Goal: Task Accomplishment & Management: Complete application form

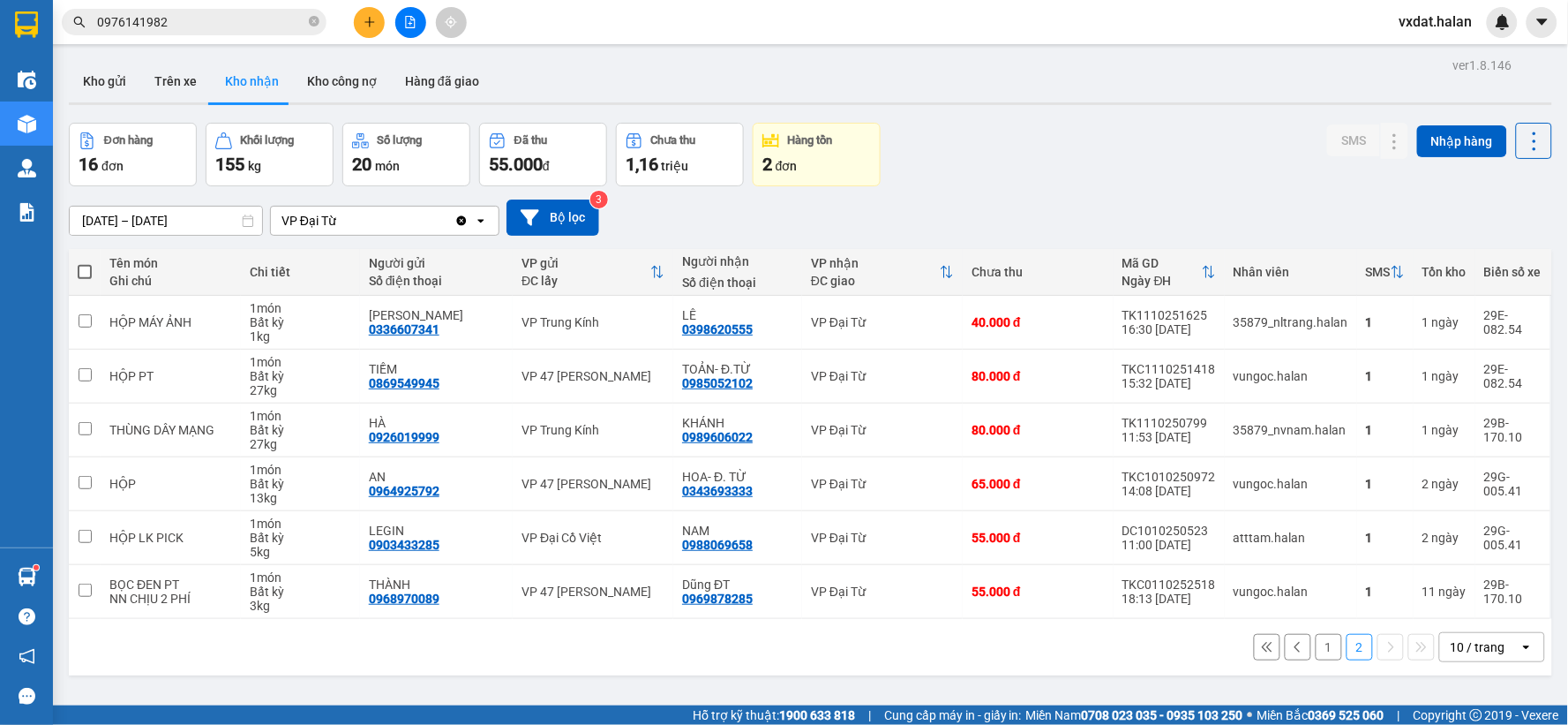
click at [928, 174] on div "Đơn hàng 16 đơn Khối lượng 155 kg Số lượng 20 món Đã thu 55.000 đ Chưa thu 1,16…" at bounding box center [810, 155] width 1483 height 63
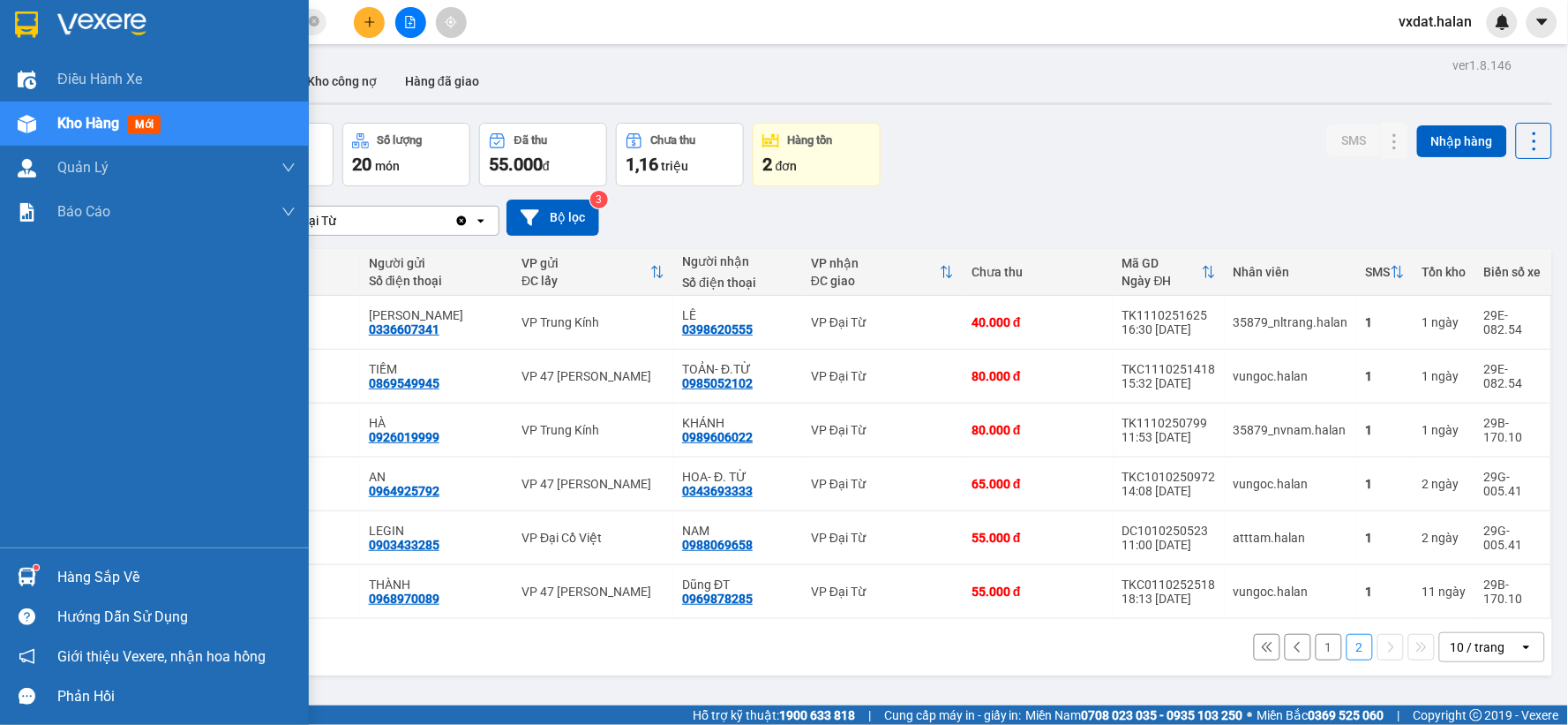
click at [20, 570] on img at bounding box center [27, 577] width 19 height 19
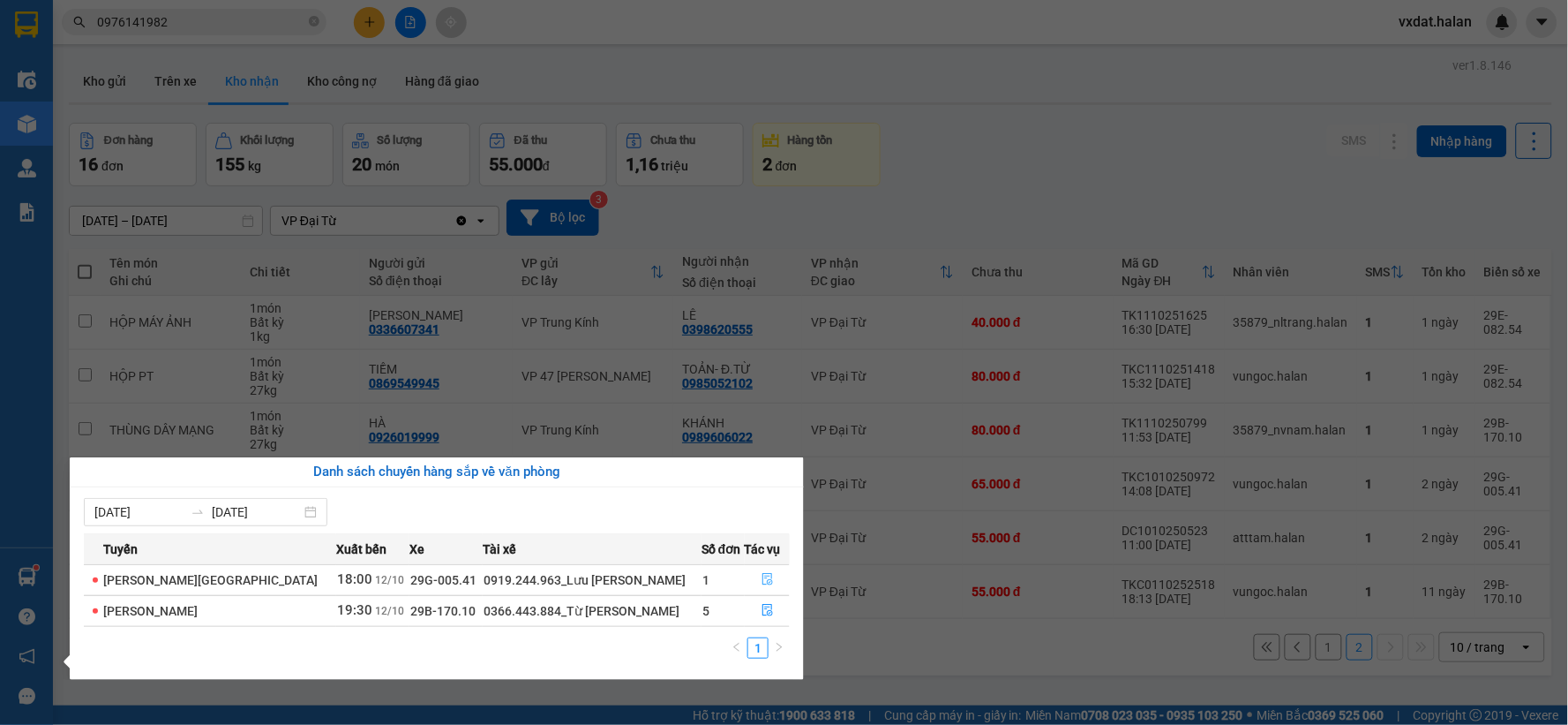
click at [762, 577] on icon "file-done" at bounding box center [768, 579] width 13 height 13
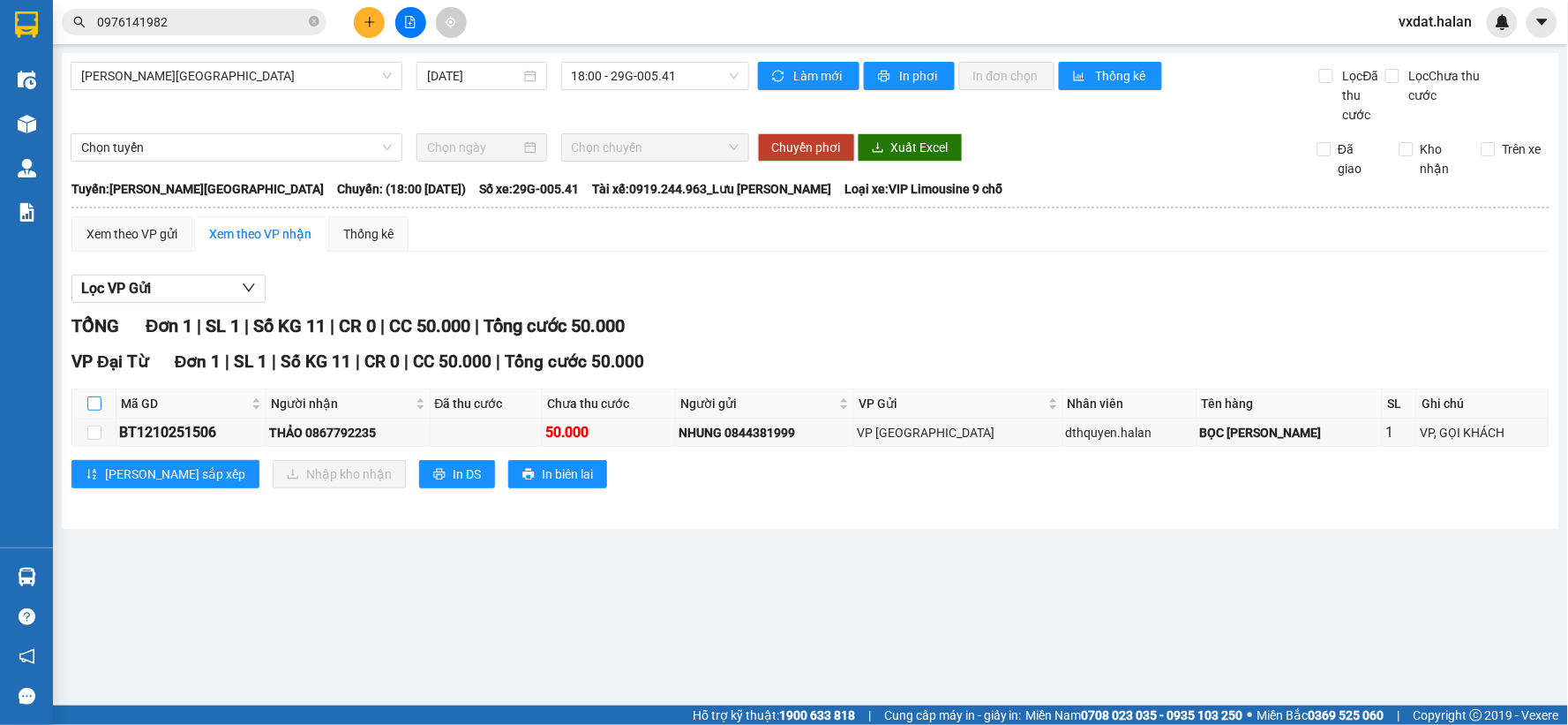
click at [98, 398] on input "checkbox" at bounding box center [95, 403] width 14 height 14
checkbox input "true"
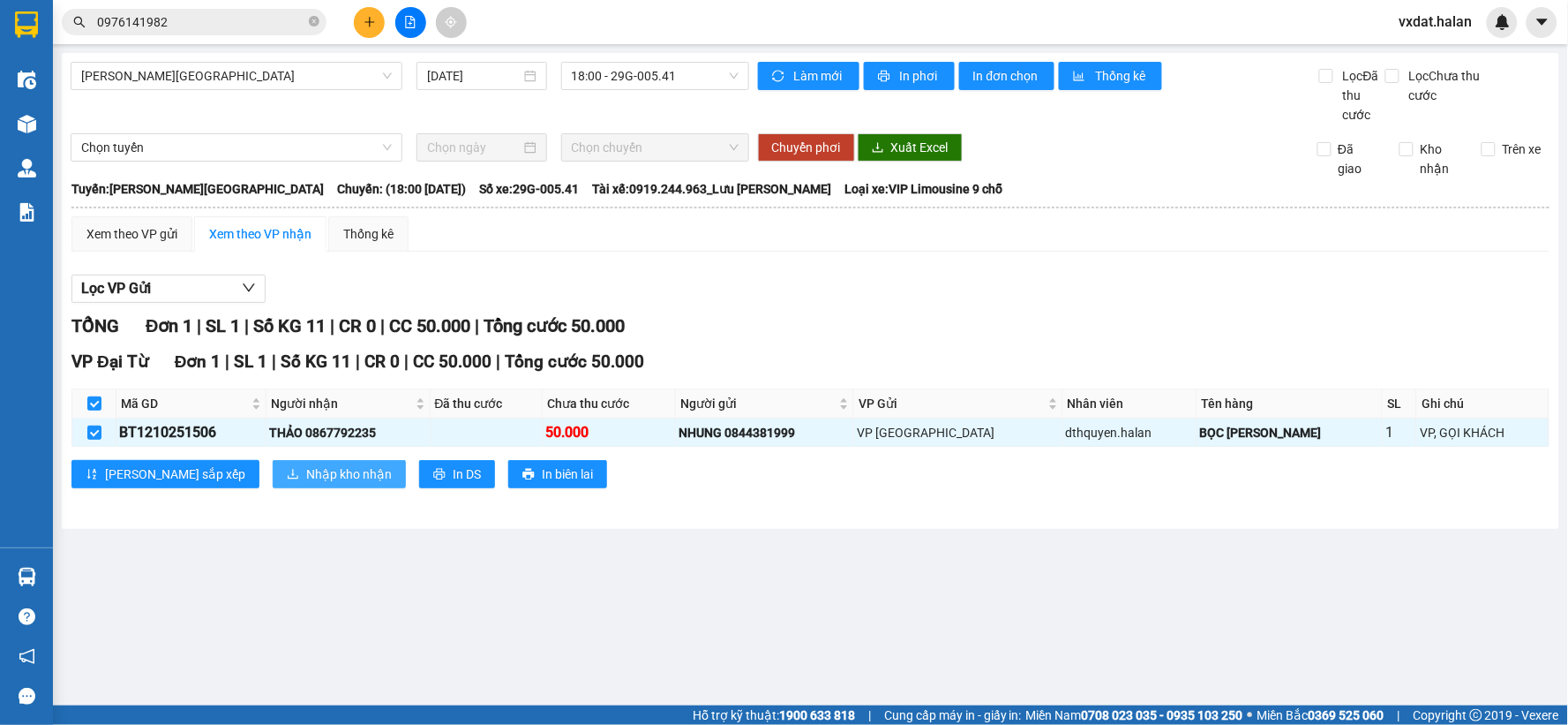
click at [306, 468] on span "Nhập kho nhận" at bounding box center [349, 474] width 86 height 19
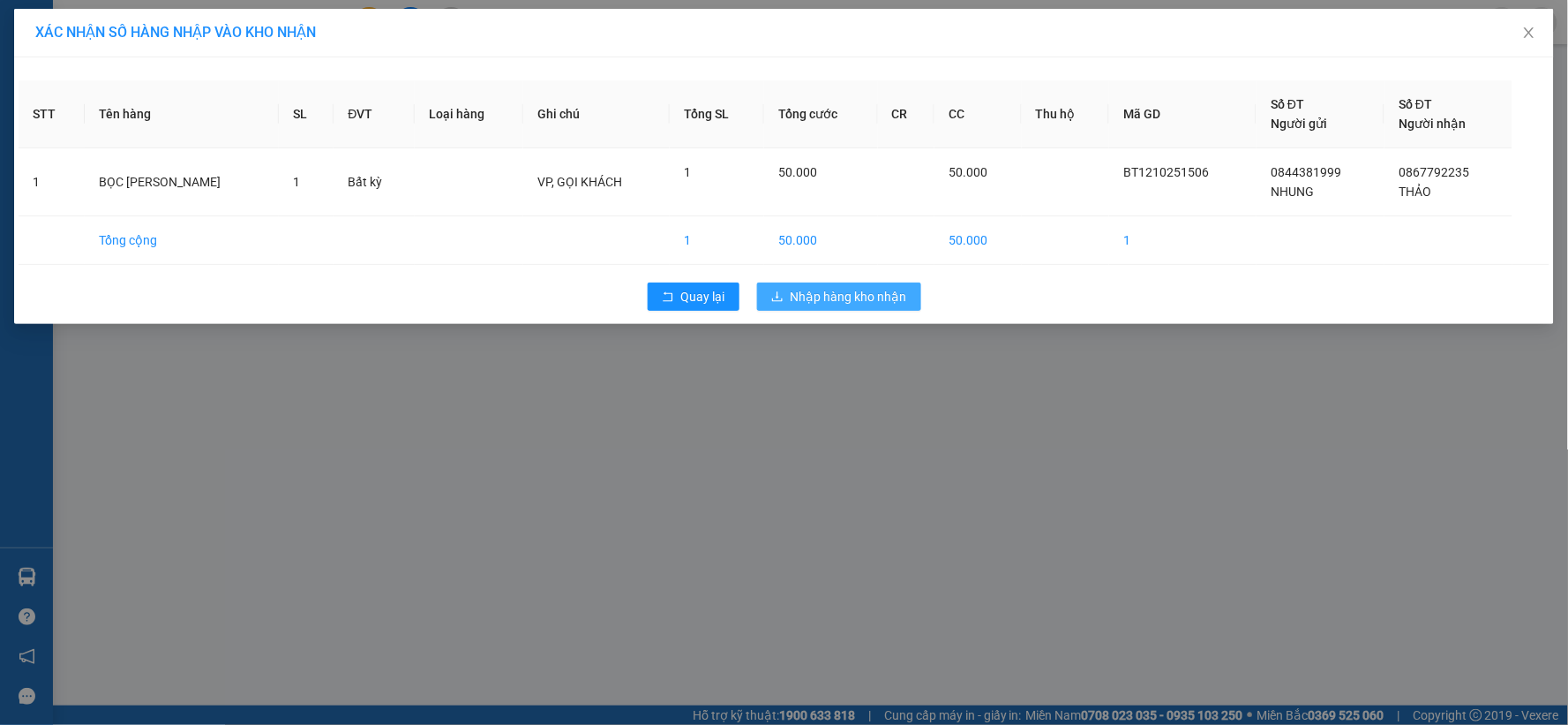
click at [860, 294] on span "Nhập hàng kho nhận" at bounding box center [849, 296] width 117 height 19
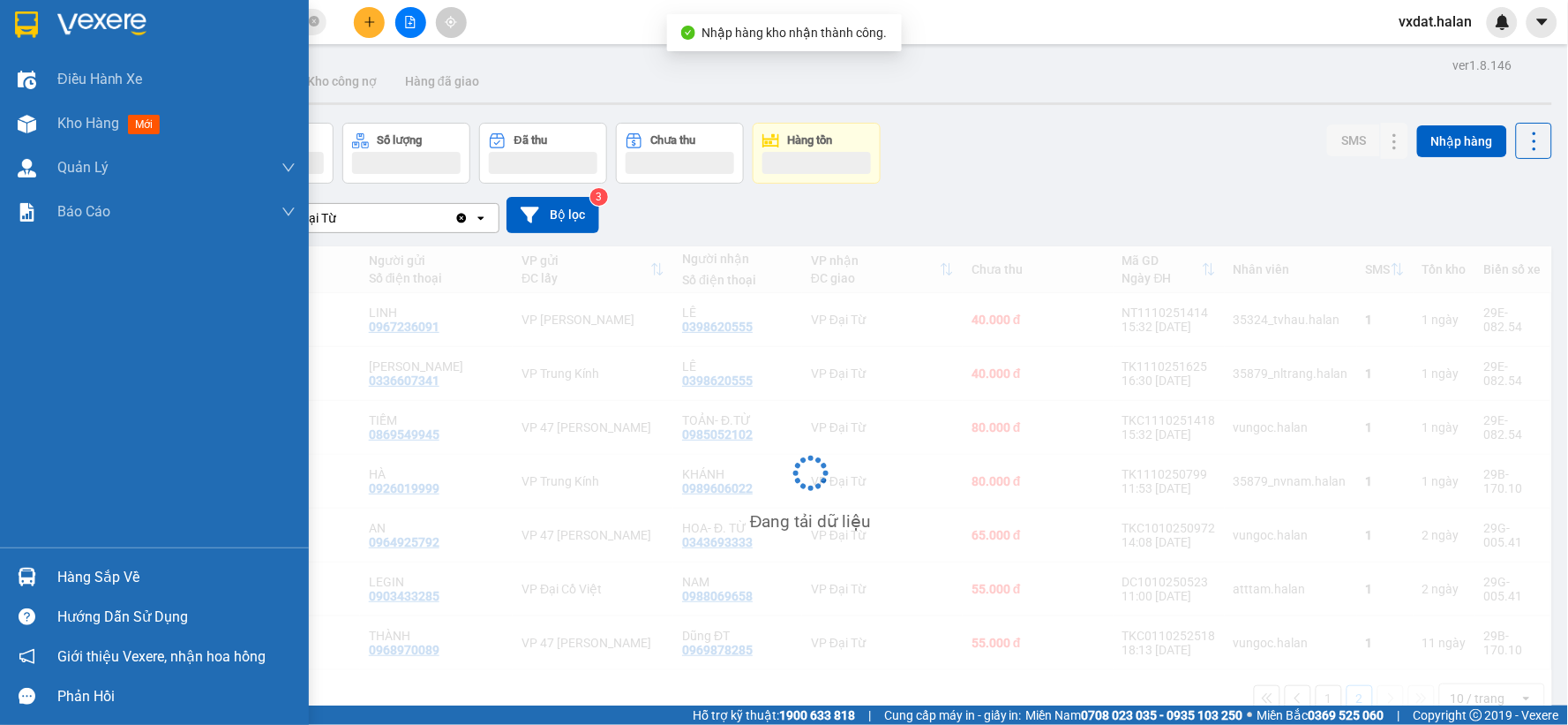
click at [45, 562] on div "Hàng sắp về" at bounding box center [155, 577] width 309 height 40
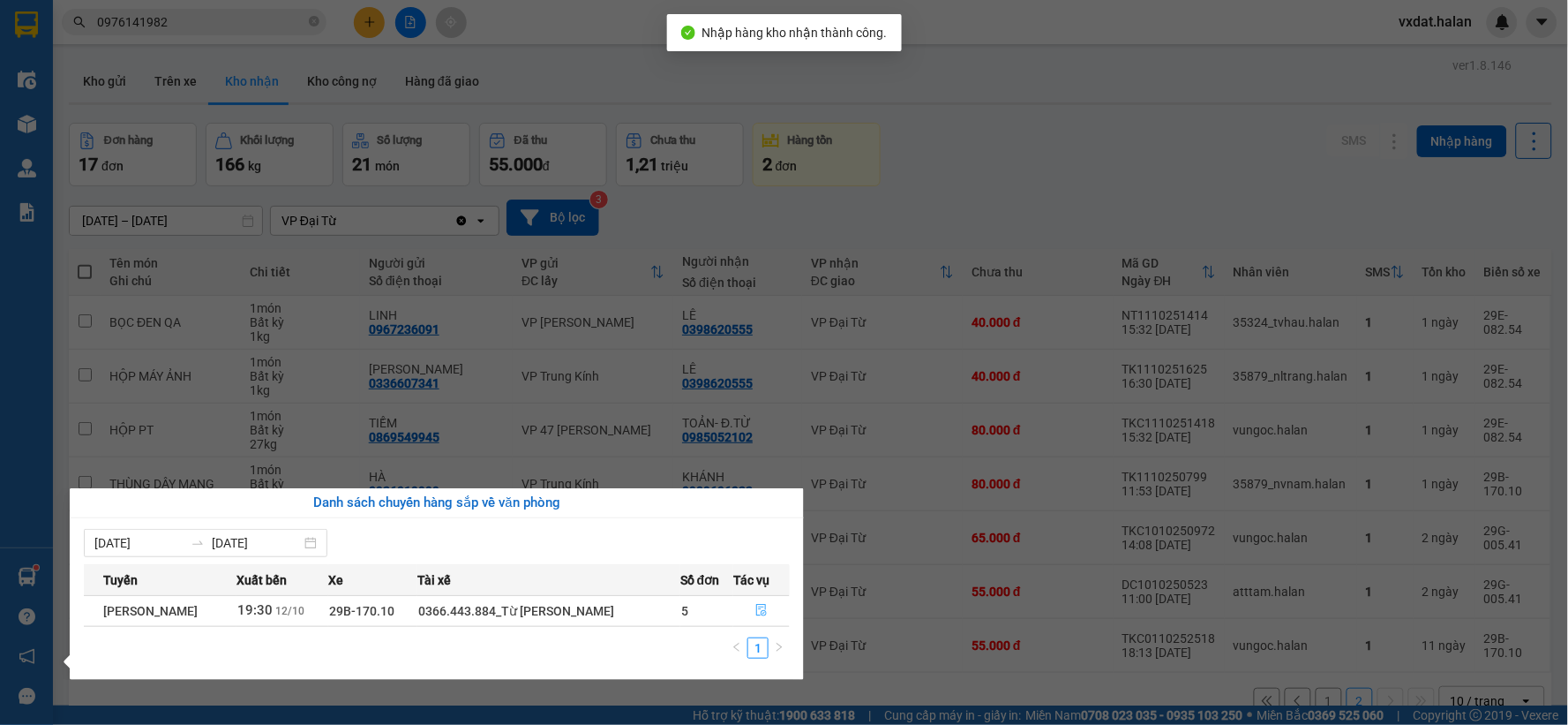
click at [781, 613] on button "button" at bounding box center [761, 610] width 55 height 28
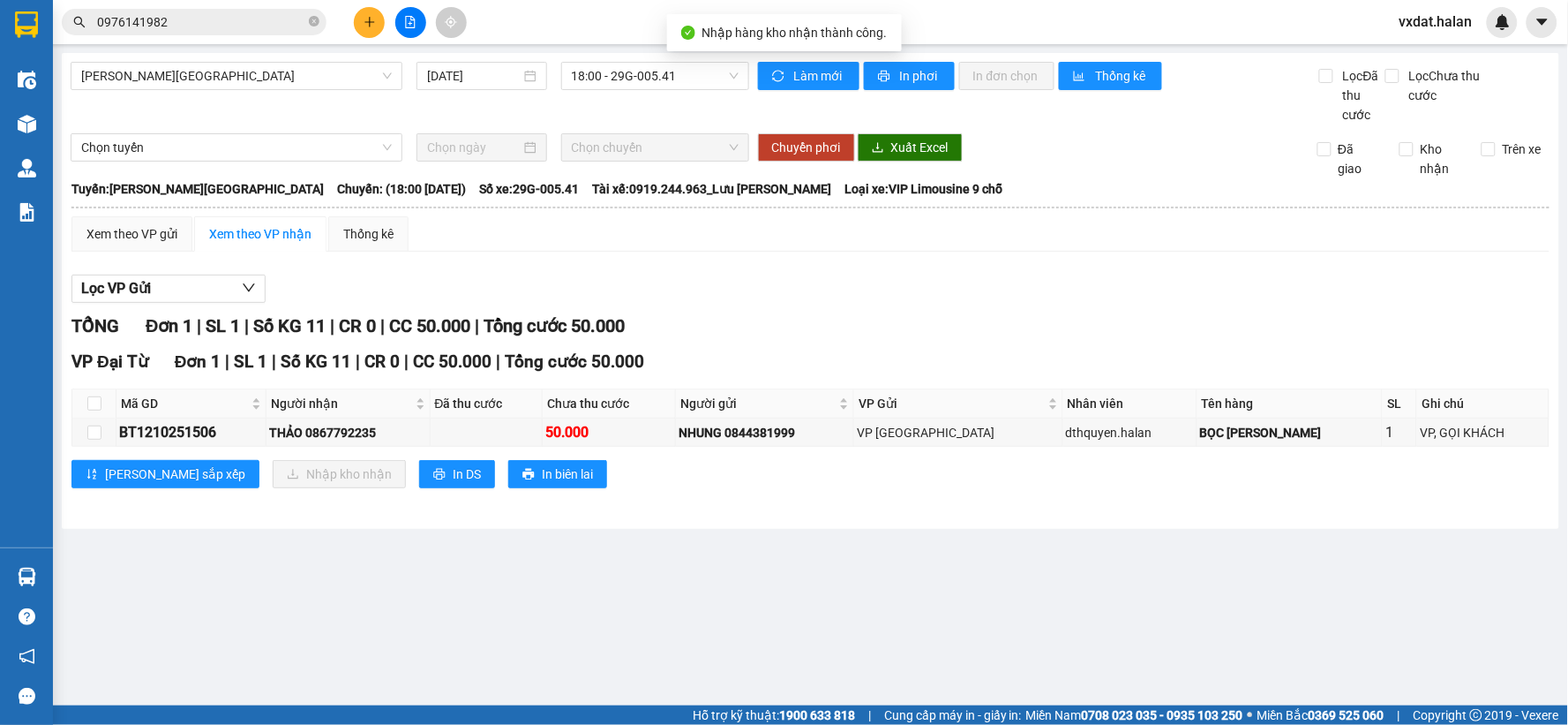
click at [799, 274] on div "Lọc VP Gửi TỔNG Đơn 1 | SL 1 | Số KG 11 | CR 0 | CC 50.000 | Tổng cước 50.000 …" at bounding box center [810, 388] width 1478 height 244
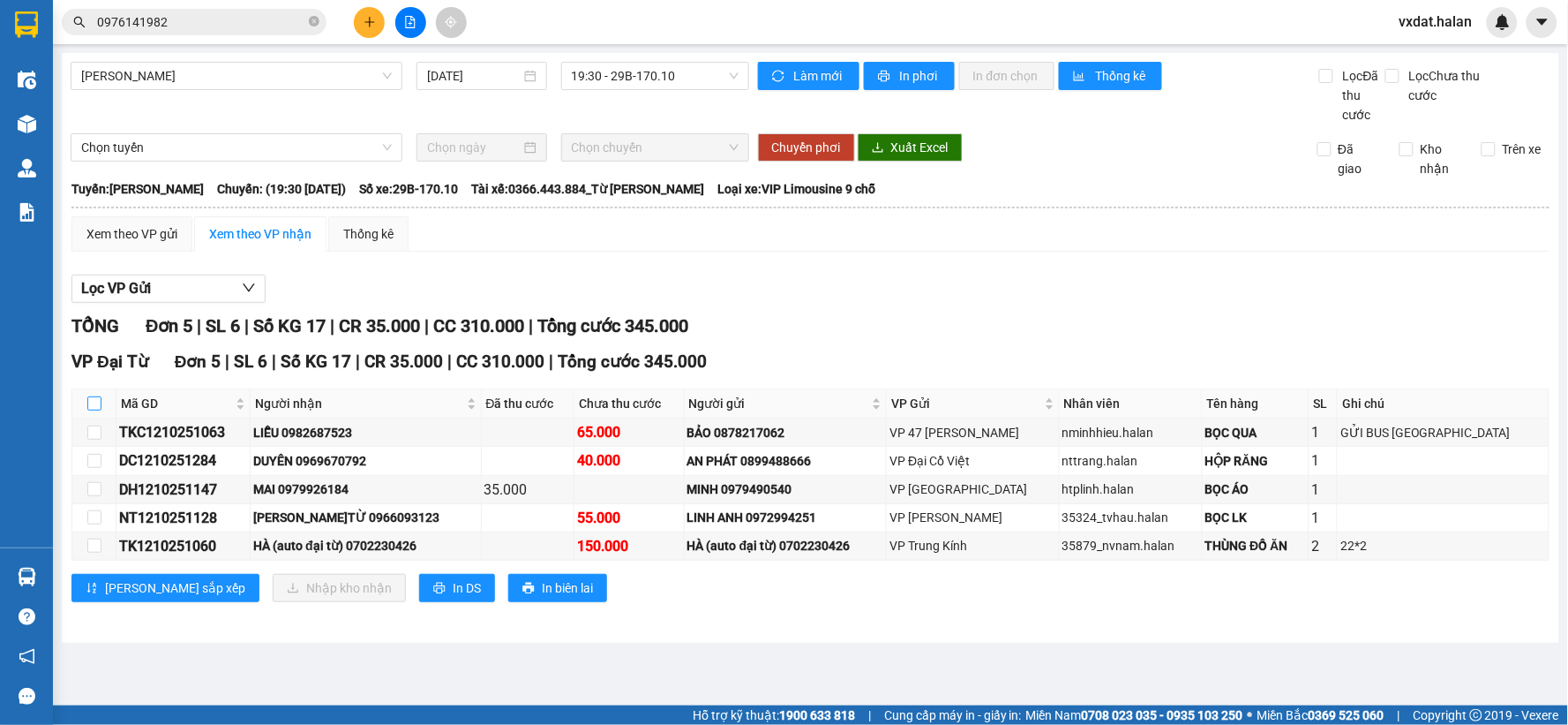
click at [89, 411] on label at bounding box center [95, 402] width 14 height 19
click at [89, 410] on input "checkbox" at bounding box center [95, 403] width 14 height 14
checkbox input "true"
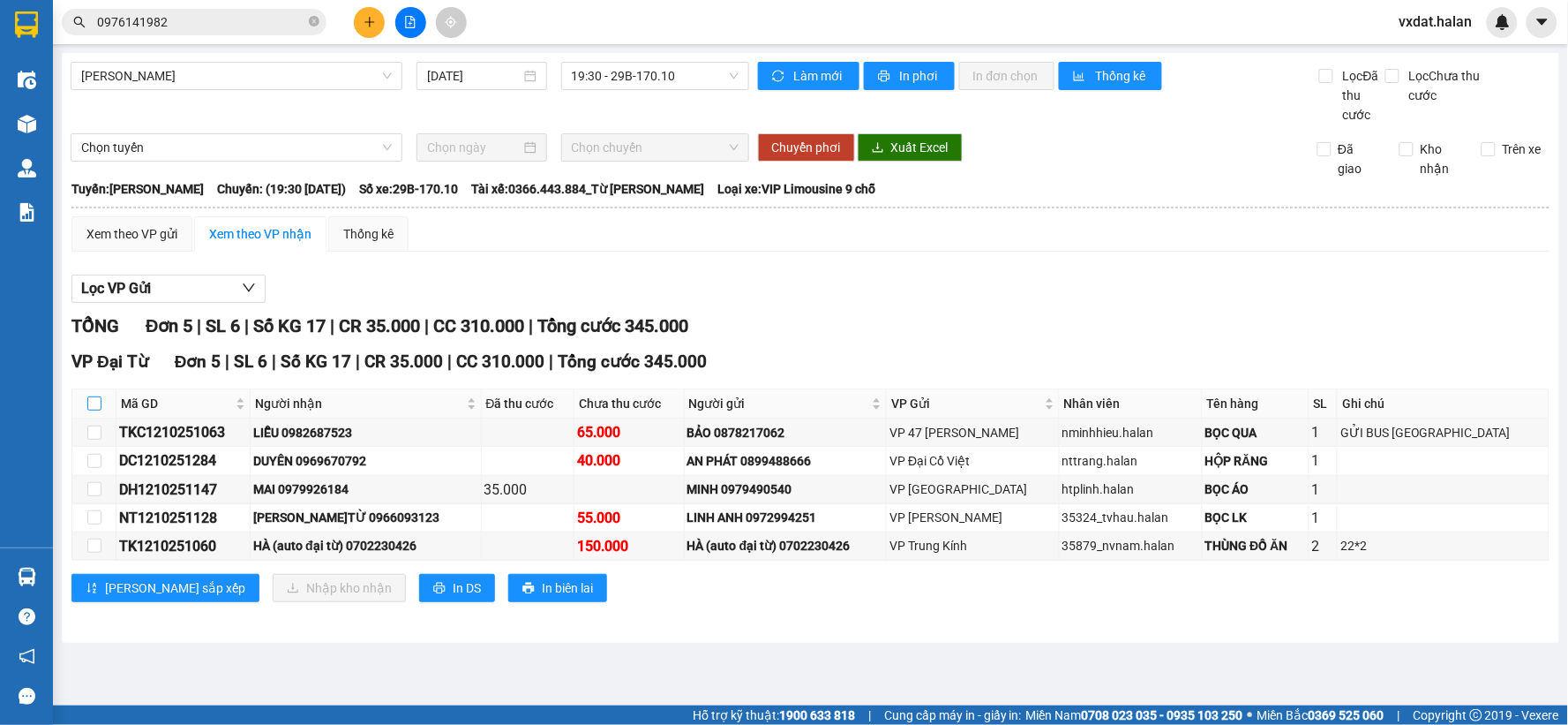
checkbox input "true"
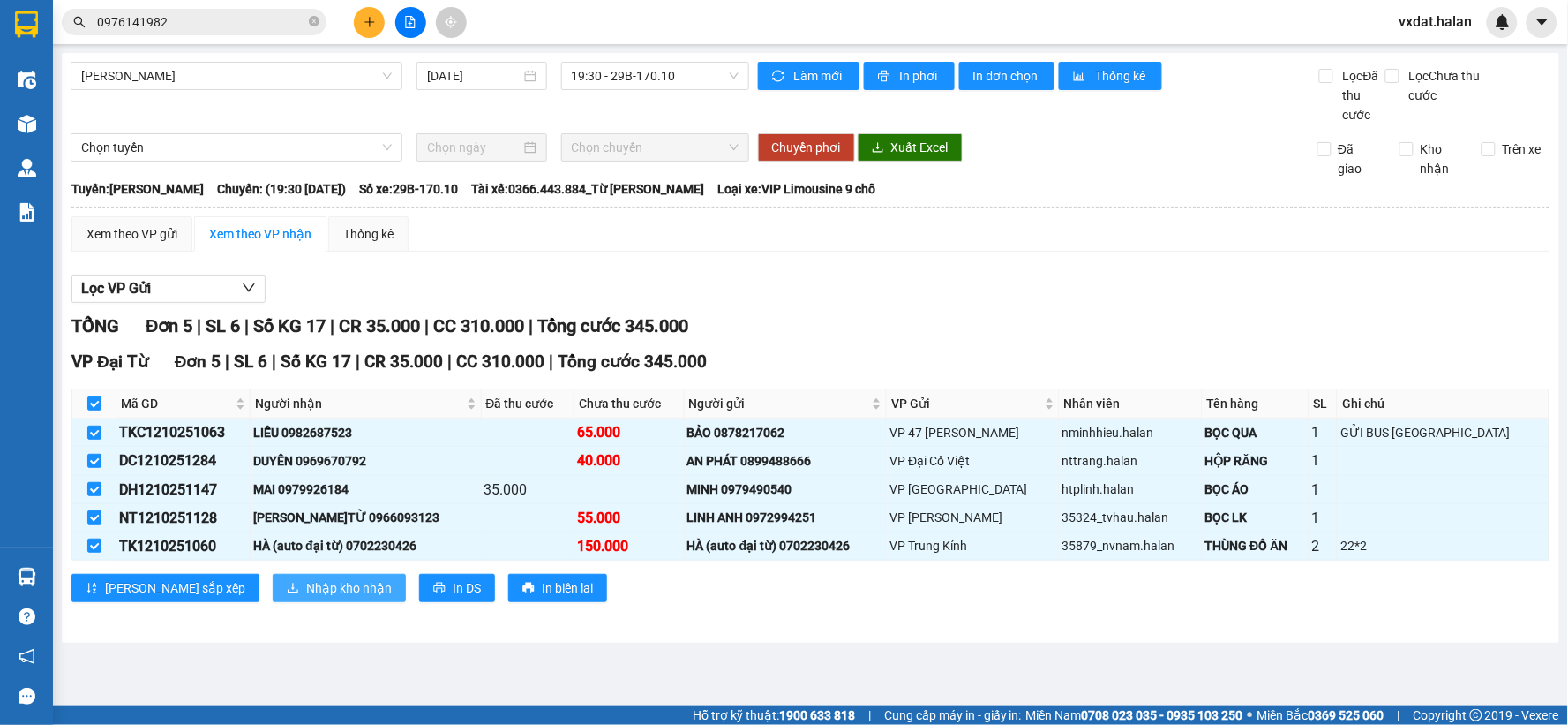
click at [306, 587] on span "Nhập kho nhận" at bounding box center [349, 588] width 86 height 19
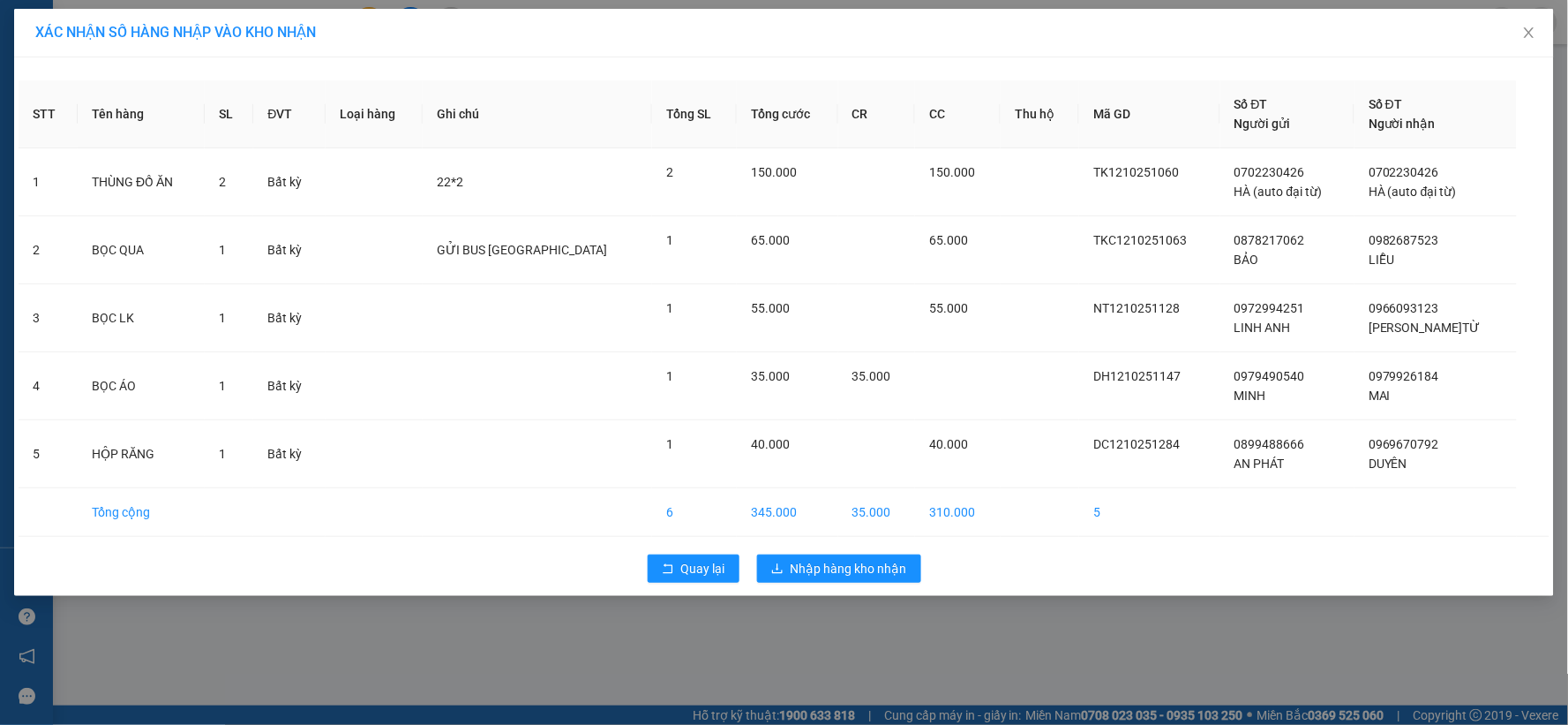
click at [877, 549] on div "Quay lại Nhập hàng kho nhận" at bounding box center [784, 568] width 1531 height 46
click at [876, 560] on span "Nhập hàng kho nhận" at bounding box center [849, 568] width 117 height 19
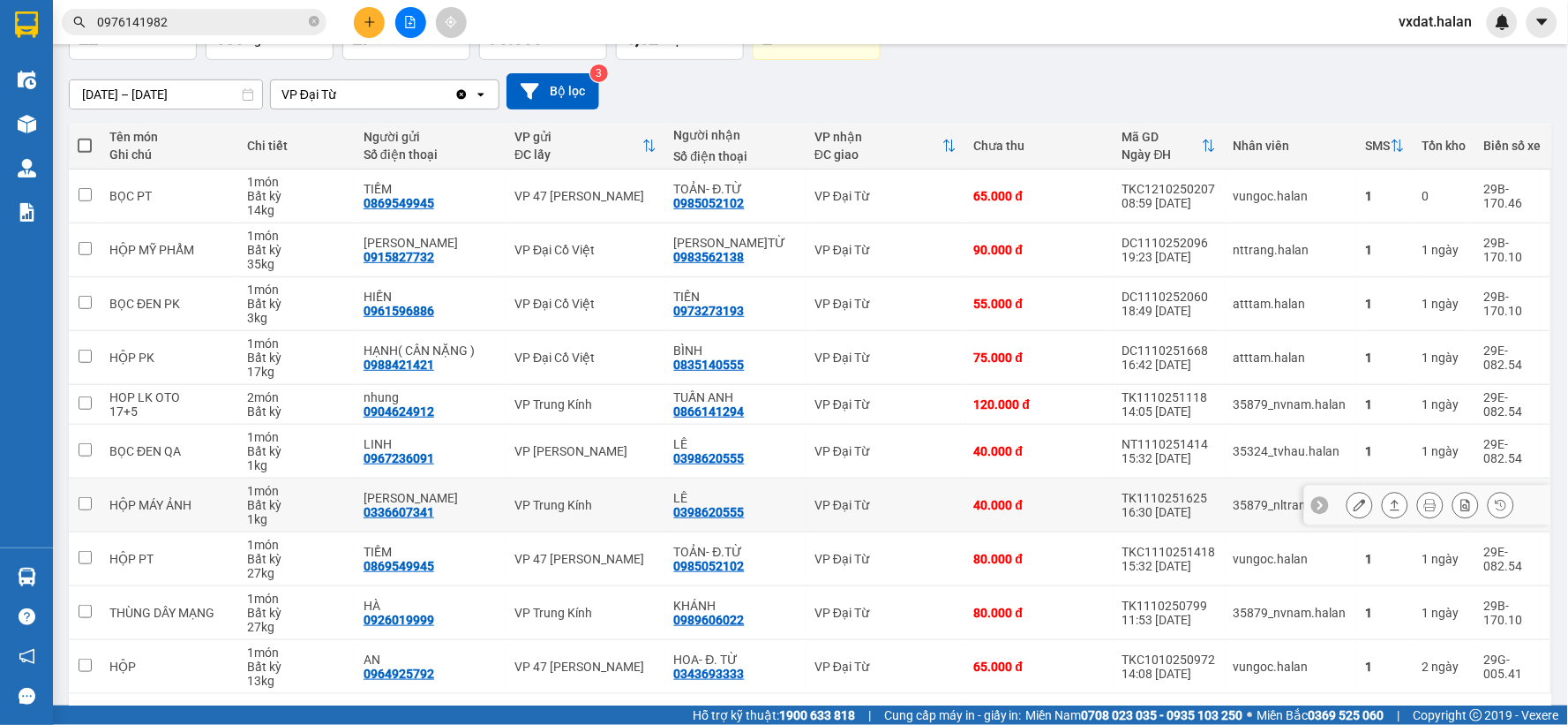
scroll to position [189, 0]
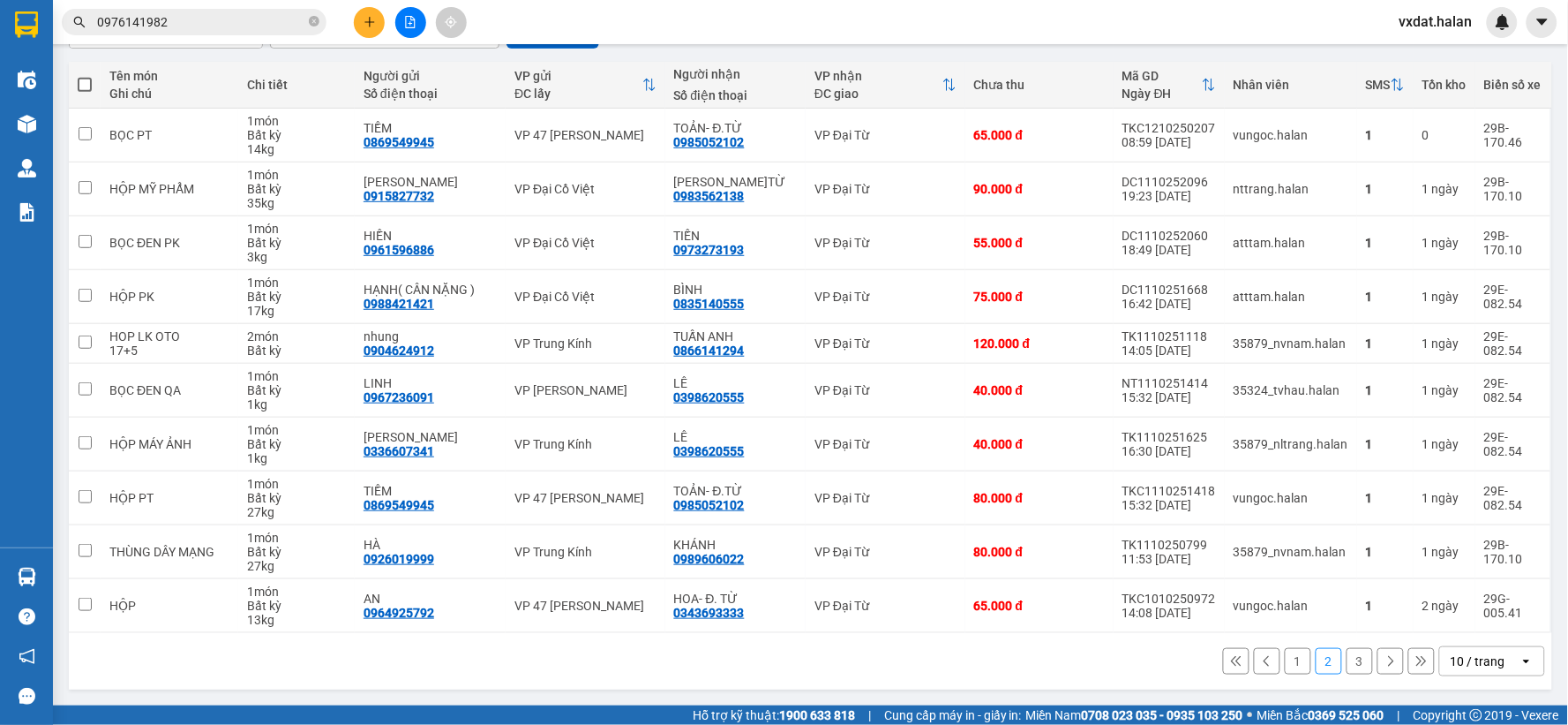
click at [1285, 666] on button "1" at bounding box center [1298, 661] width 26 height 26
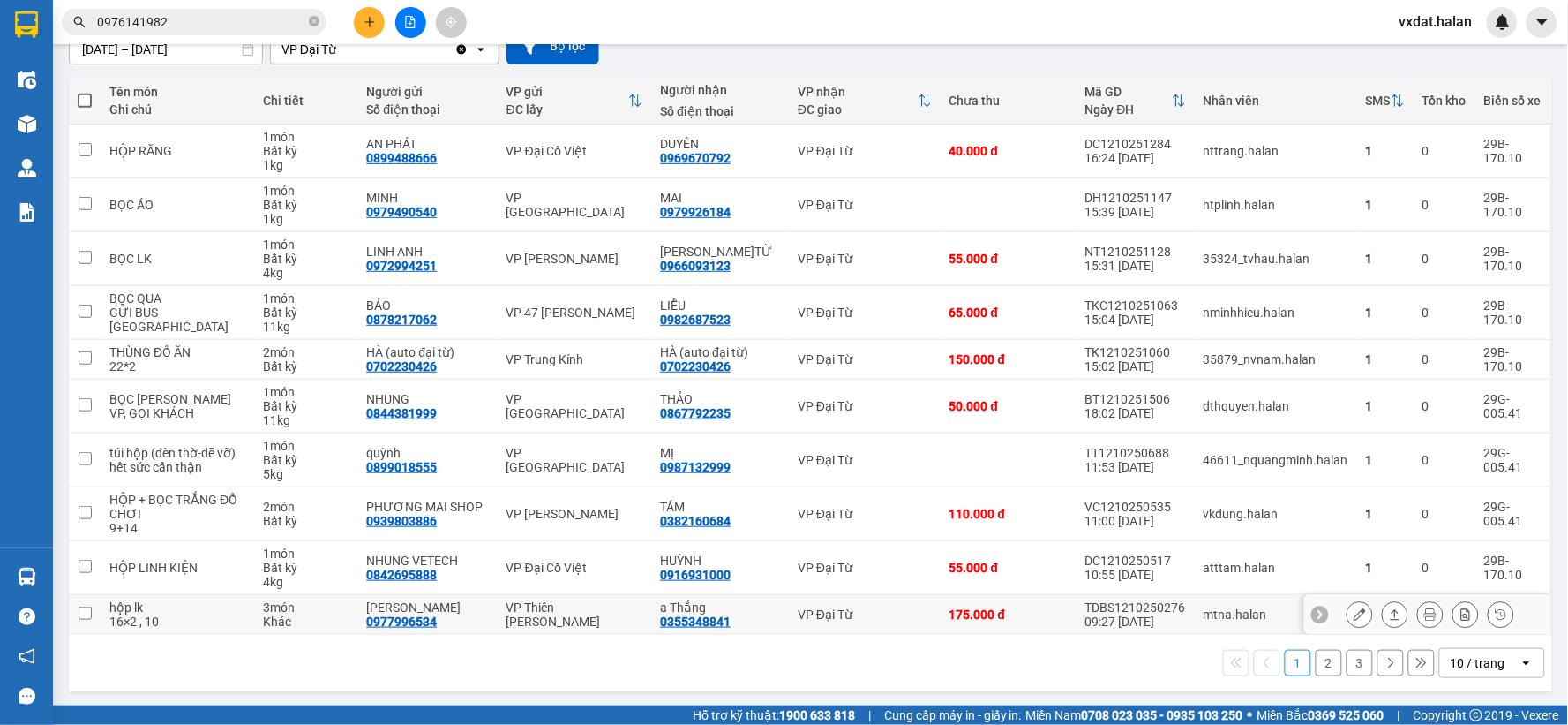
scroll to position [174, 0]
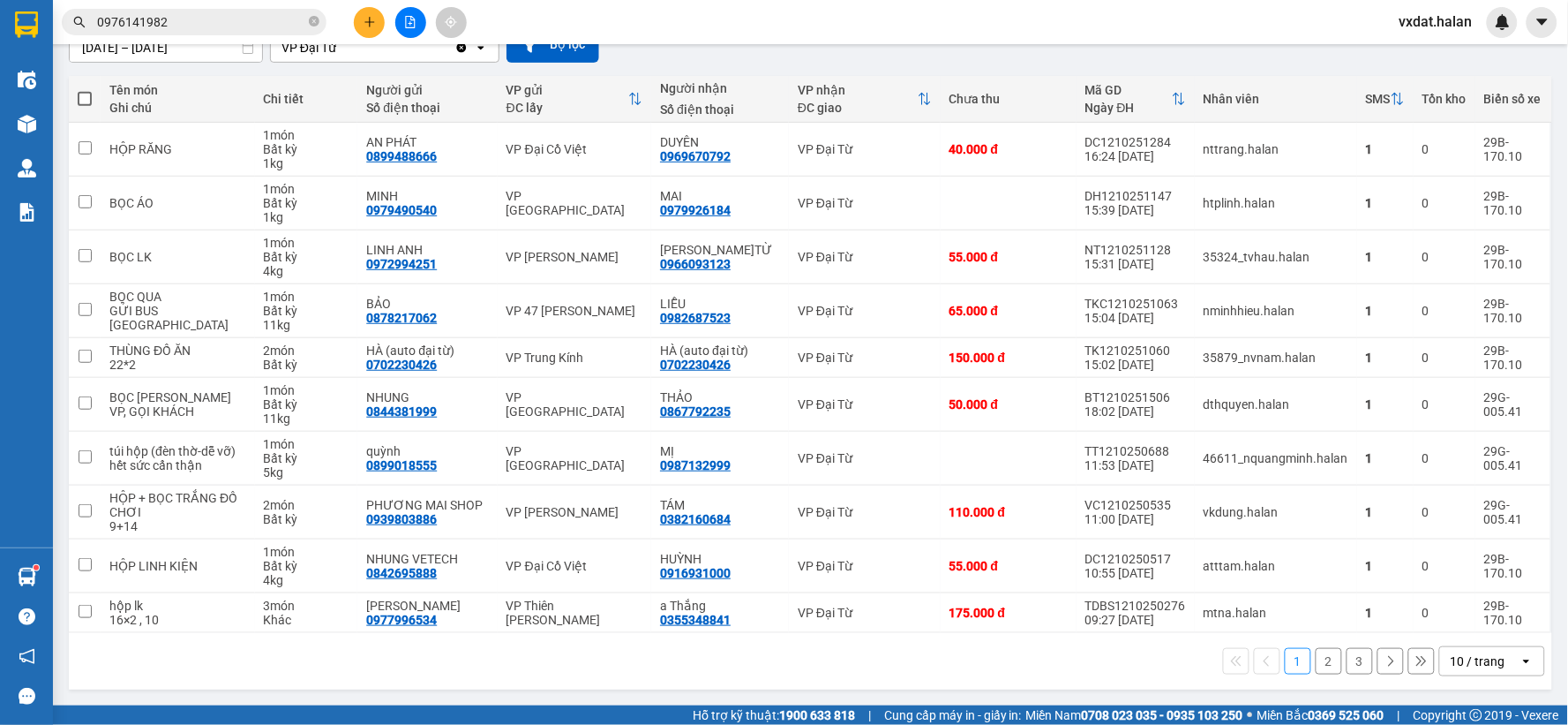
click at [356, 35] on div at bounding box center [410, 23] width 132 height 31
click at [365, 24] on icon "plus" at bounding box center [370, 23] width 13 height 13
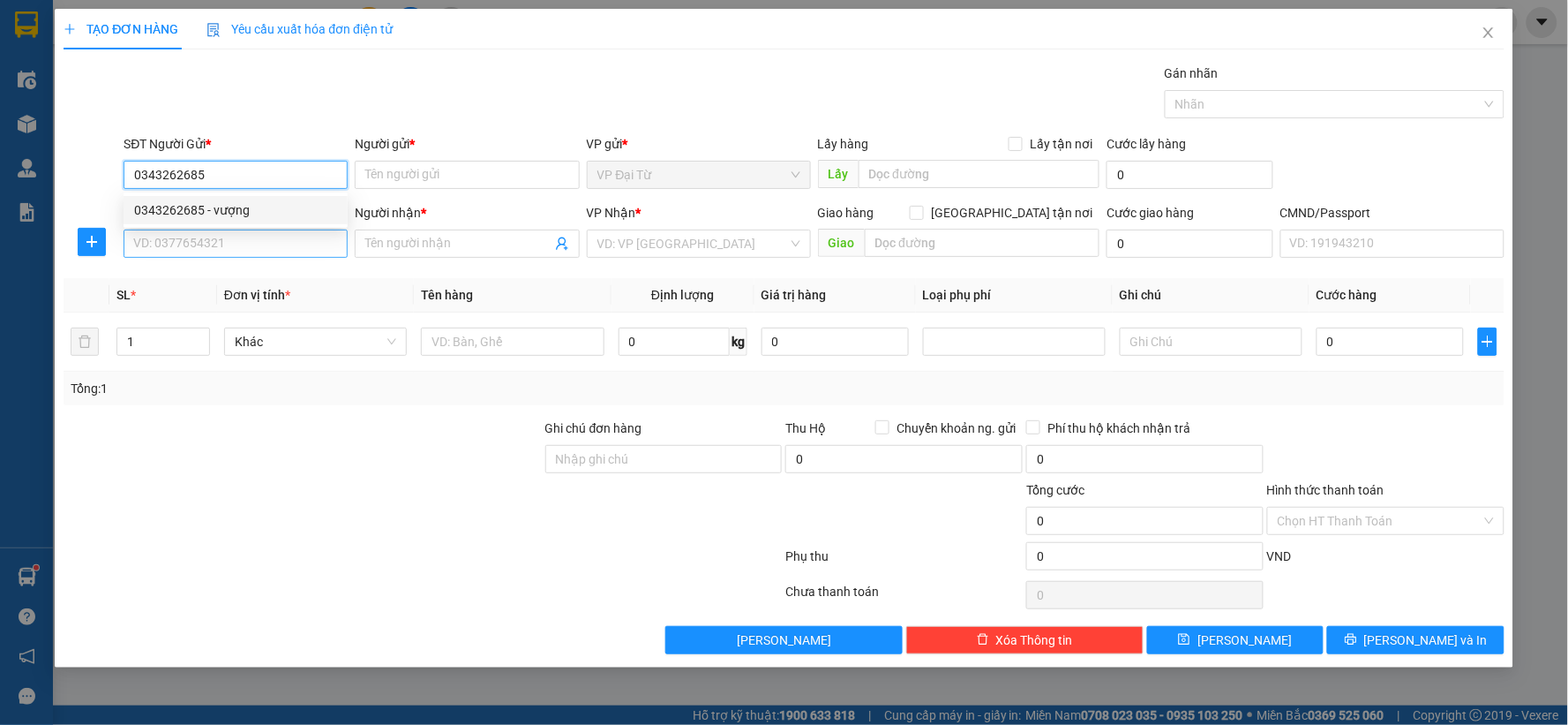
type input "0343262685"
click at [237, 250] on input "SĐT Người Nhận *" at bounding box center [236, 243] width 224 height 28
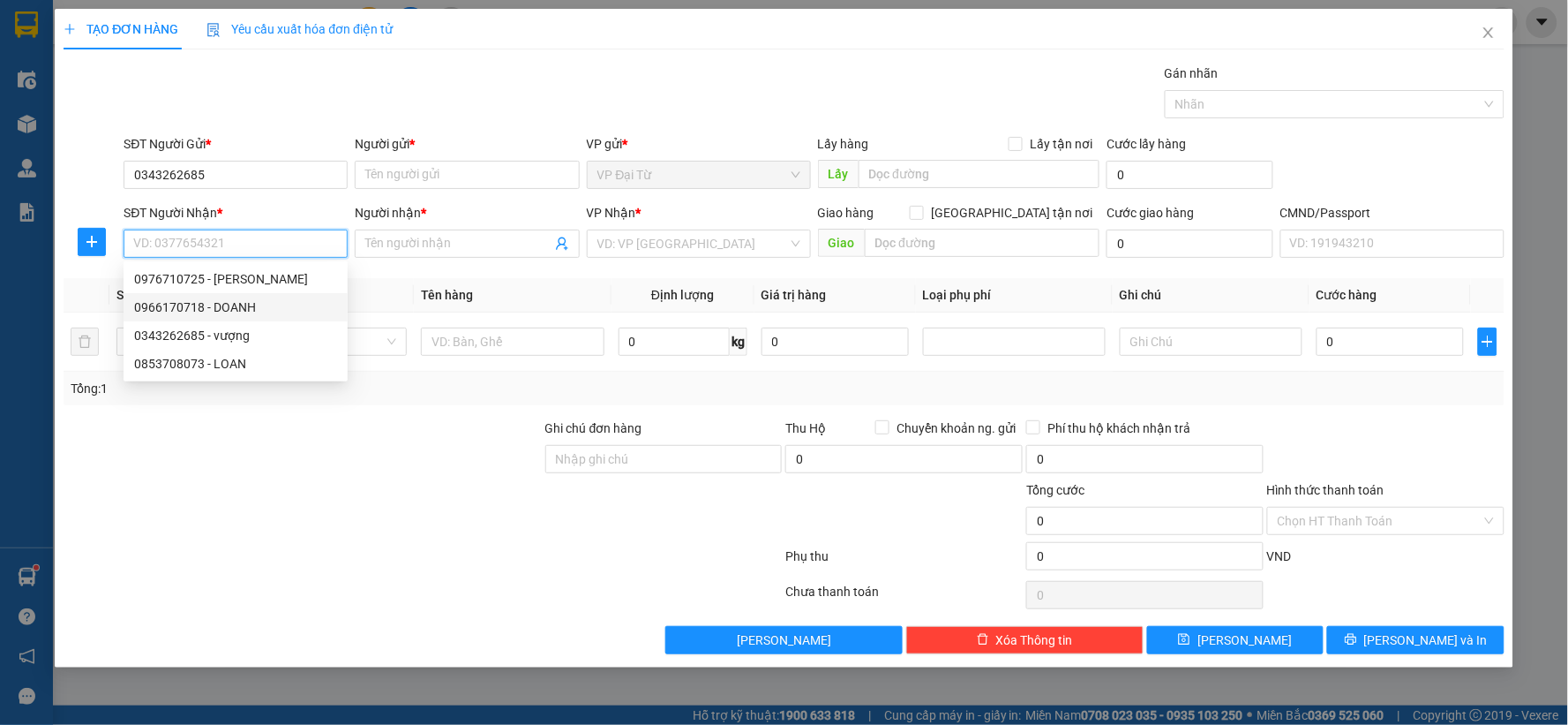
click at [232, 297] on div "0966170718 - DOANH" at bounding box center [235, 306] width 203 height 19
type input "0966170718"
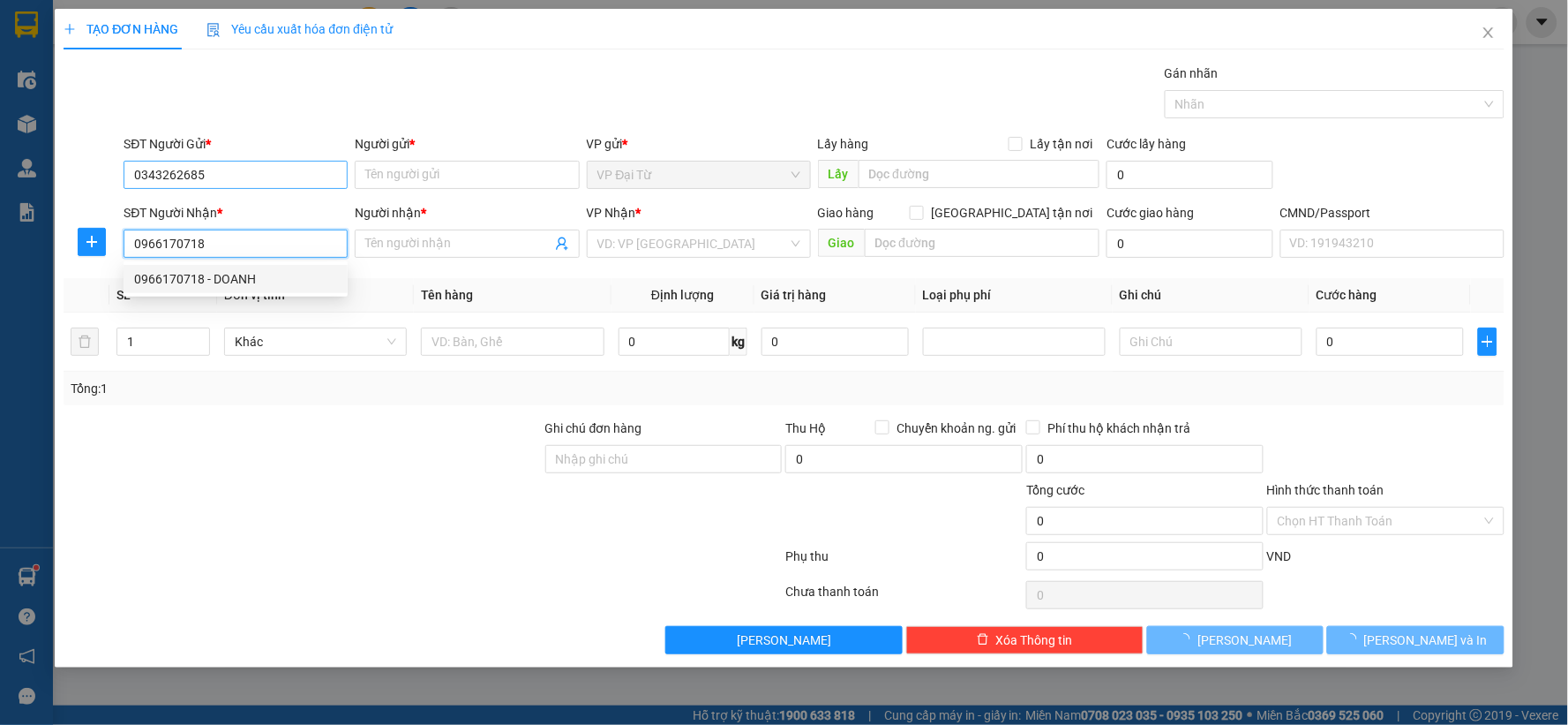
type input "DOANH"
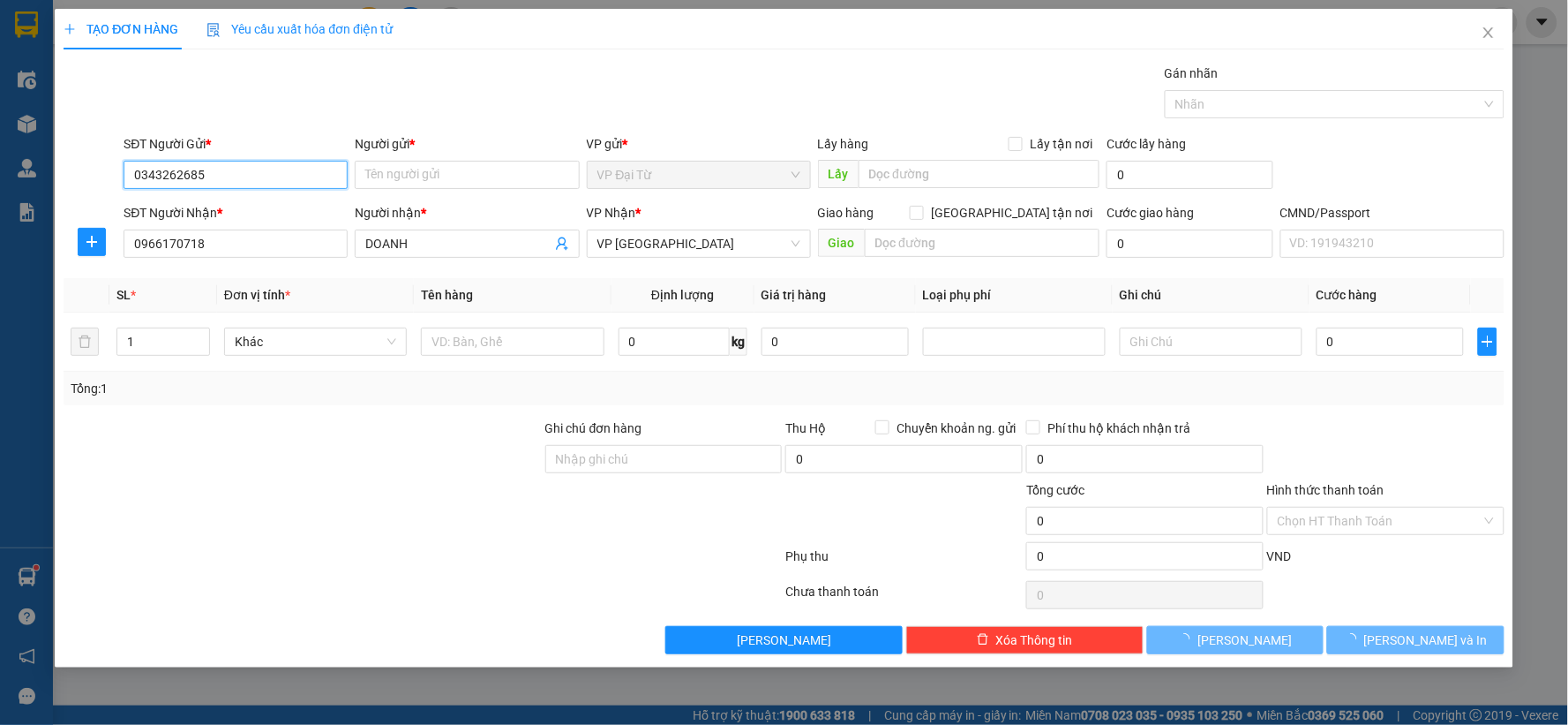
click at [280, 168] on input "0343262685" at bounding box center [236, 174] width 224 height 28
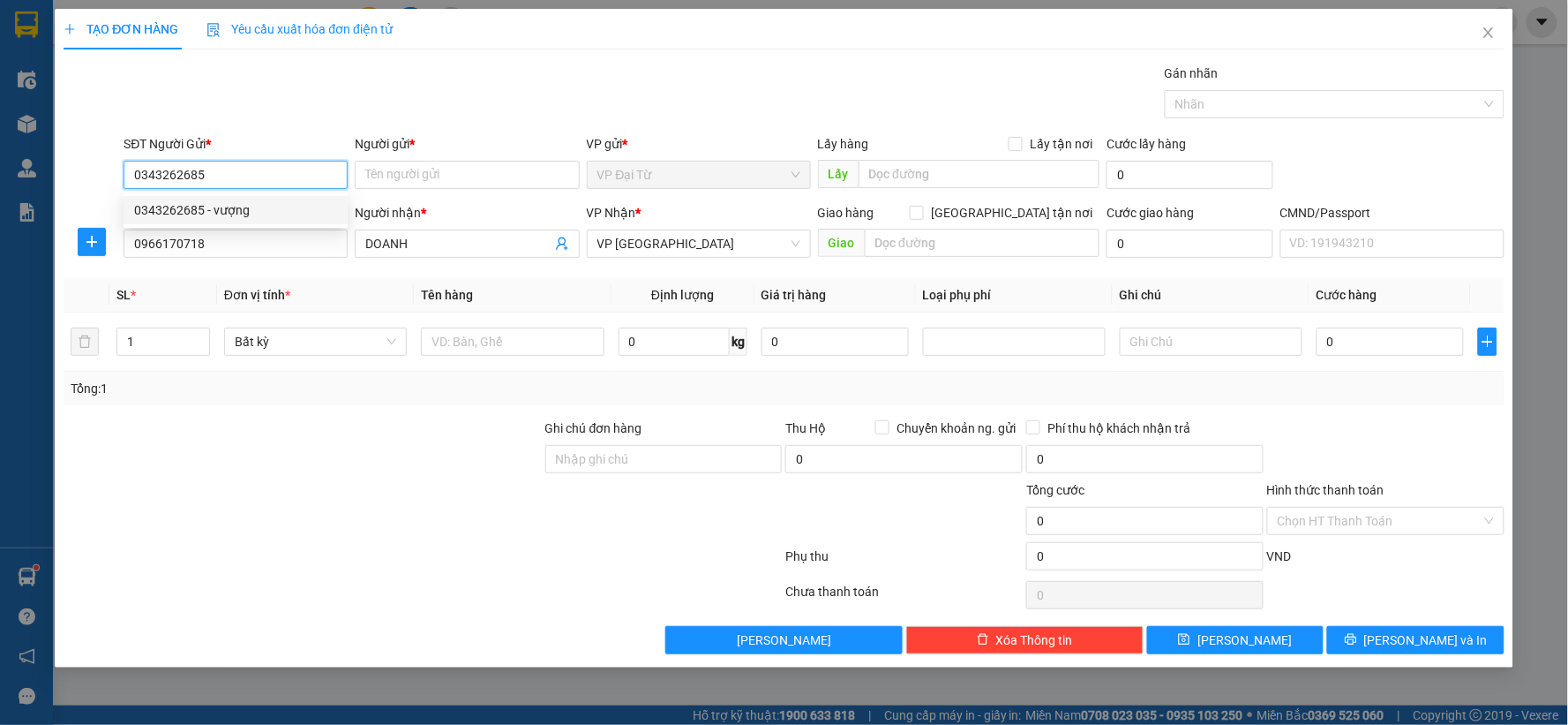
click at [265, 206] on div "0343262685 - vượng" at bounding box center [235, 210] width 203 height 19
type input "vượng"
click at [108, 243] on div at bounding box center [91, 241] width 56 height 28
click at [107, 247] on div at bounding box center [91, 241] width 56 height 28
click at [100, 243] on span "plus" at bounding box center [91, 242] width 26 height 14
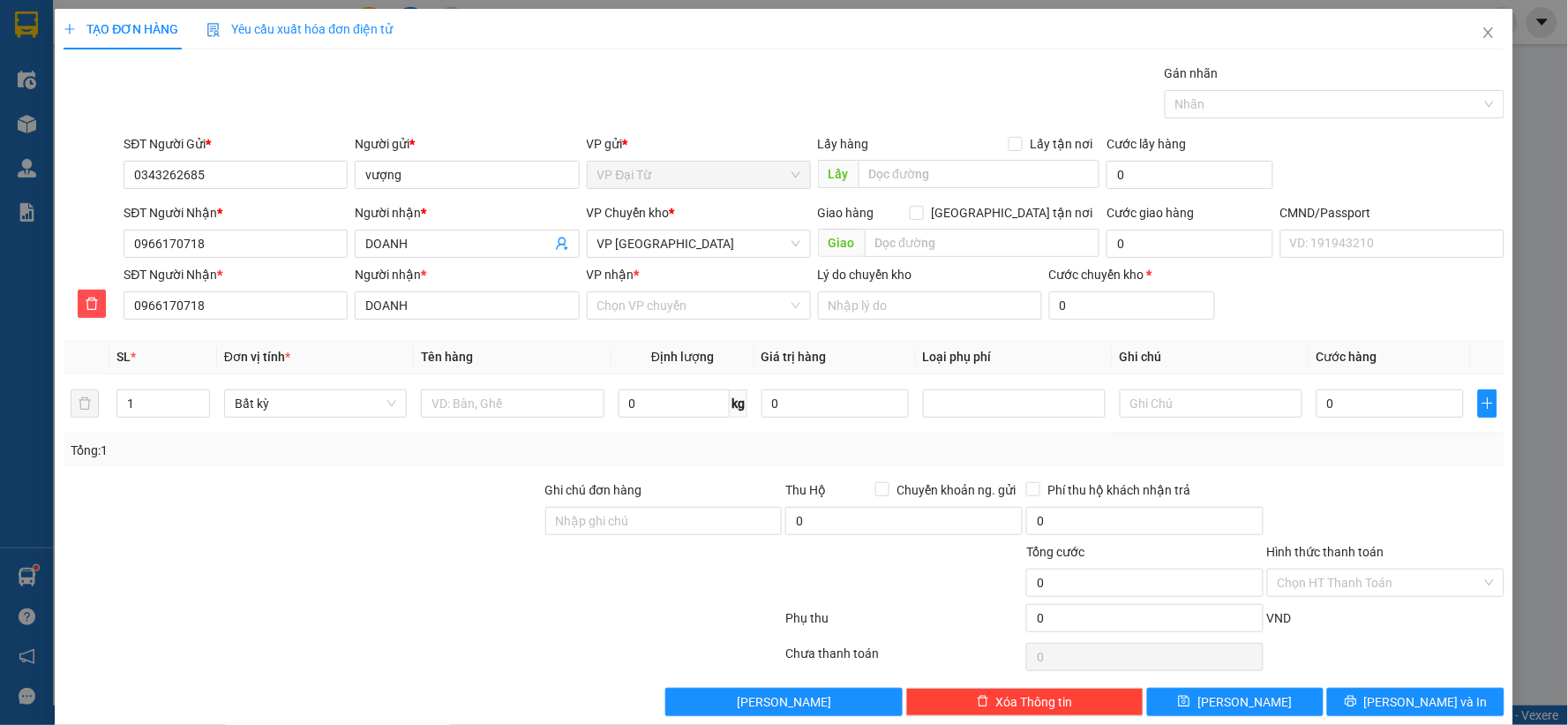
click at [647, 222] on div "VP Chuyển kho *" at bounding box center [699, 216] width 224 height 26
click at [647, 243] on span "VP [GEOGRAPHIC_DATA]" at bounding box center [699, 243] width 203 height 26
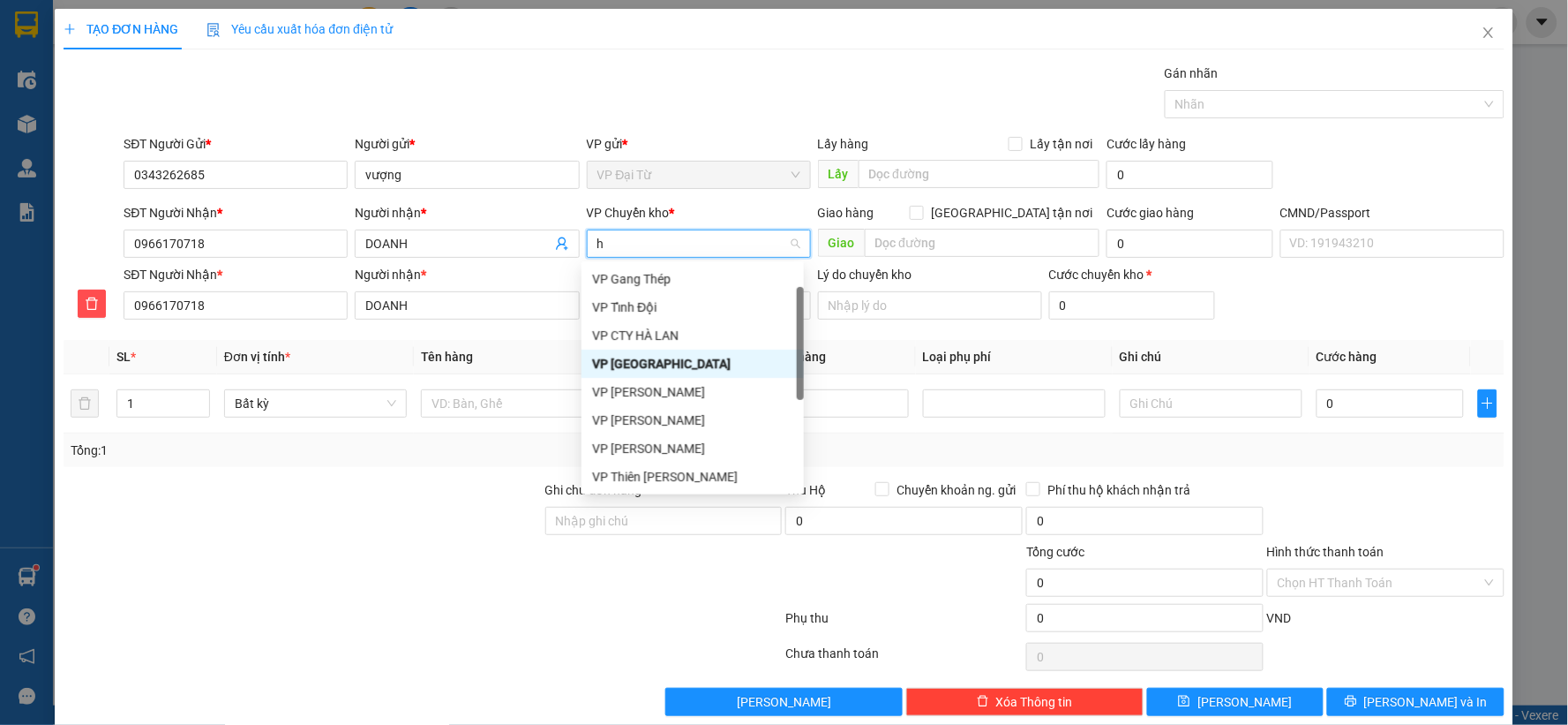
type input "hg"
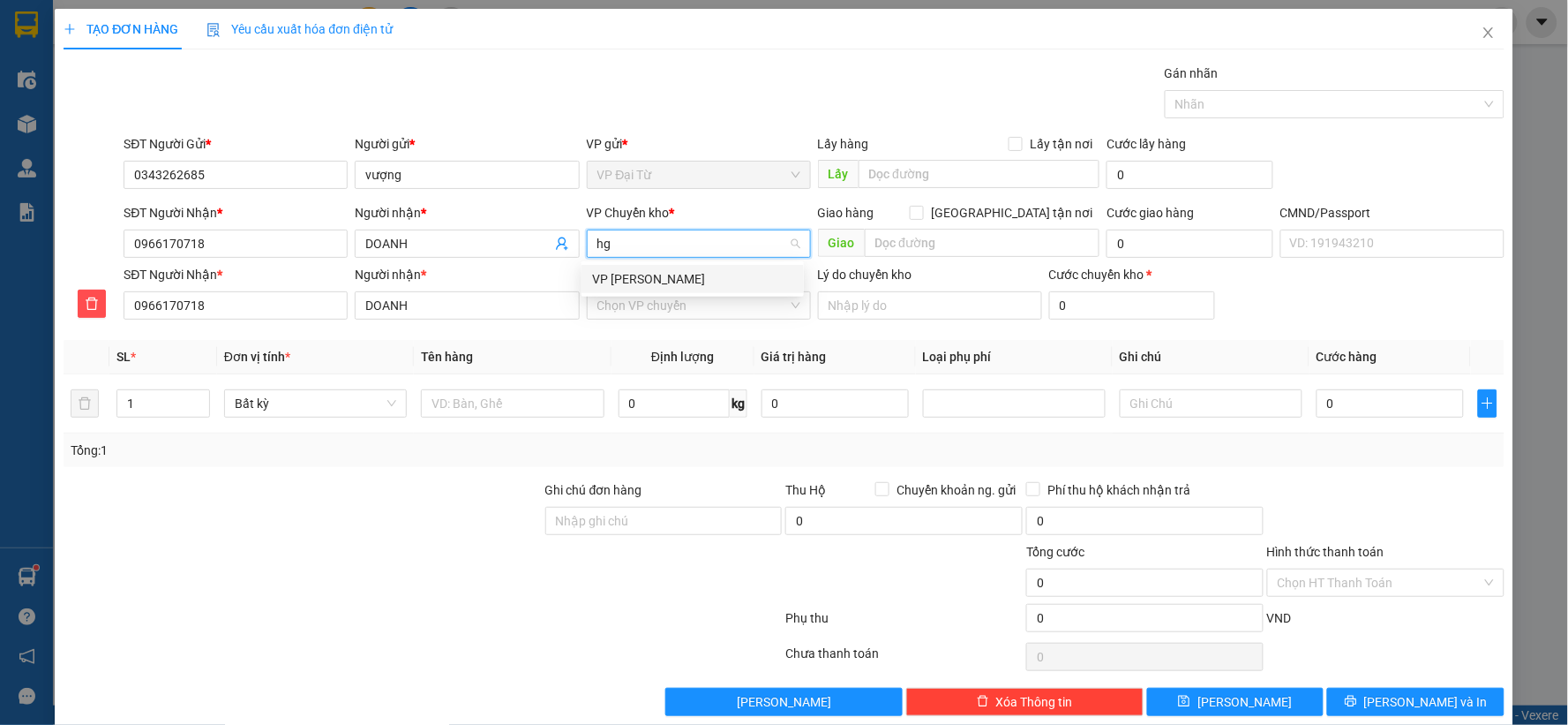
click at [638, 271] on div "VP [PERSON_NAME]" at bounding box center [692, 278] width 202 height 19
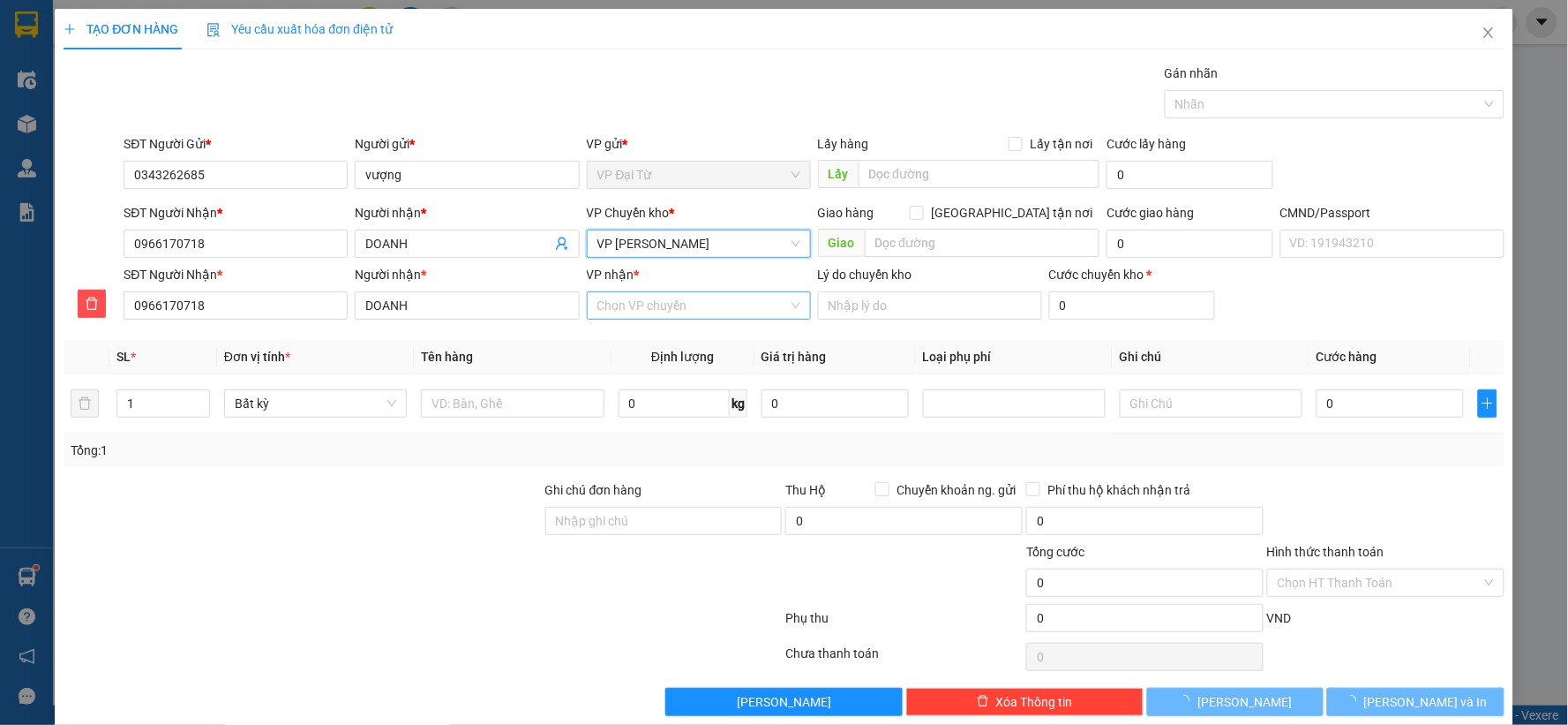
click at [638, 298] on input "VP nhận *" at bounding box center [692, 305] width 191 height 26
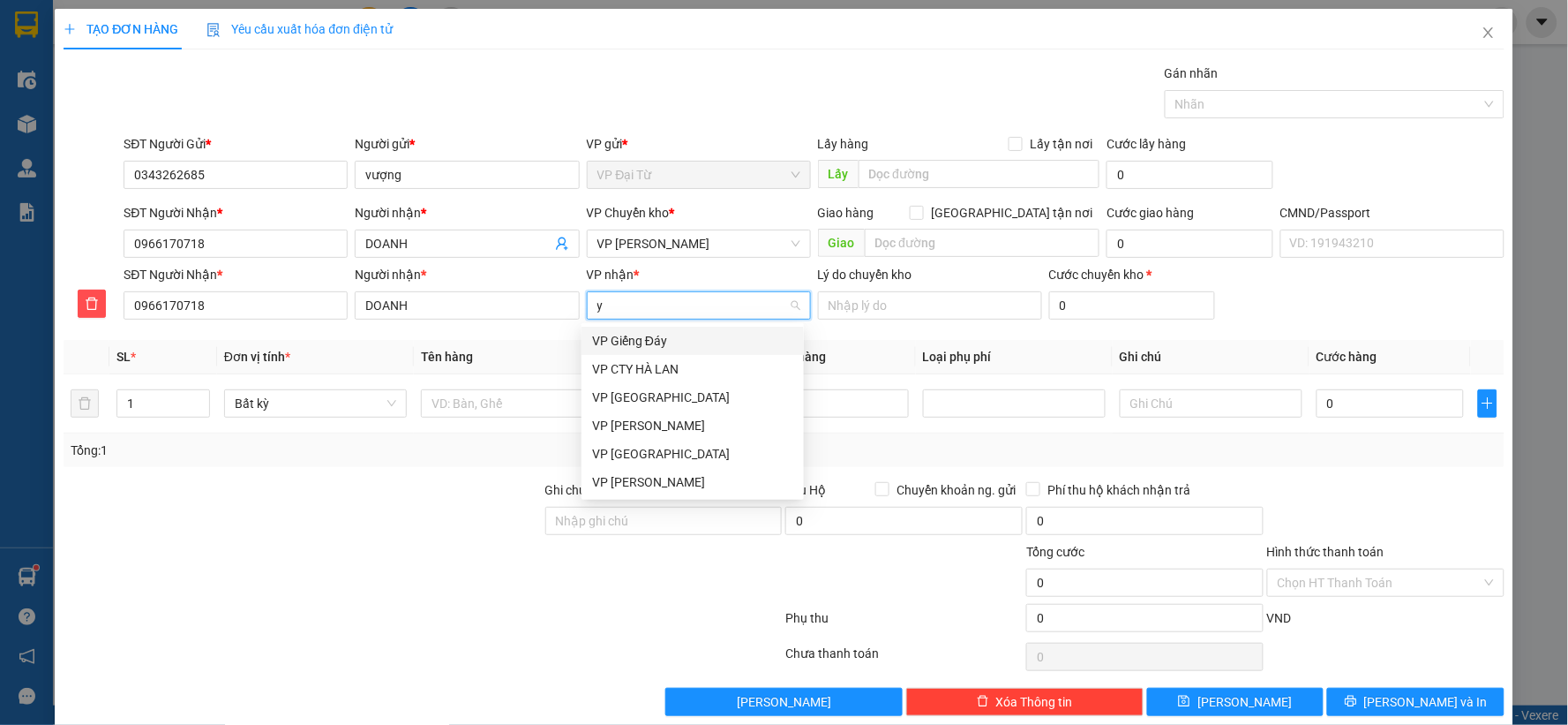
type input "yb"
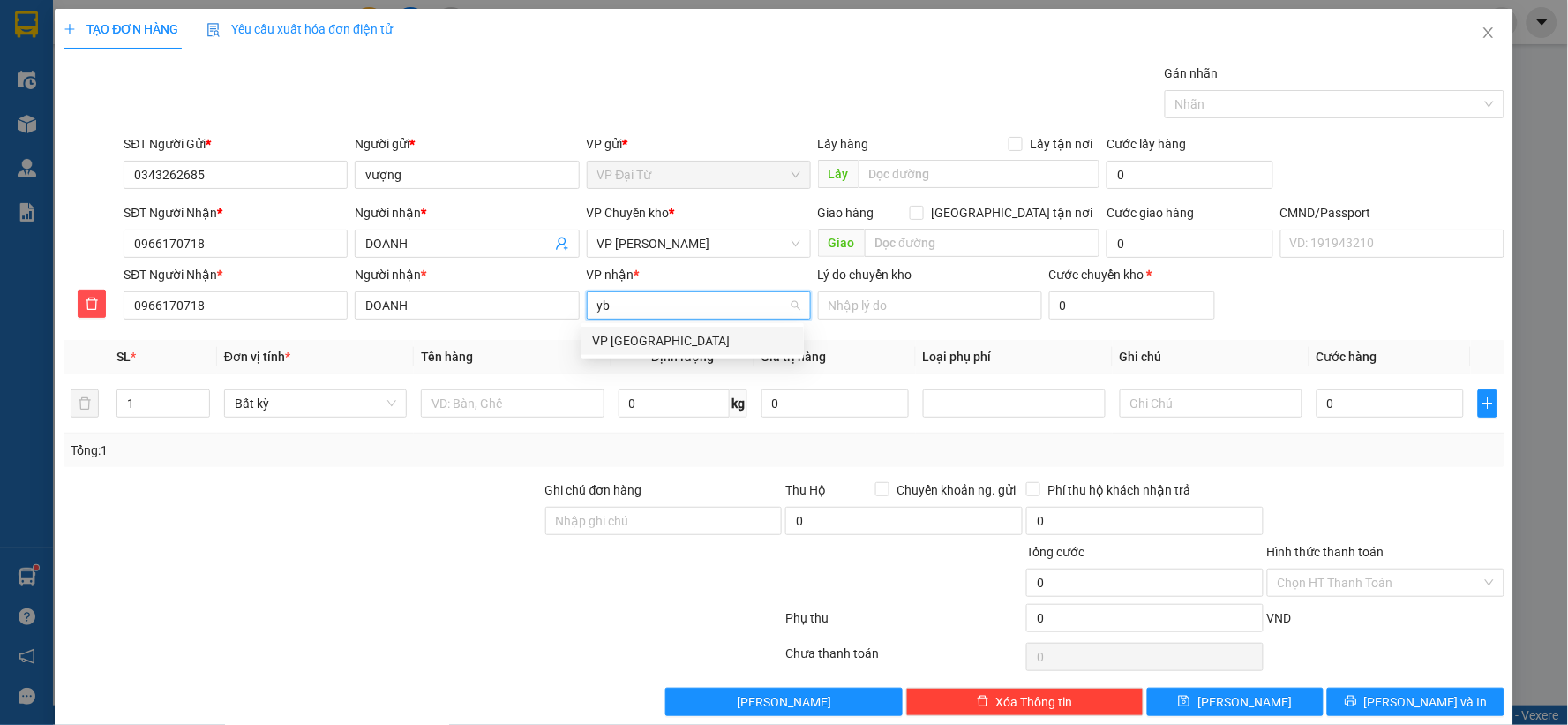
click at [639, 339] on div "VP [GEOGRAPHIC_DATA]" at bounding box center [692, 340] width 202 height 19
click at [553, 402] on input "text" at bounding box center [512, 403] width 183 height 28
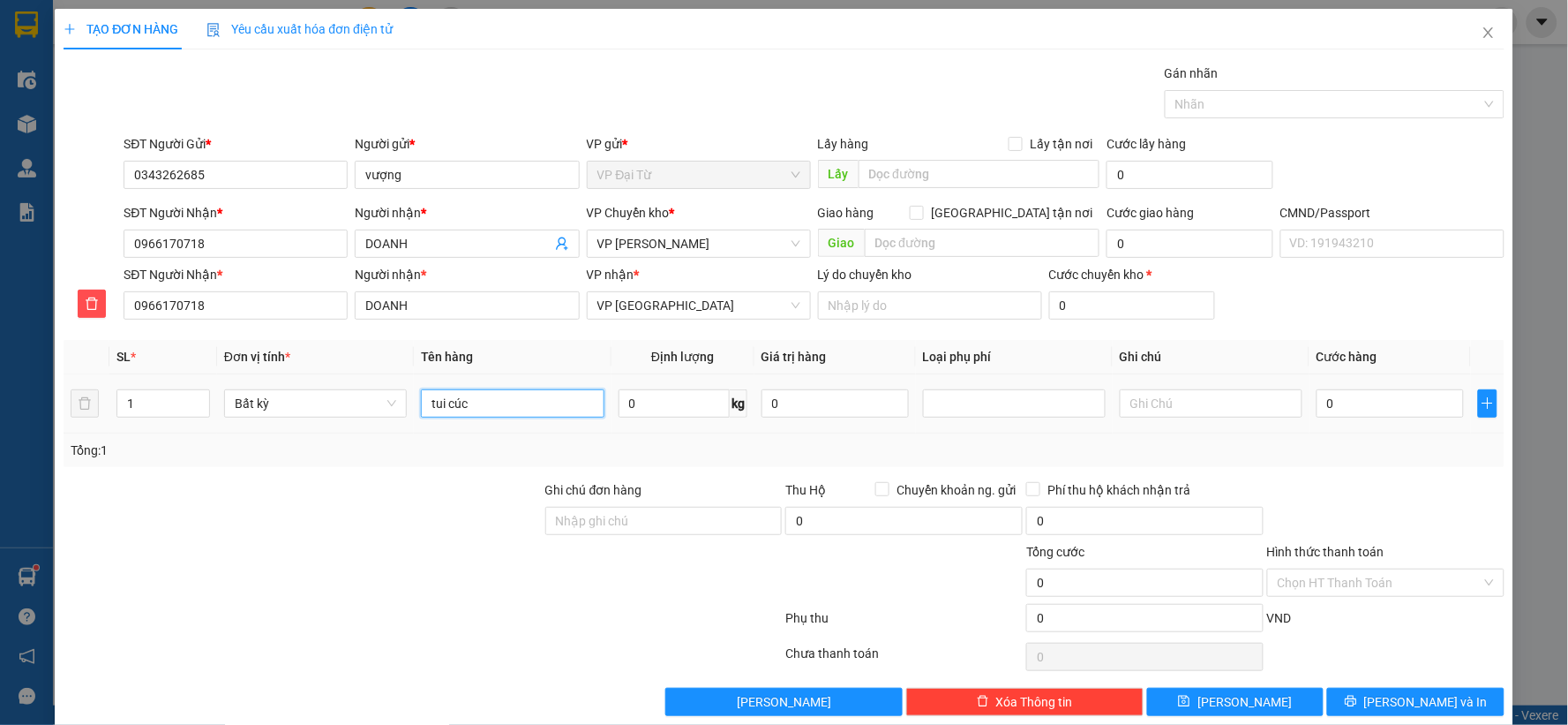
type input "tui cúc"
click at [1393, 419] on div "0" at bounding box center [1390, 403] width 147 height 35
click at [1390, 413] on input "0" at bounding box center [1390, 403] width 147 height 28
type input "2"
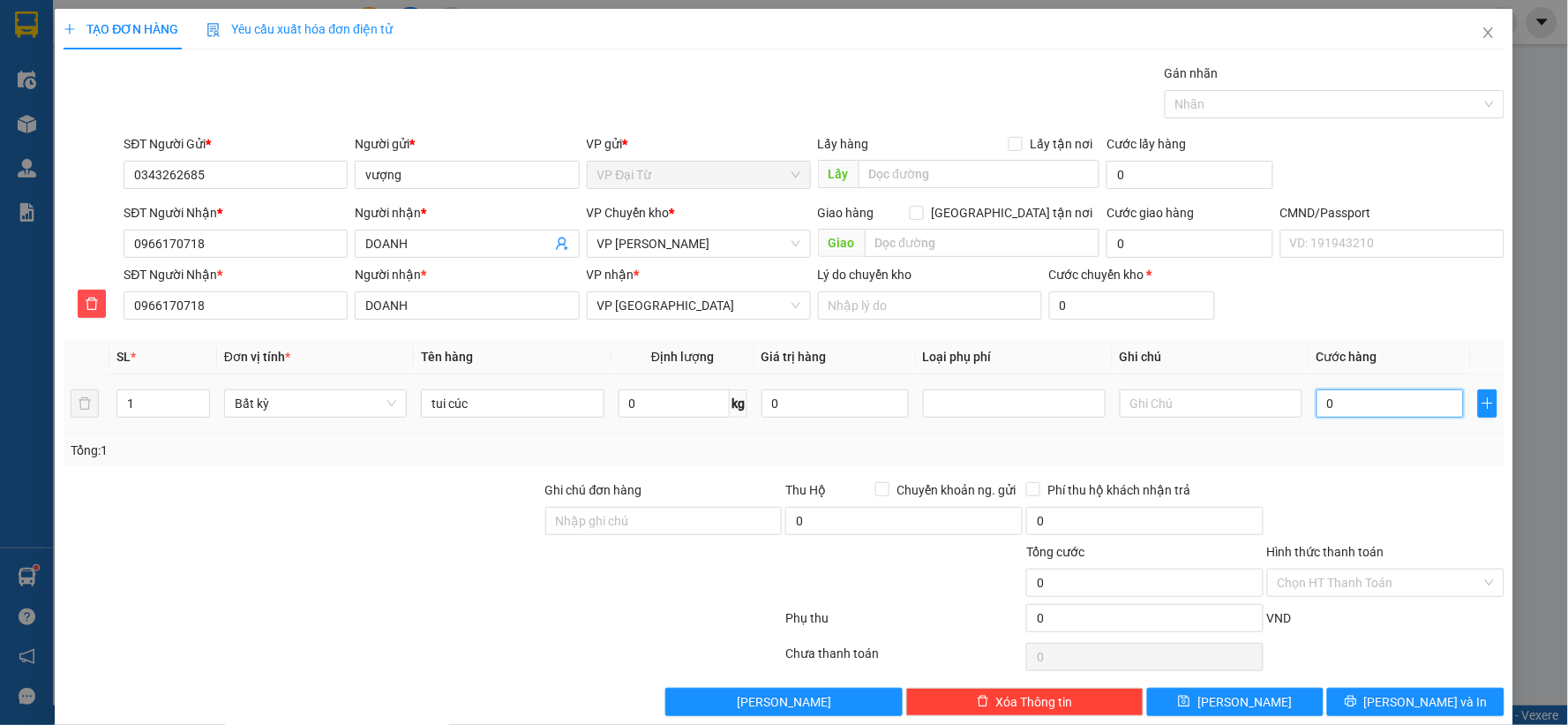
type input "2"
type input "20"
type input "200"
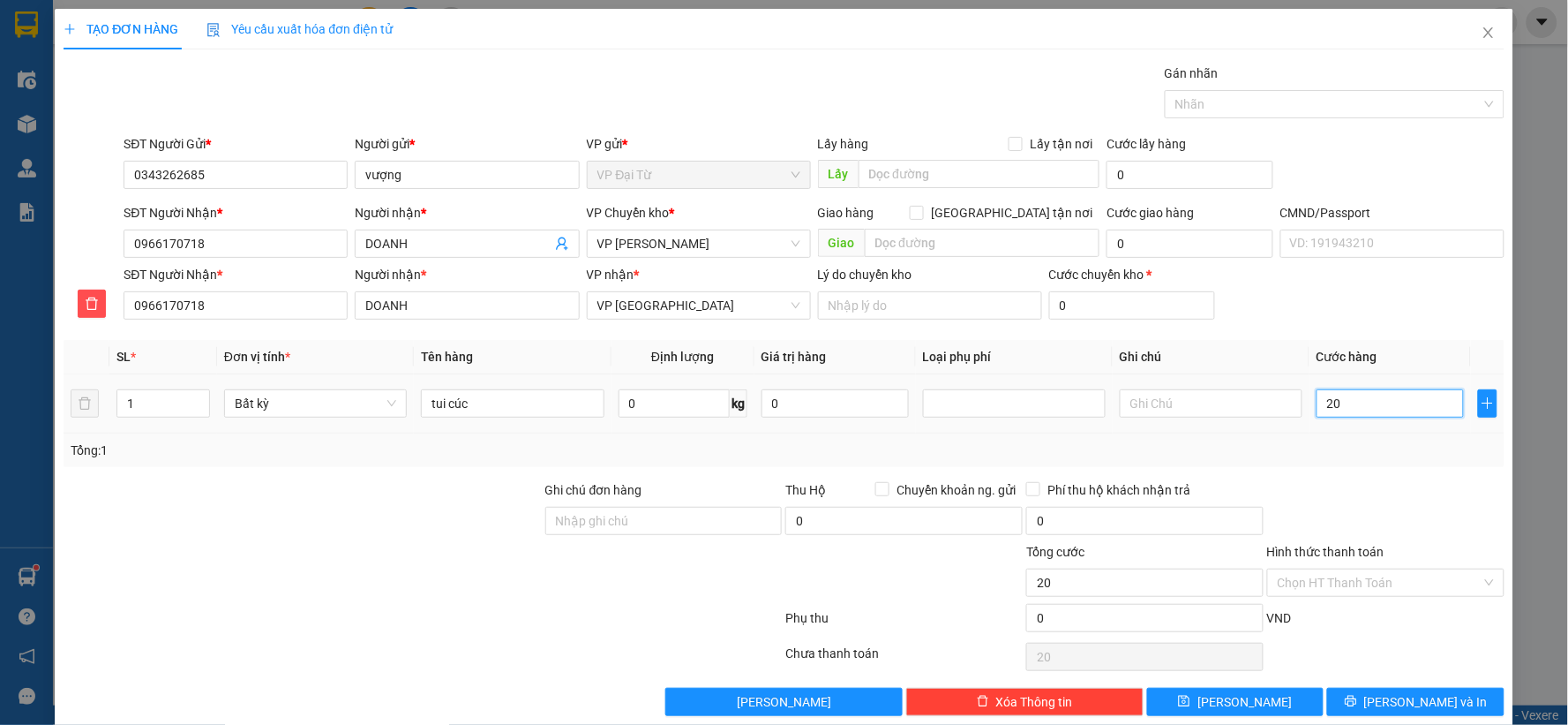
type input "200"
type input "2.000"
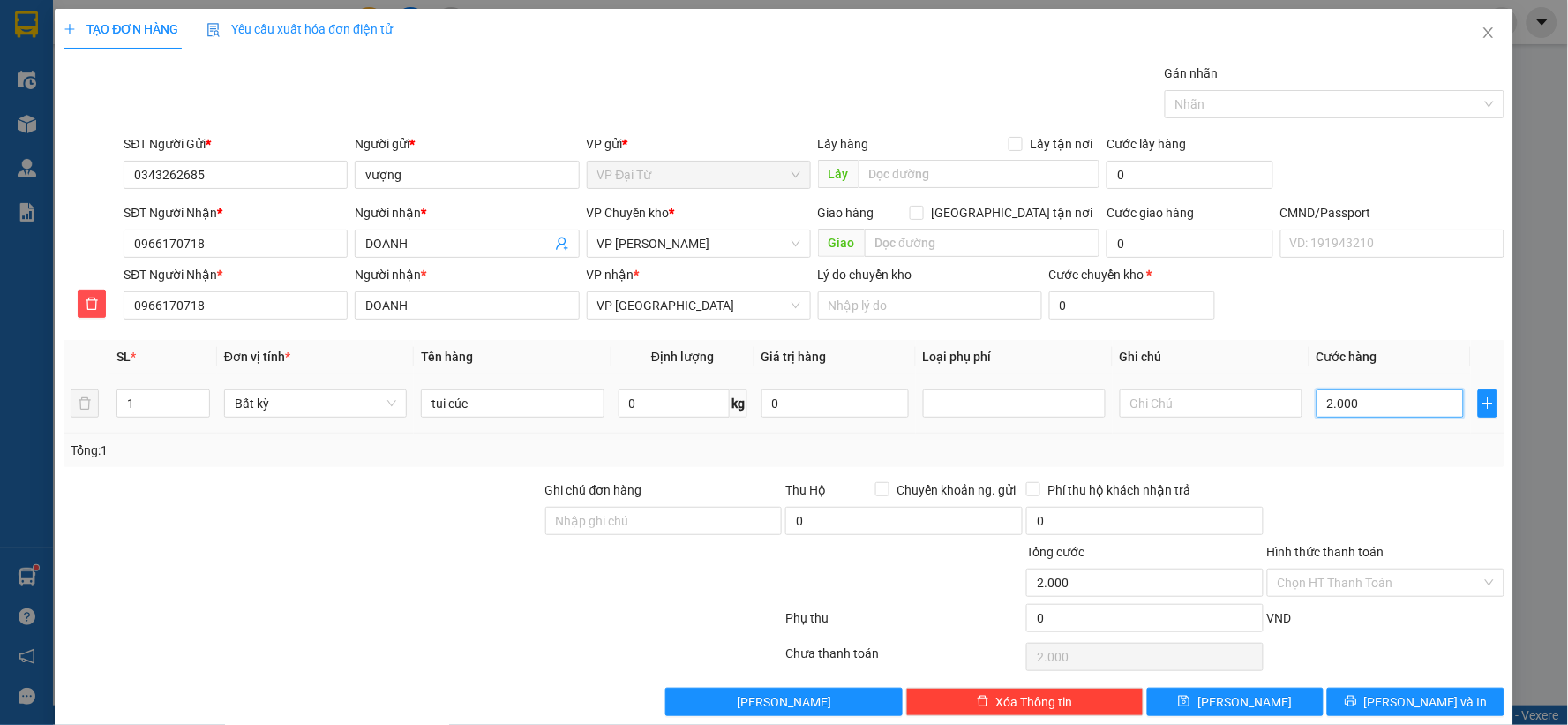
type input "20.000"
click at [1404, 597] on div "Hình thức thanh toán Chọn HT Thanh Toán" at bounding box center [1385, 573] width 238 height 61
type input "20.000"
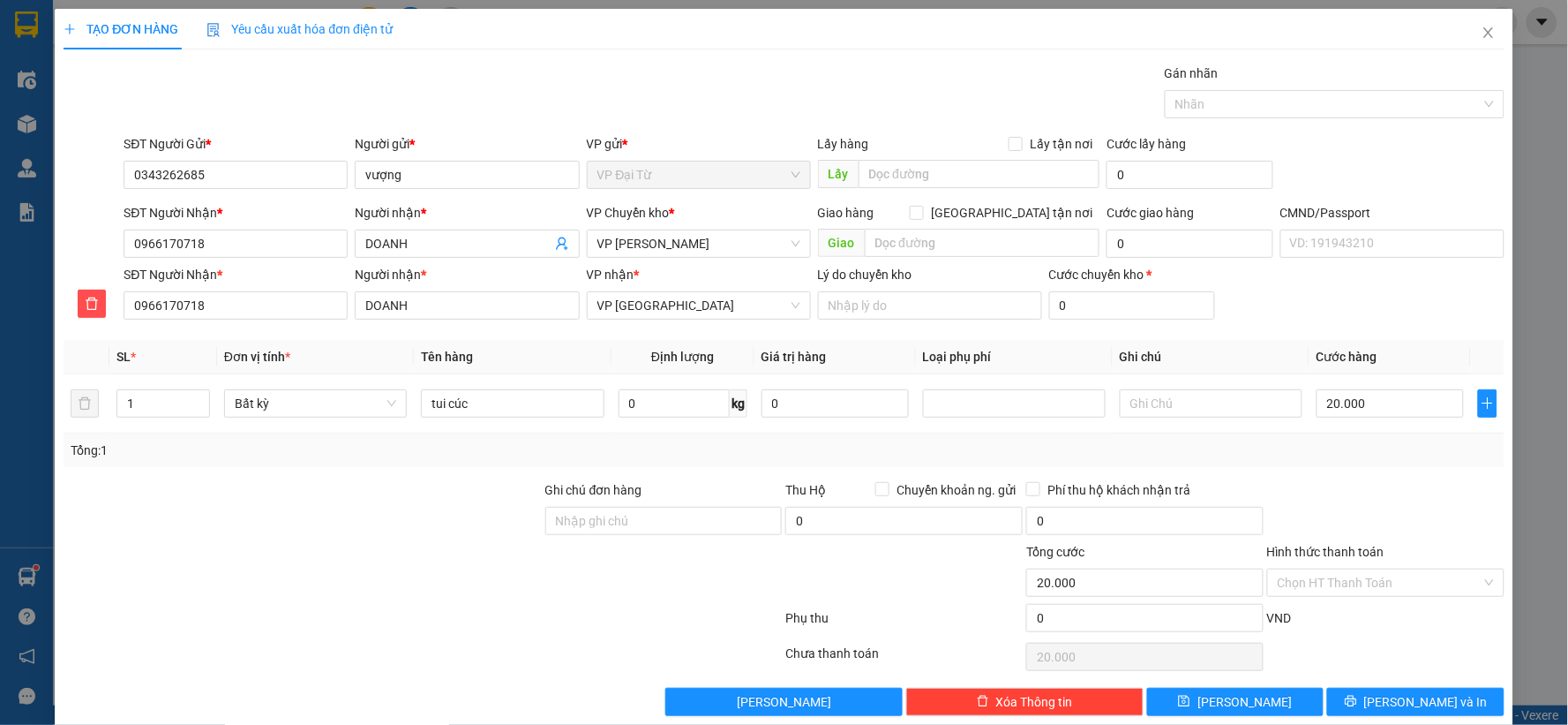
click at [1359, 598] on div "Hình thức thanh toán Chọn HT Thanh Toán" at bounding box center [1385, 573] width 238 height 61
click at [1361, 595] on input "Hình thức thanh toán" at bounding box center [1380, 582] width 204 height 26
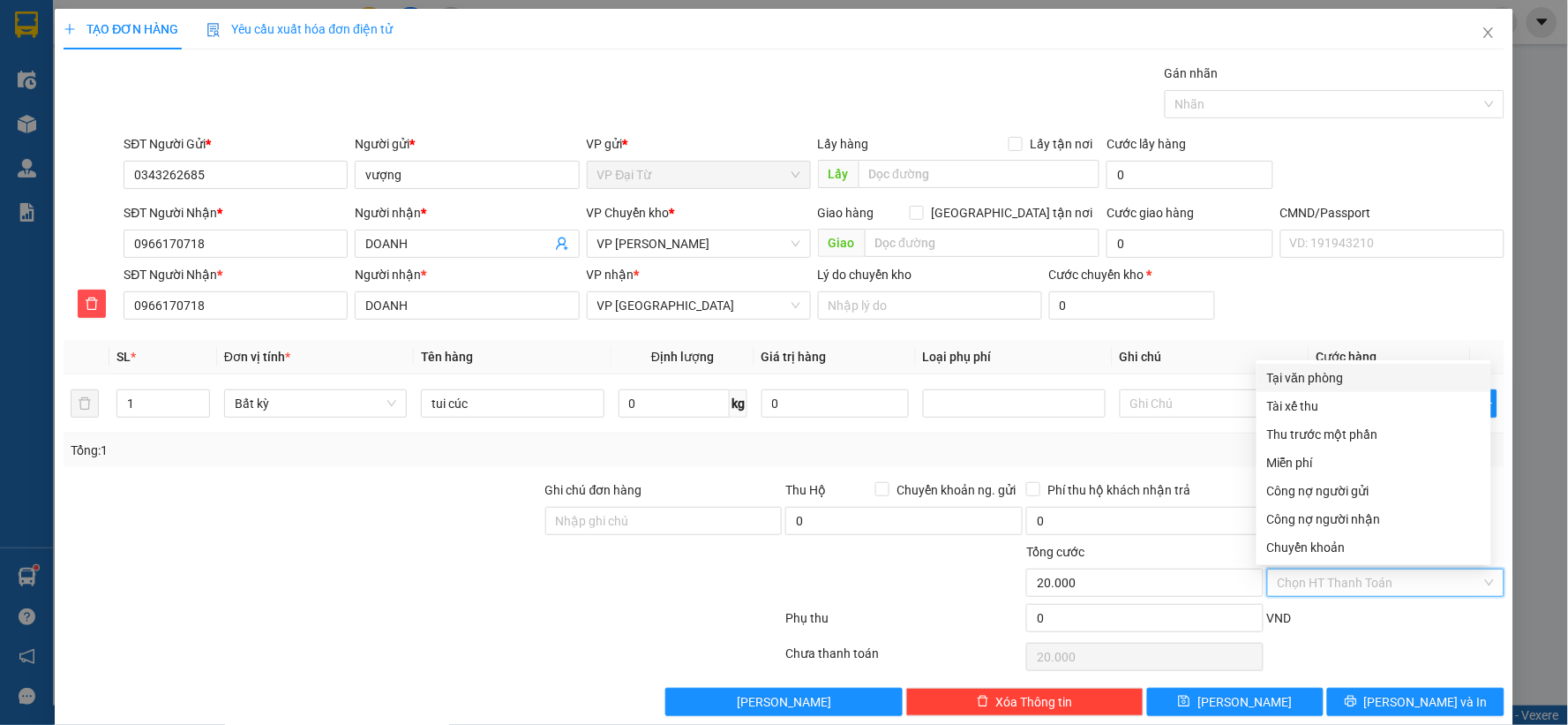
click at [1325, 372] on div "Tại văn phòng" at bounding box center [1374, 377] width 213 height 19
type input "0"
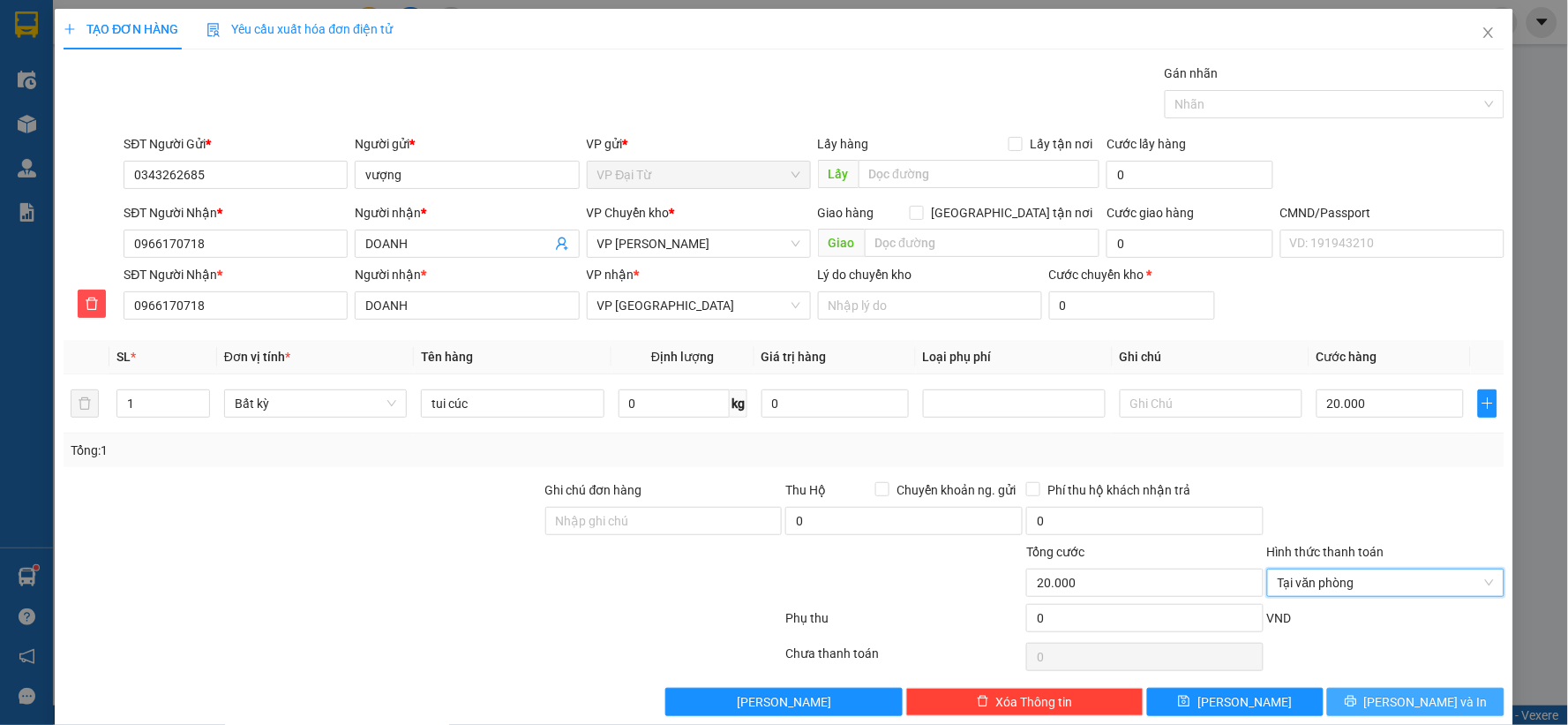
click at [1440, 701] on button "[PERSON_NAME] và In" at bounding box center [1415, 701] width 177 height 28
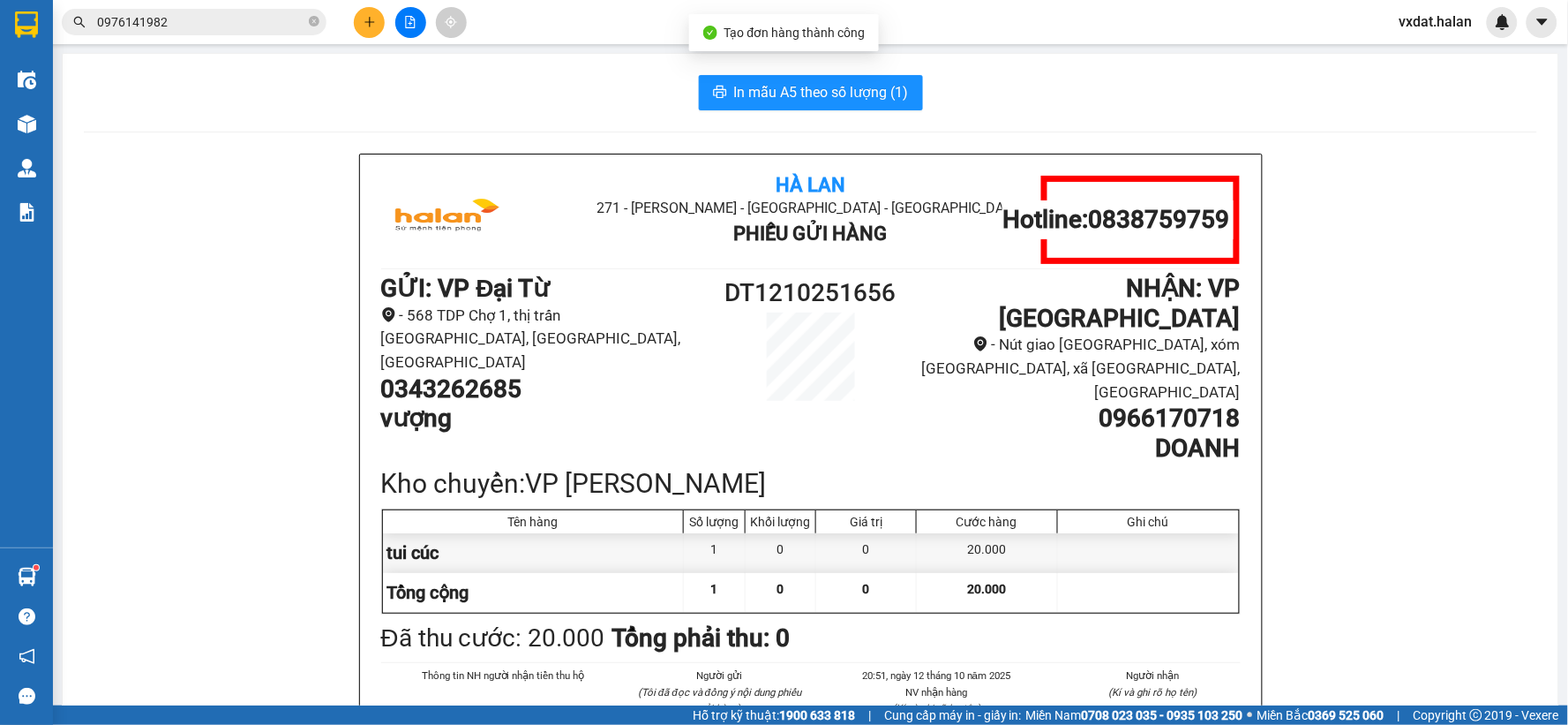
click at [858, 100] on span "In mẫu A5 theo số lượng (1)" at bounding box center [821, 92] width 174 height 22
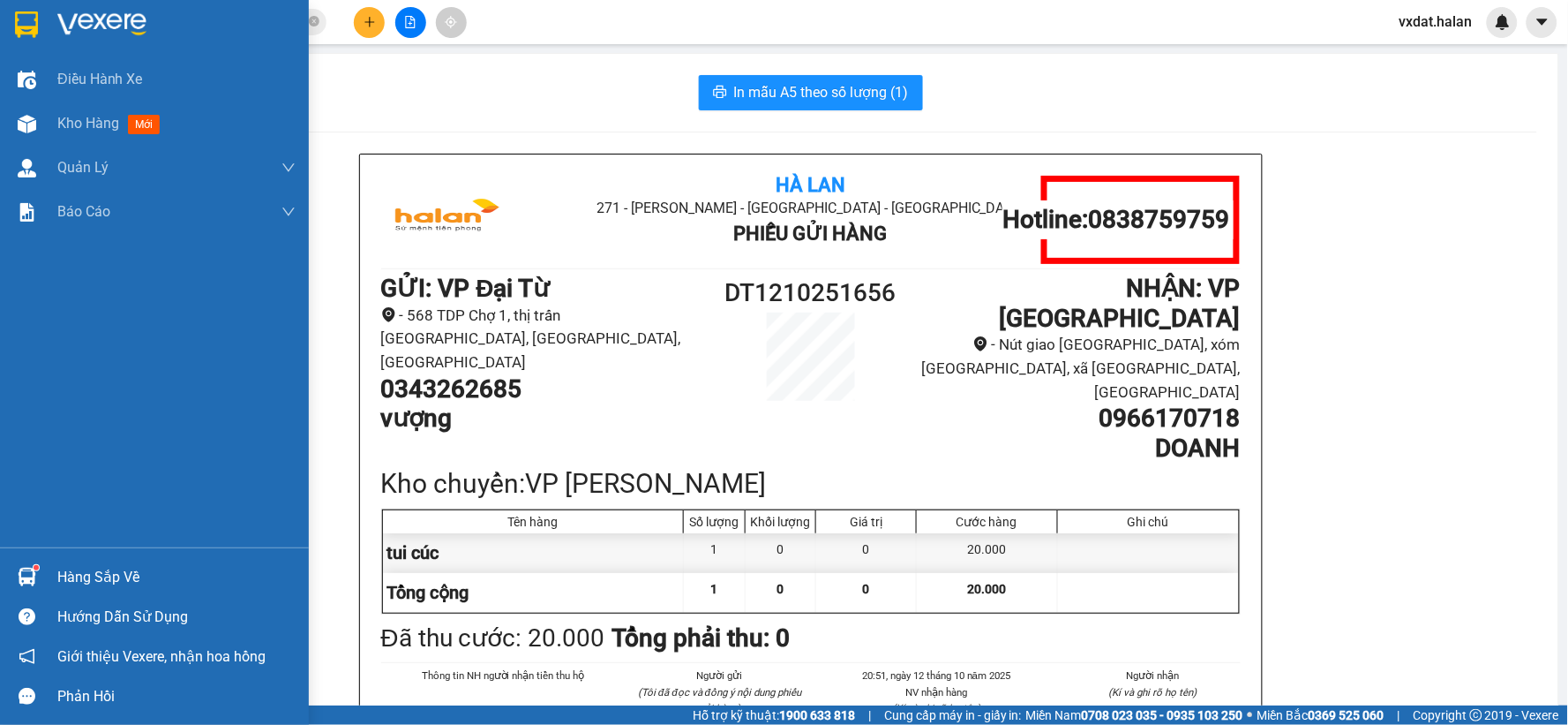
click at [5, 594] on div "Hàng sắp về" at bounding box center [155, 577] width 309 height 40
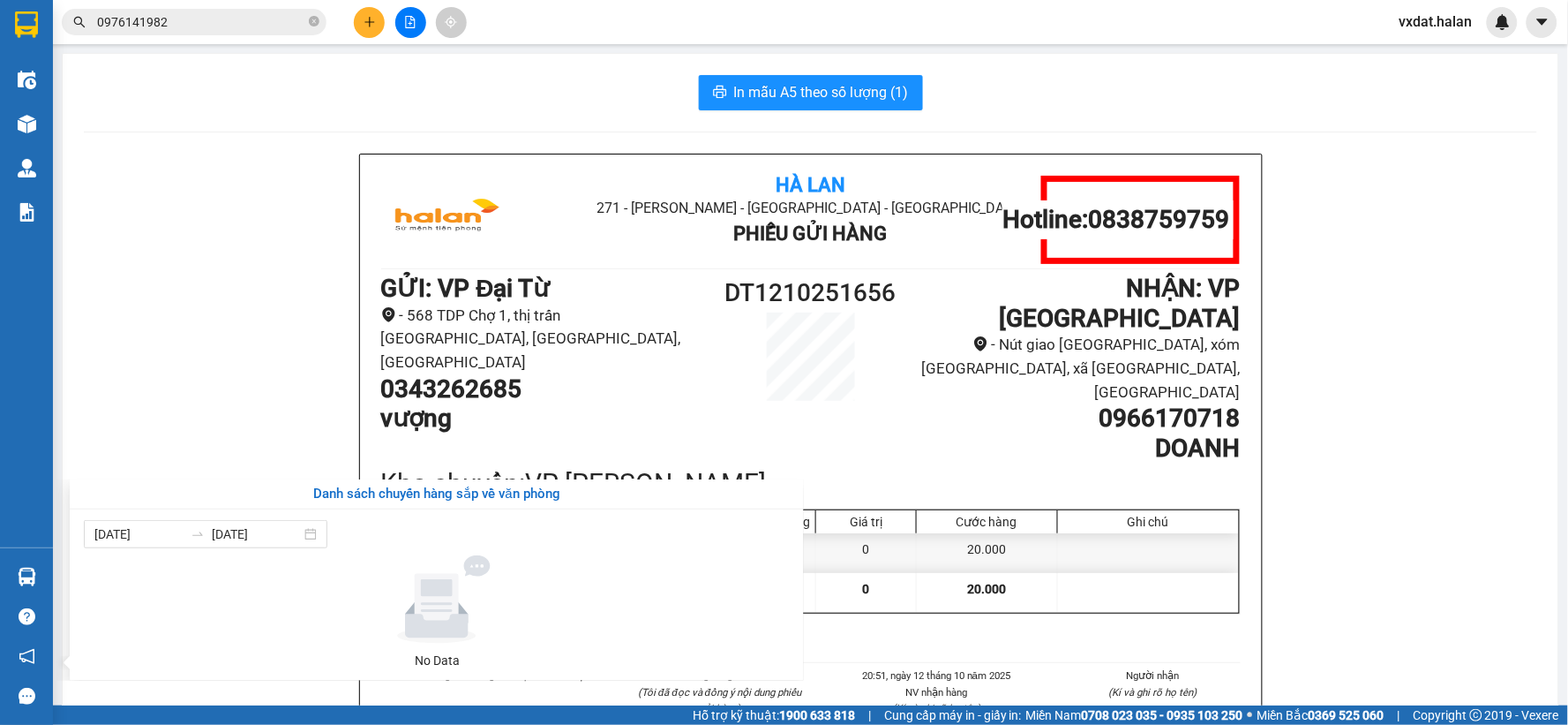
drag, startPoint x: 205, startPoint y: 338, endPoint x: 178, endPoint y: 307, distance: 41.1
click at [205, 331] on section "Kết quả tìm kiếm ( 452 ) Bộ lọc Mã ĐH Trạng thái Món hàng Thu hộ Tổng cước Chưa…" at bounding box center [784, 362] width 1568 height 725
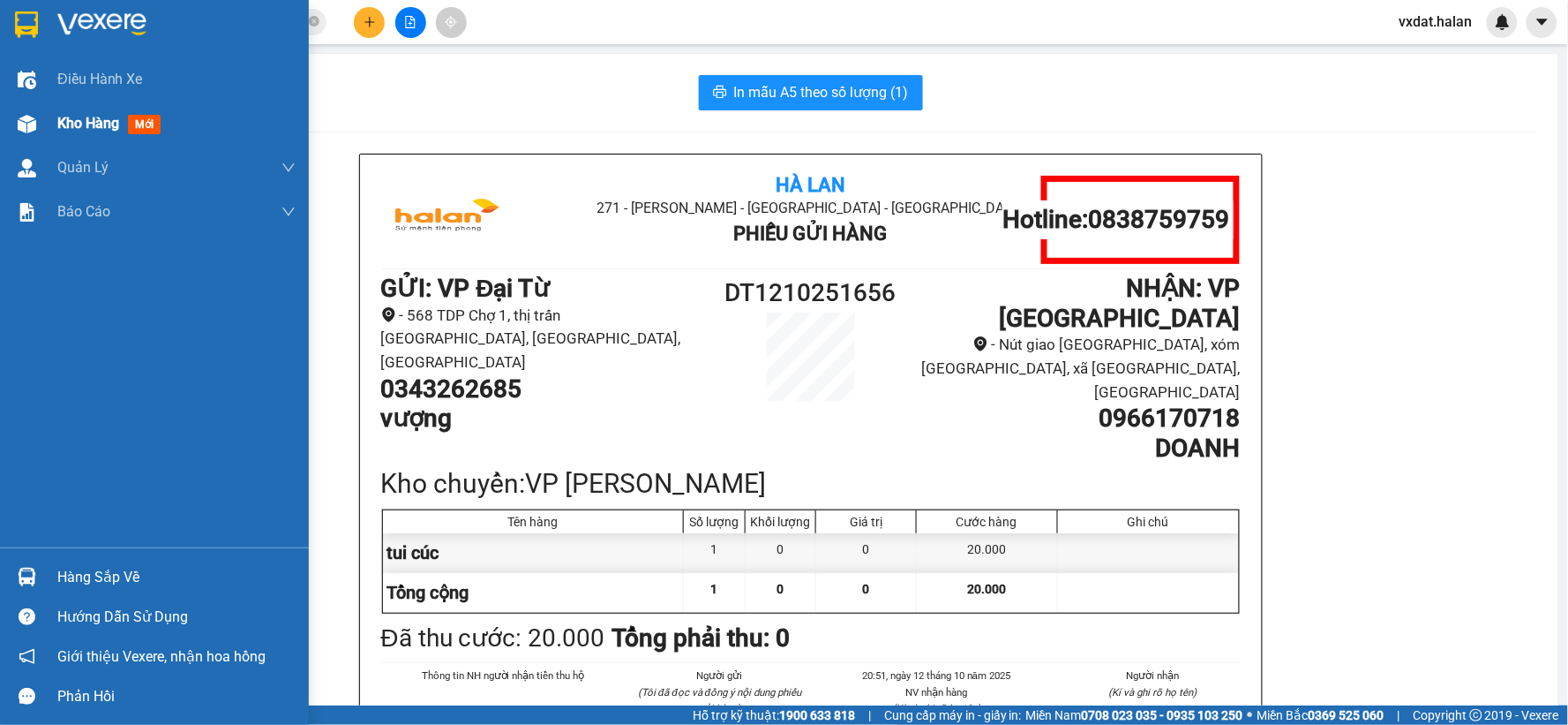
click at [50, 137] on div "Kho hàng mới" at bounding box center [155, 123] width 309 height 44
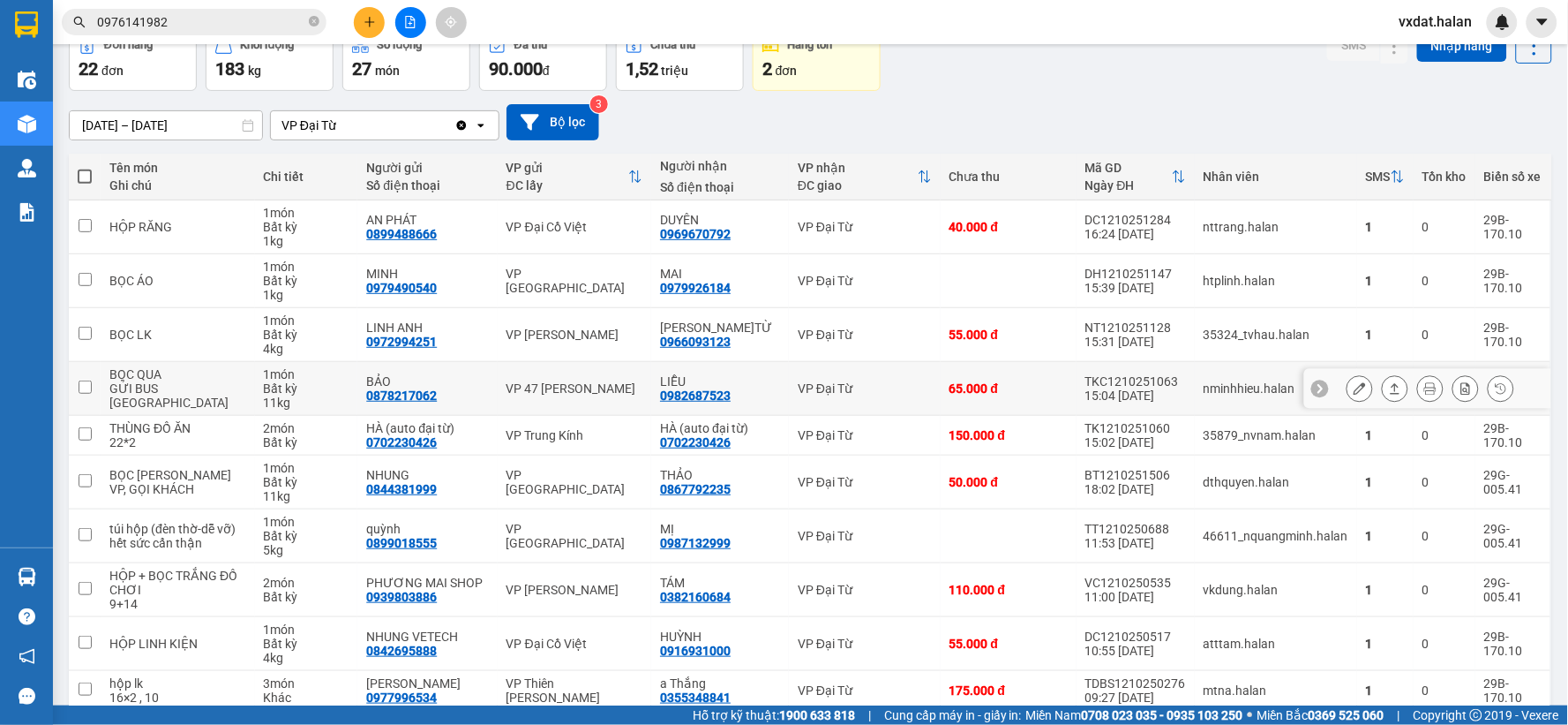
scroll to position [174, 0]
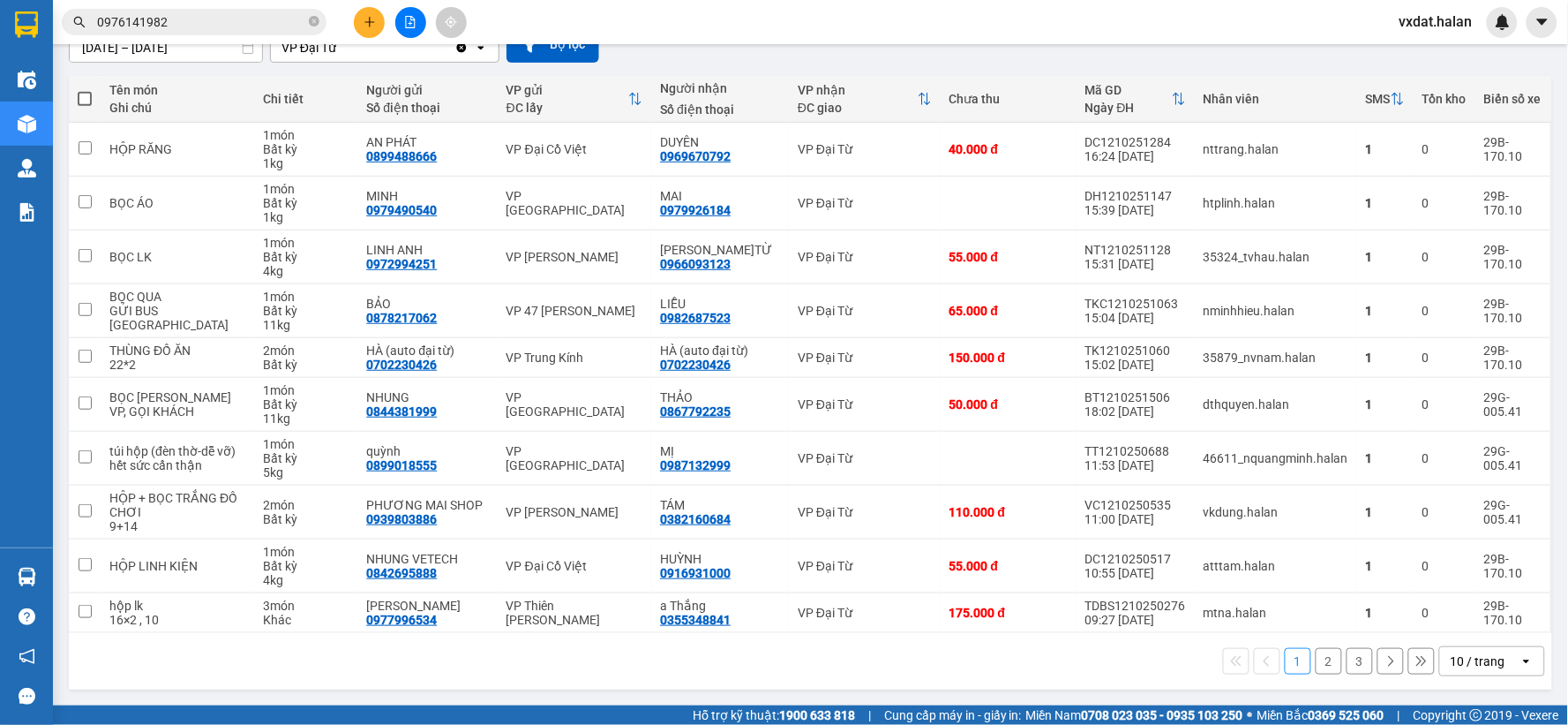
click at [1347, 669] on button "3" at bounding box center [1359, 661] width 26 height 26
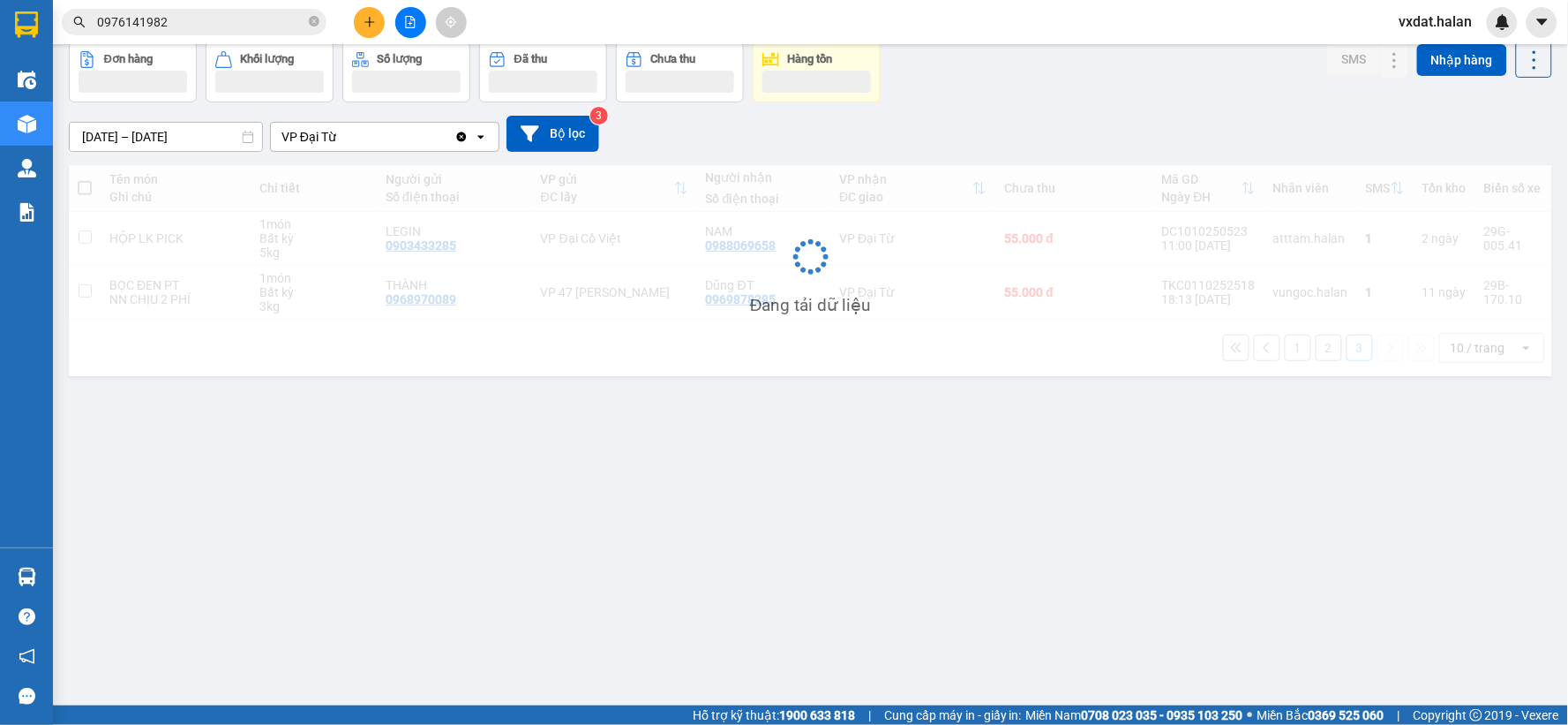
scroll to position [81, 0]
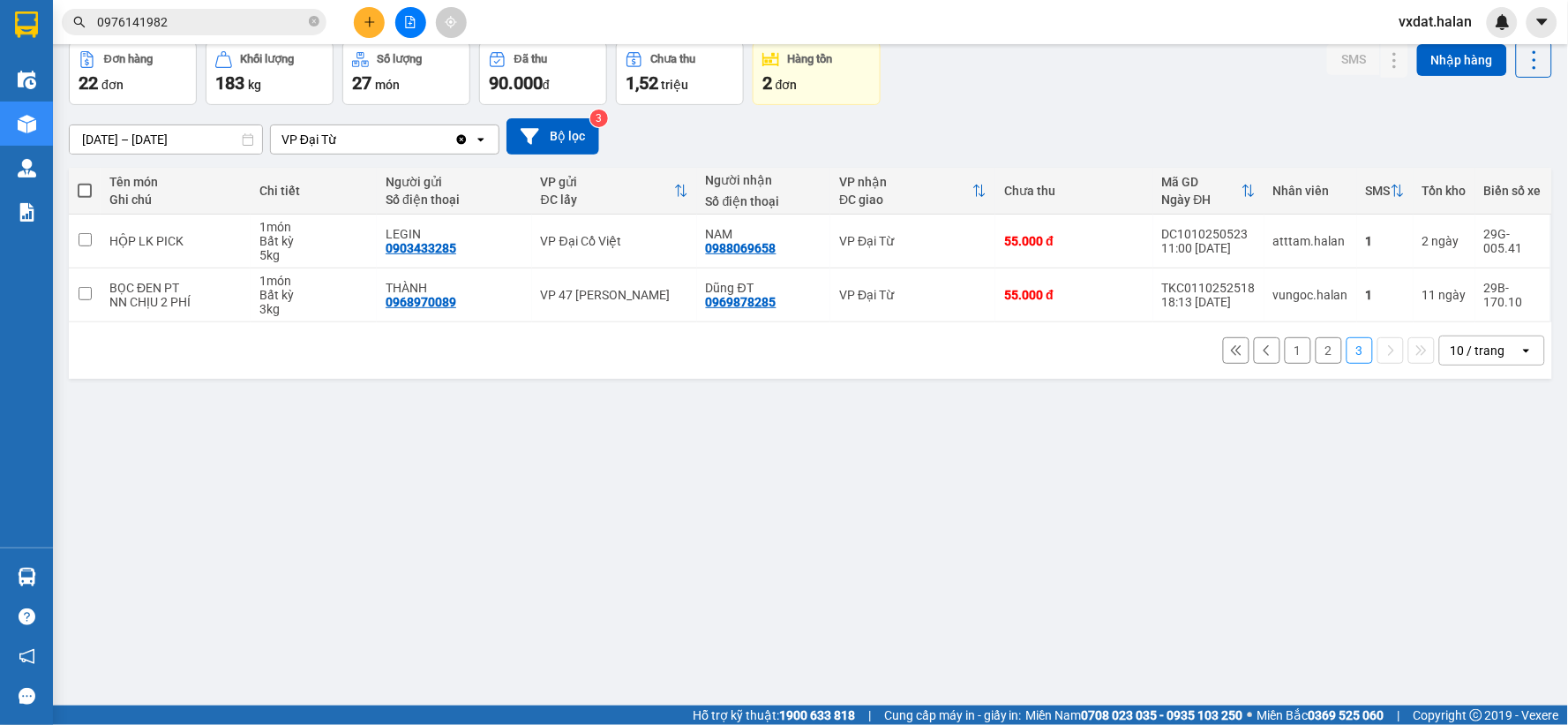
click at [1317, 354] on button "2" at bounding box center [1329, 350] width 26 height 26
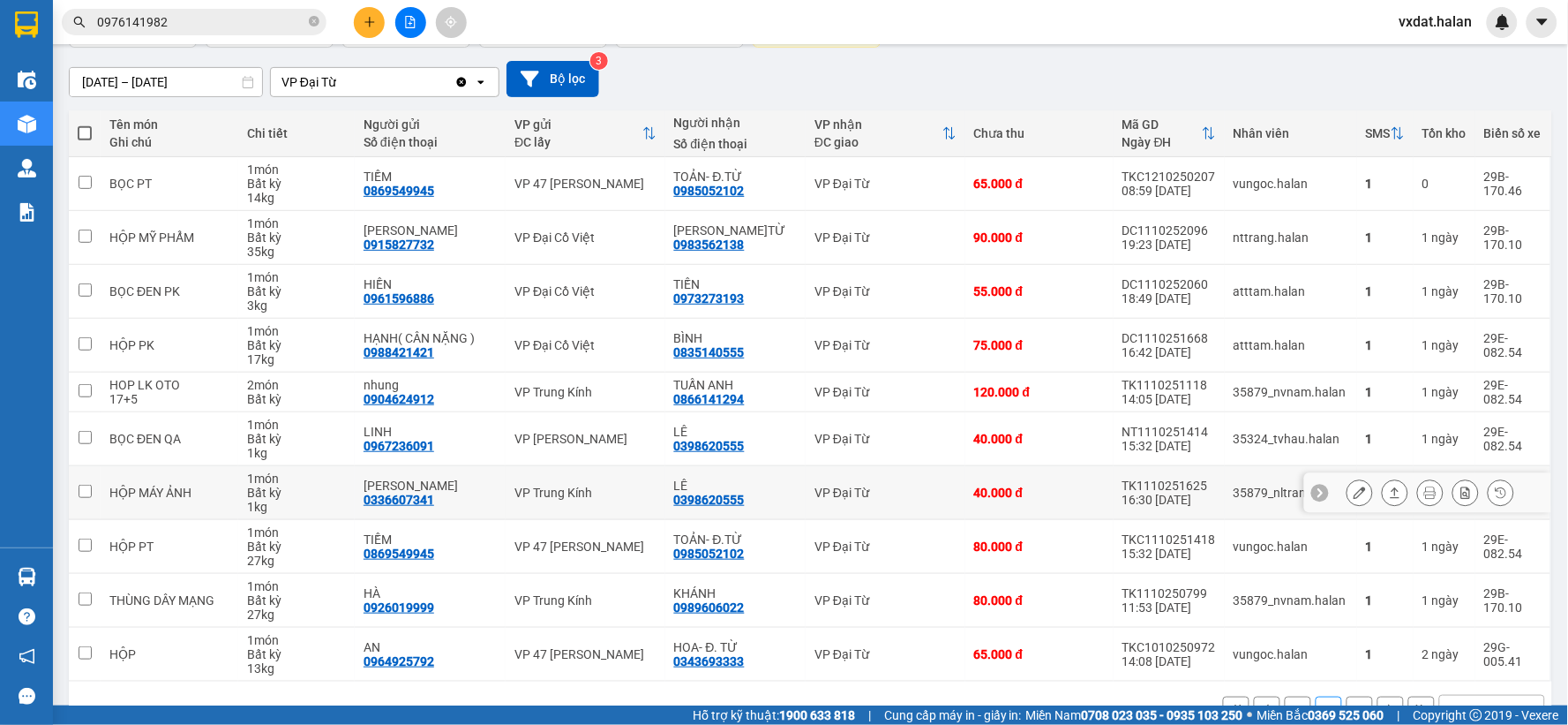
scroll to position [189, 0]
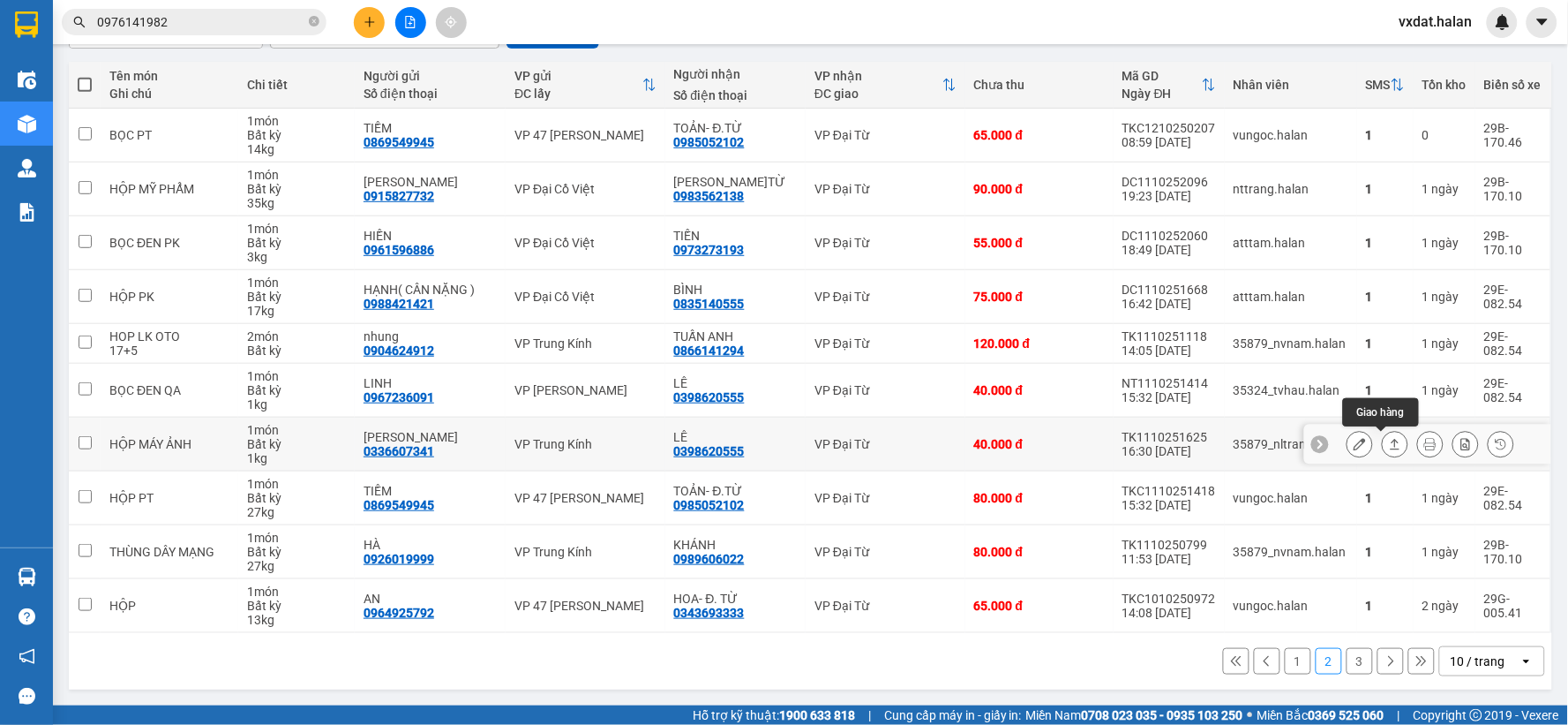
click at [1389, 443] on icon at bounding box center [1395, 444] width 13 height 13
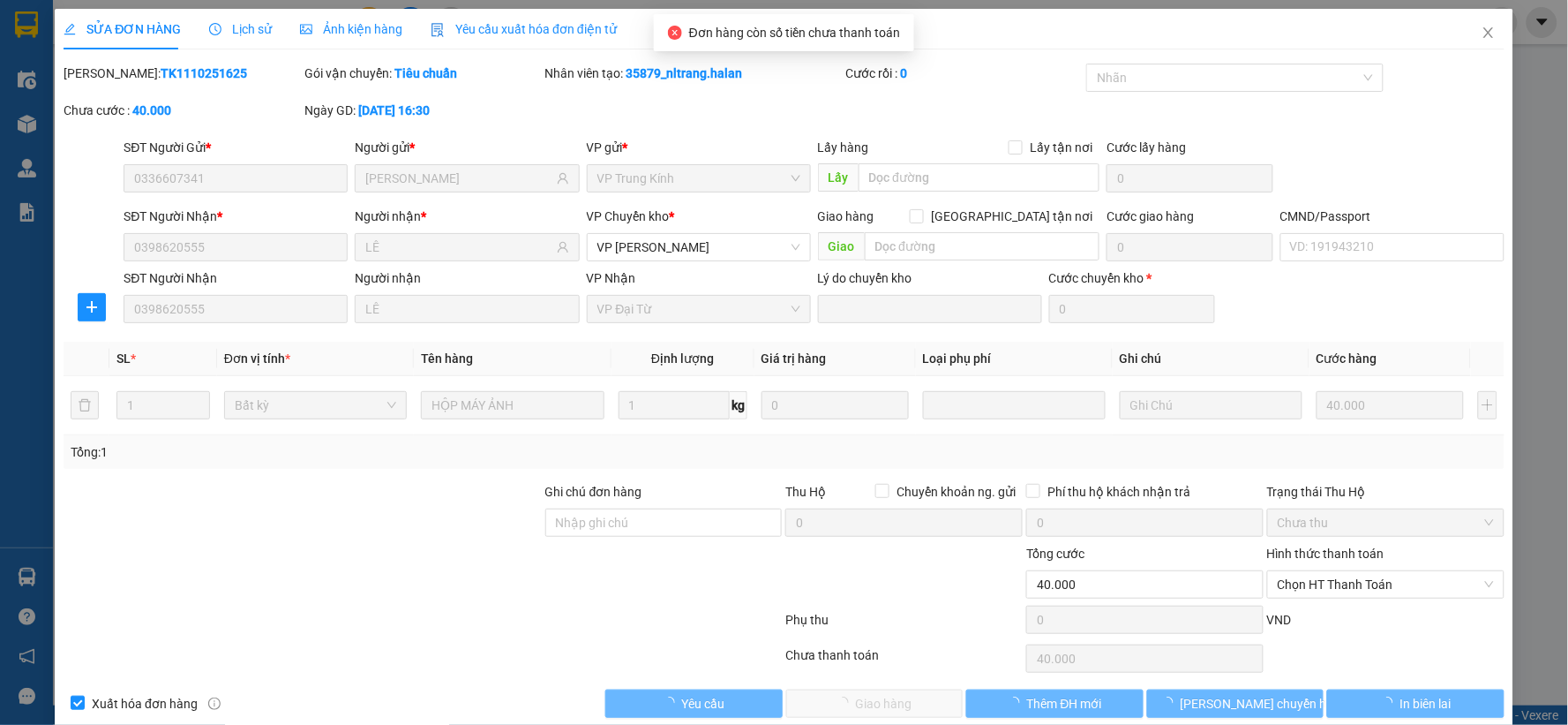
type input "0336607341"
type input "[PERSON_NAME]"
type input "0398620555"
type input "LÊ"
type input "0"
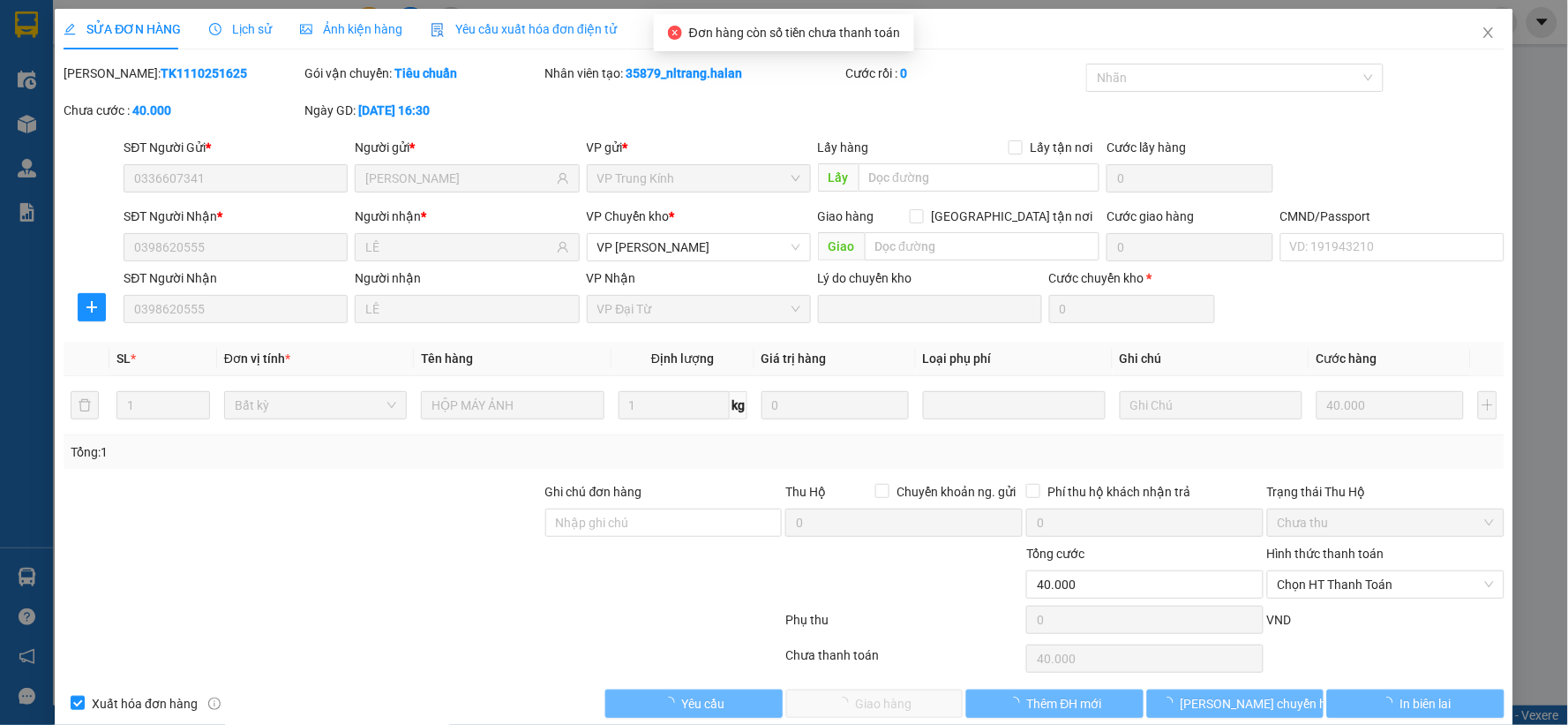
type input "40.000"
click at [1338, 589] on span "Chọn HT Thanh Toán" at bounding box center [1385, 584] width 216 height 26
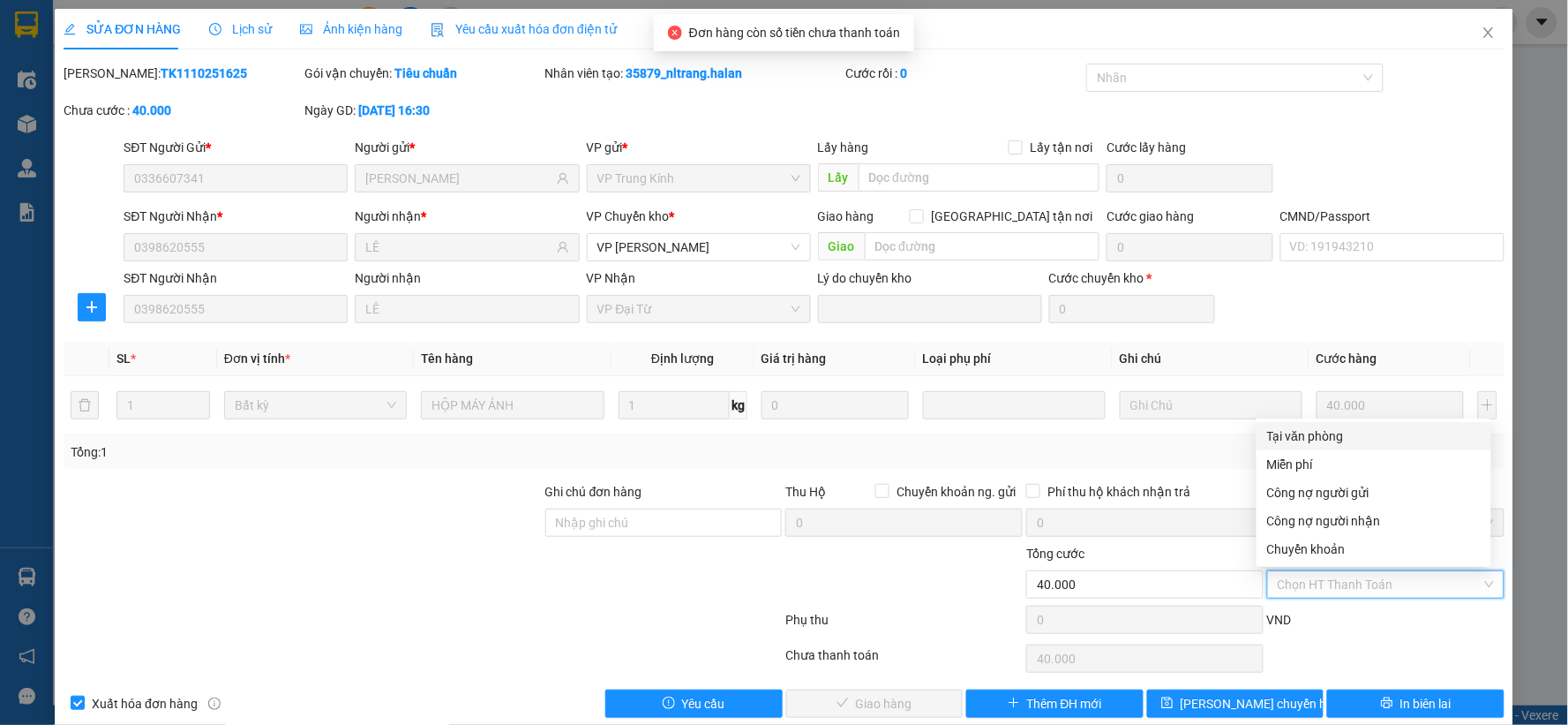
click at [1311, 441] on div "Tại văn phòng" at bounding box center [1374, 436] width 213 height 19
type input "0"
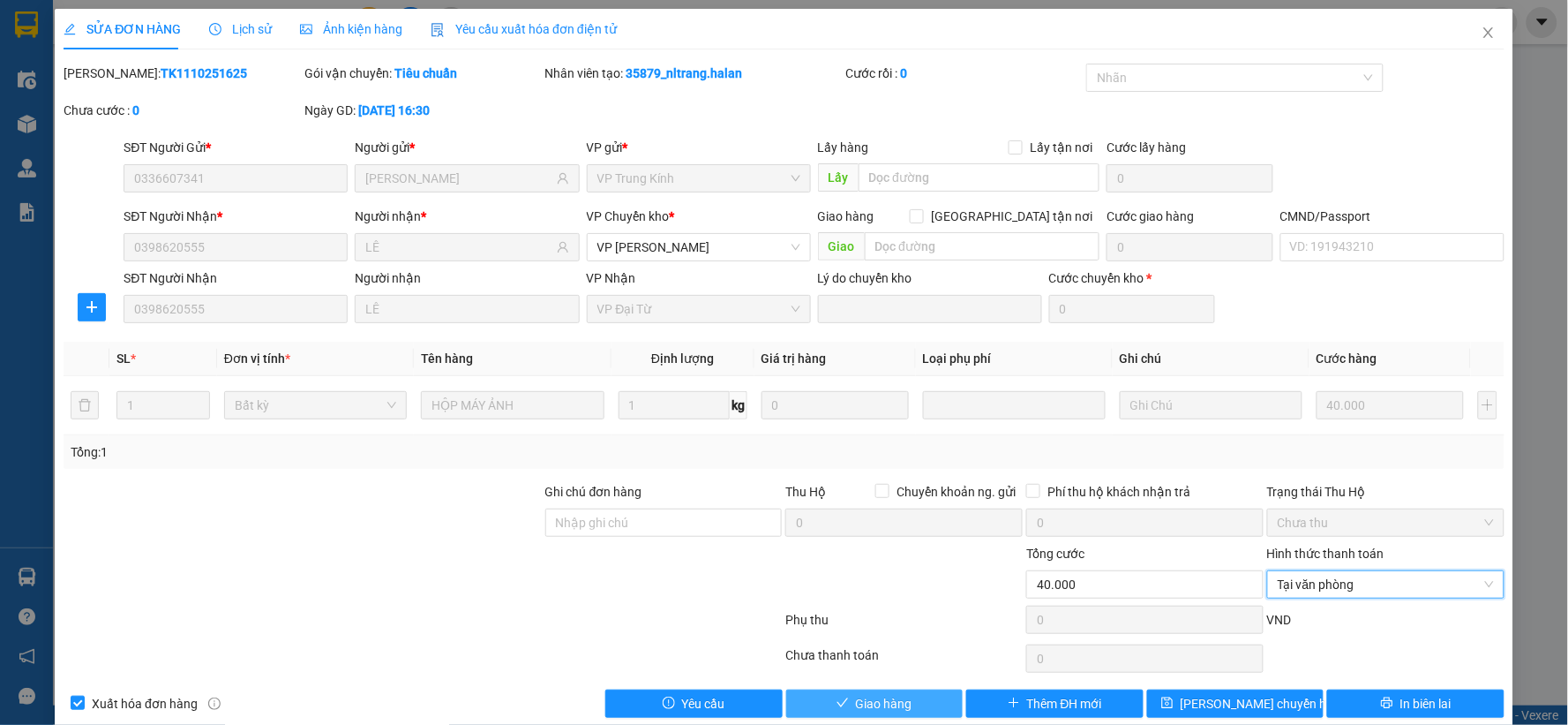
click at [919, 695] on button "Giao hàng" at bounding box center [875, 703] width 177 height 28
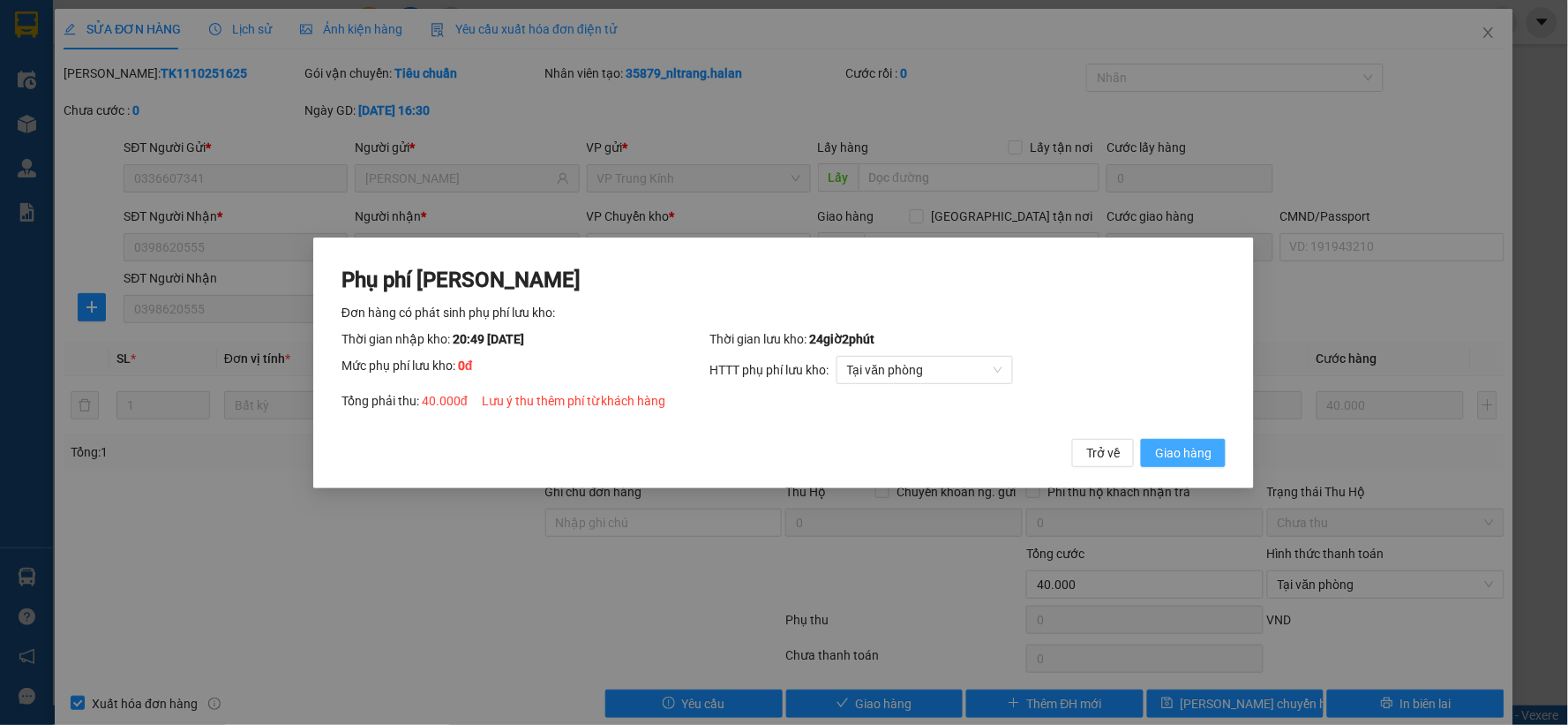
click at [1141, 438] on button "Giao hàng" at bounding box center [1184, 451] width 85 height 28
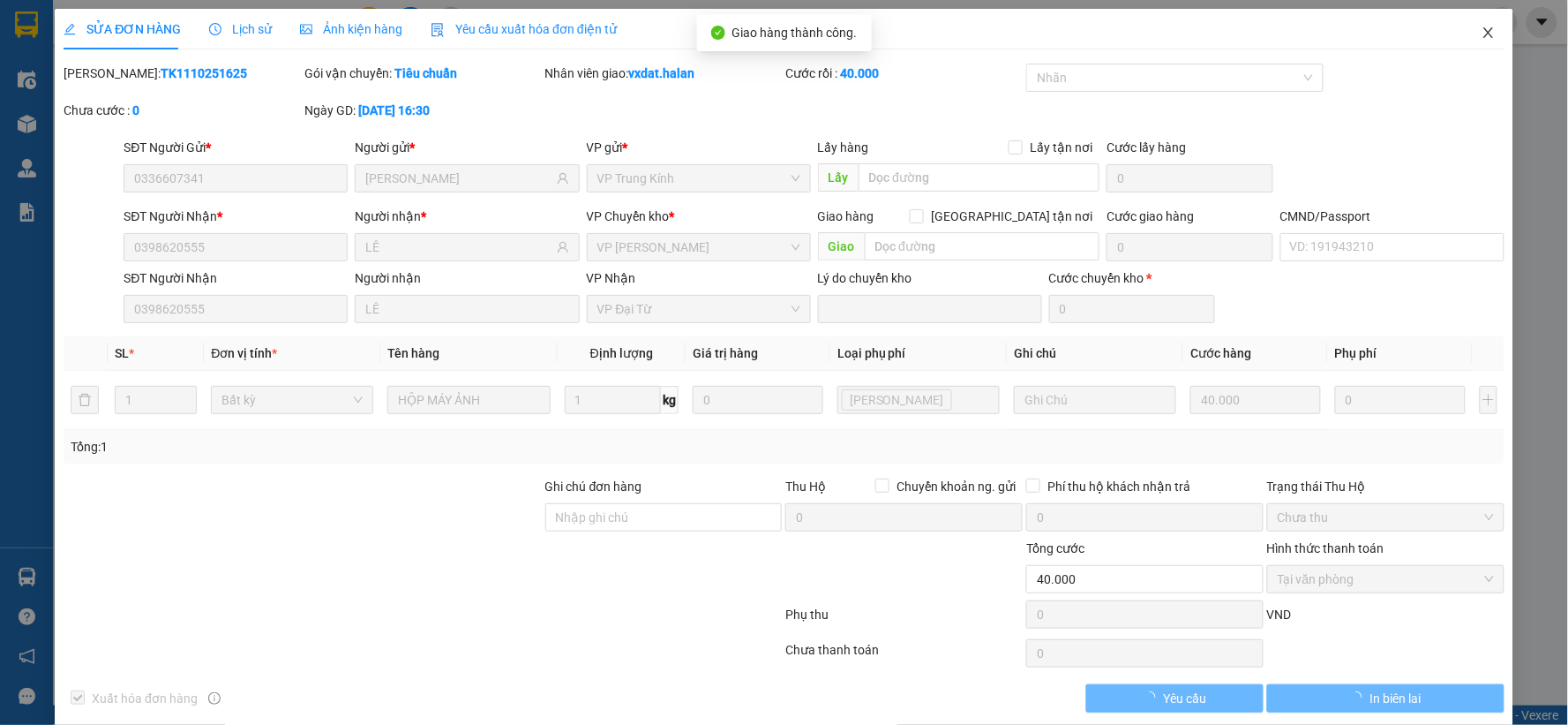
click at [1466, 46] on span "Close" at bounding box center [1488, 33] width 50 height 50
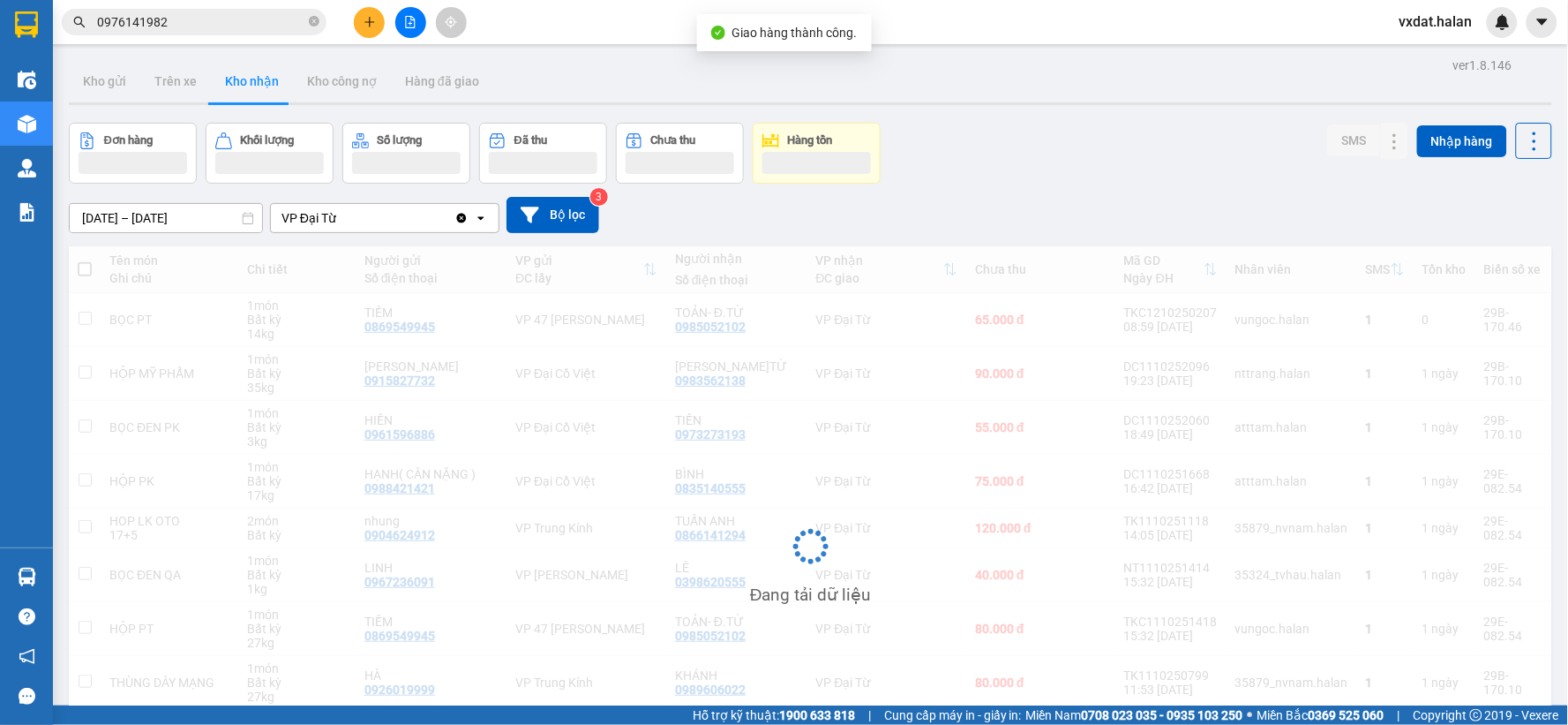
click at [1077, 178] on div "Đơn hàng Khối lượng Số lượng Đã thu Chưa thu Hàng tồn SMS Nhập hàng" at bounding box center [810, 153] width 1483 height 61
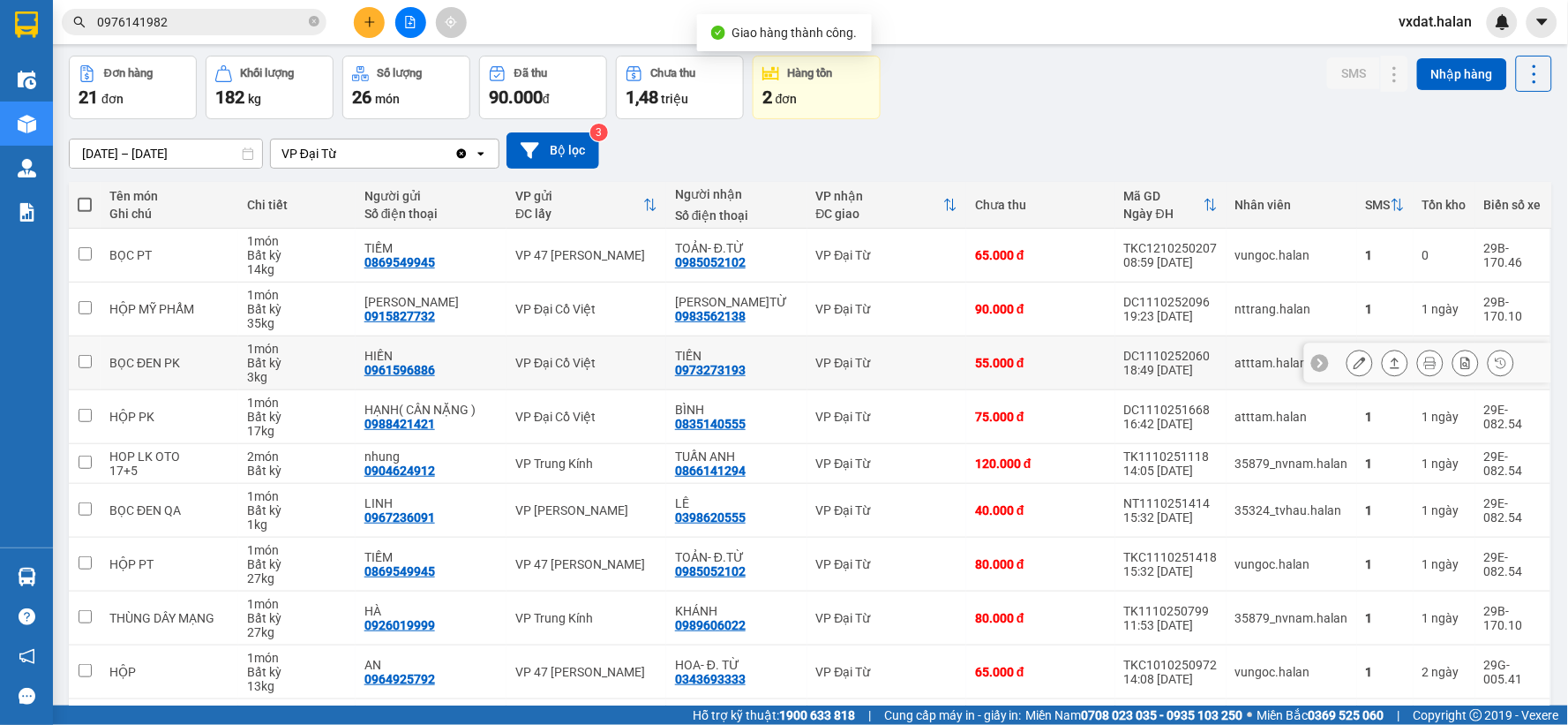
scroll to position [98, 0]
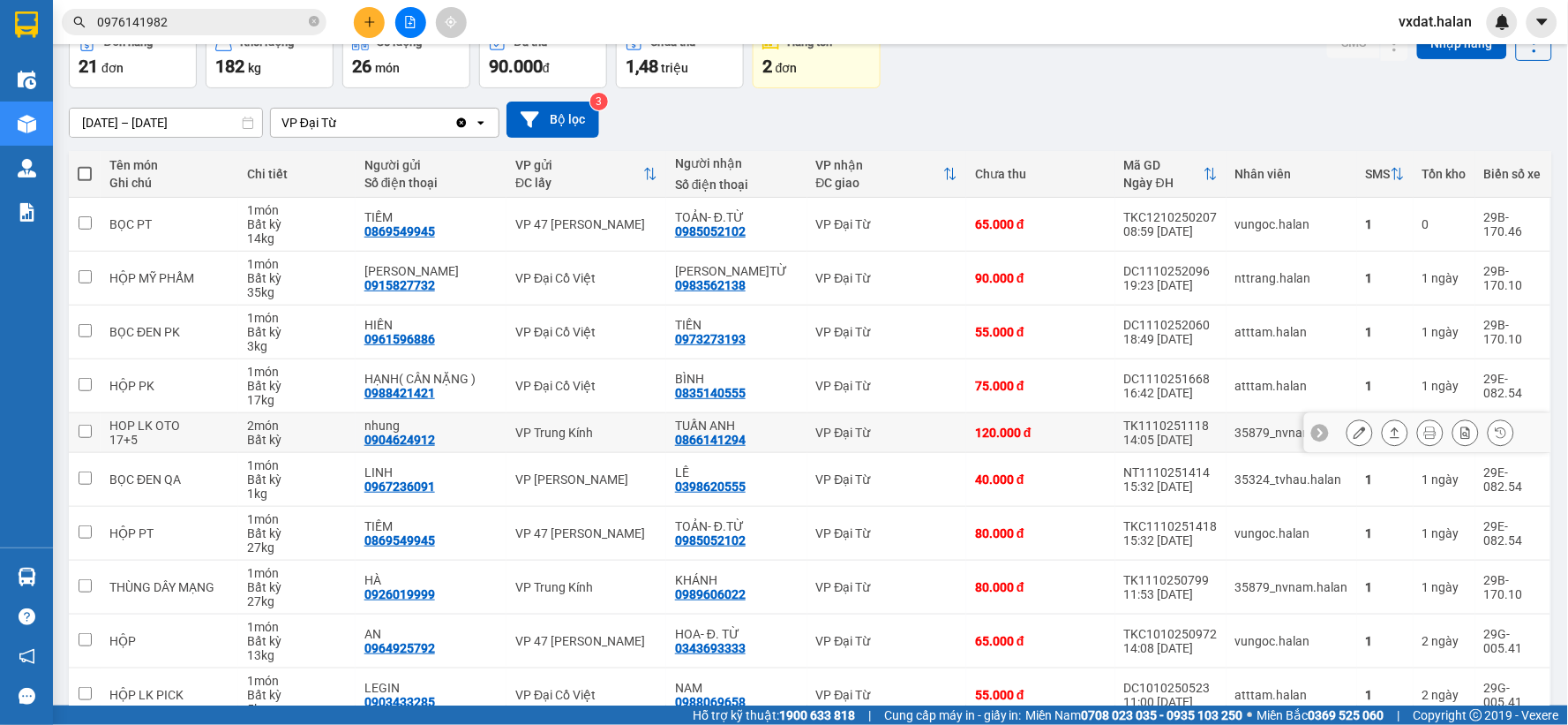
click at [1389, 433] on button at bounding box center [1394, 433] width 24 height 31
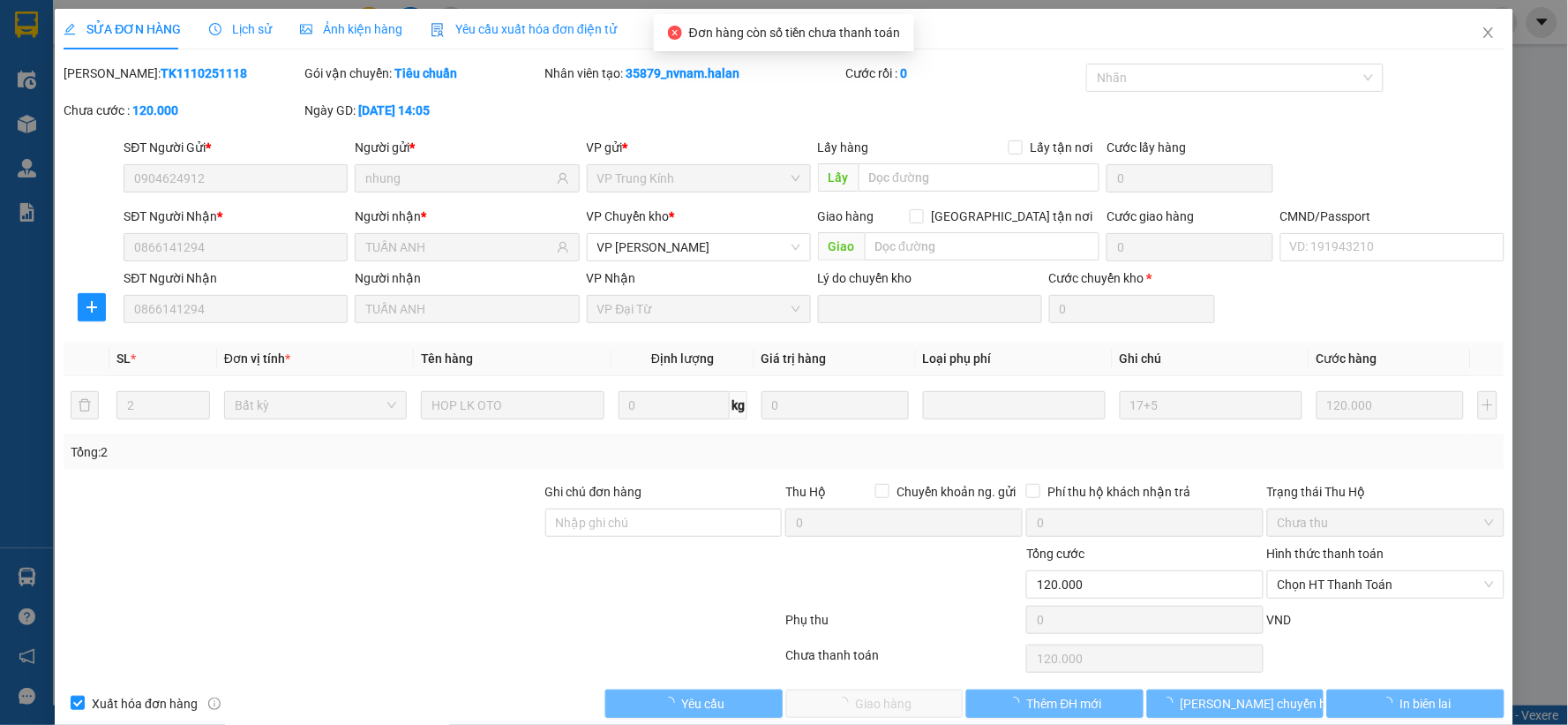
type input "0904624912"
type input "nhung"
type input "0866141294"
type input "TUẤN ANH"
type input "0"
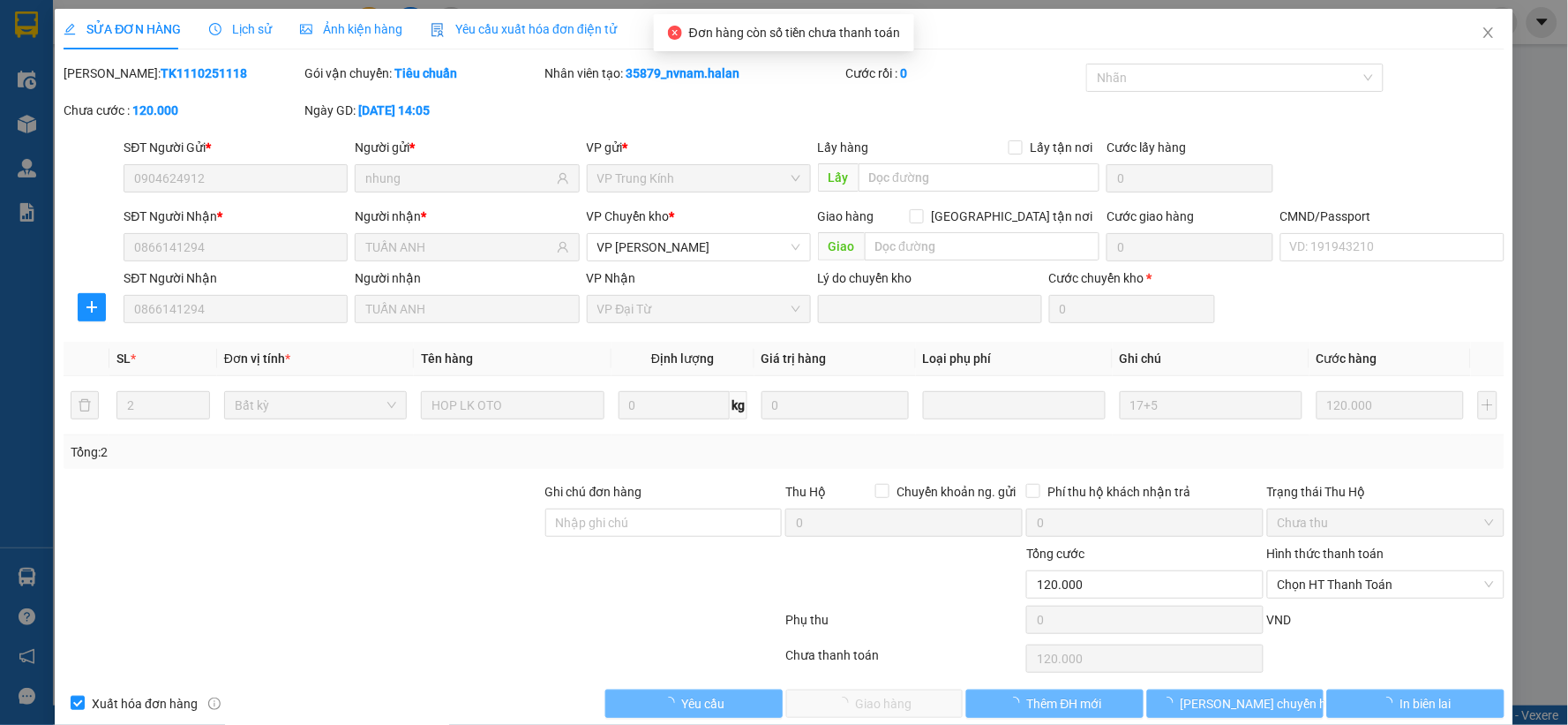
type input "120.000"
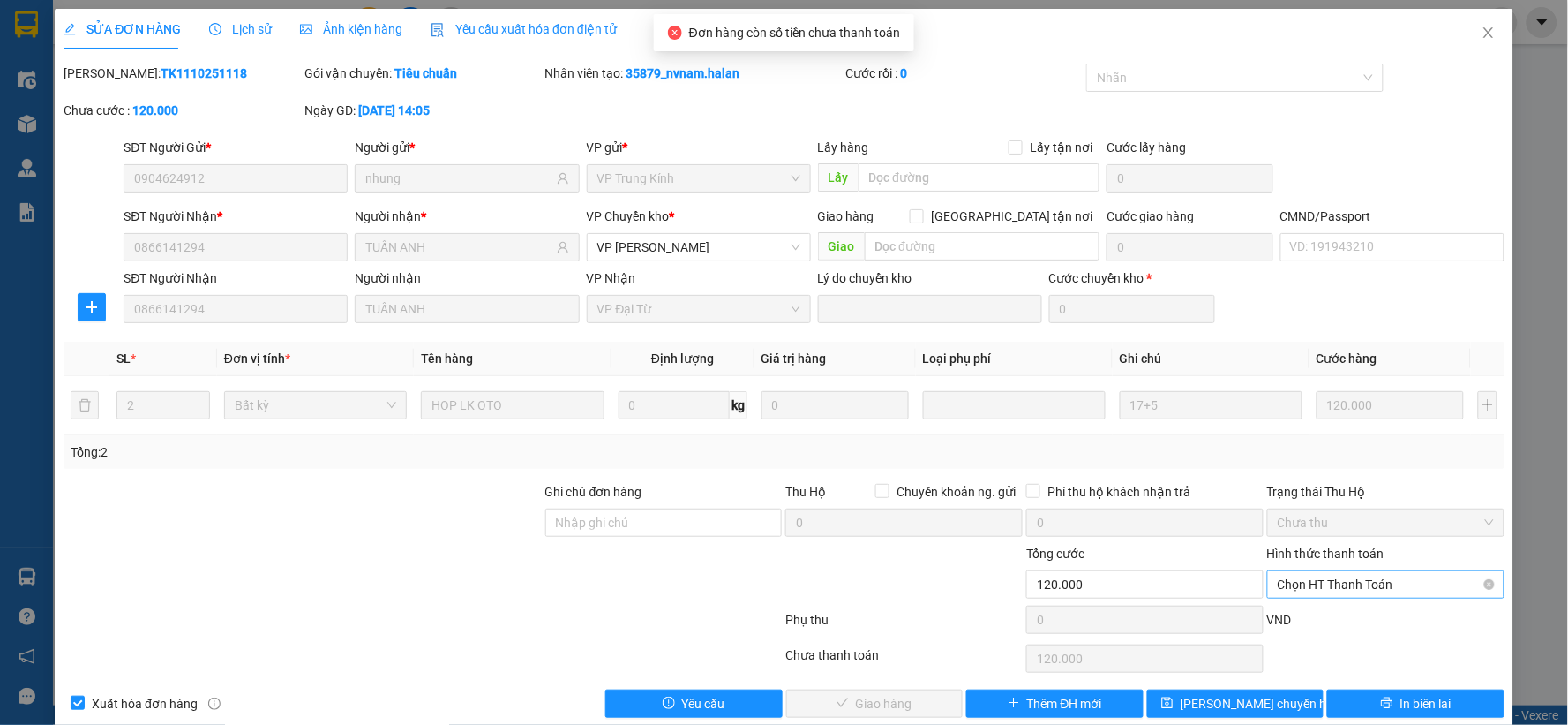
click at [1330, 588] on span "Chọn HT Thanh Toán" at bounding box center [1385, 584] width 216 height 26
click at [1320, 436] on div "Tại văn phòng" at bounding box center [1374, 436] width 213 height 19
type input "0"
click at [896, 707] on span "Giao hàng" at bounding box center [884, 702] width 56 height 19
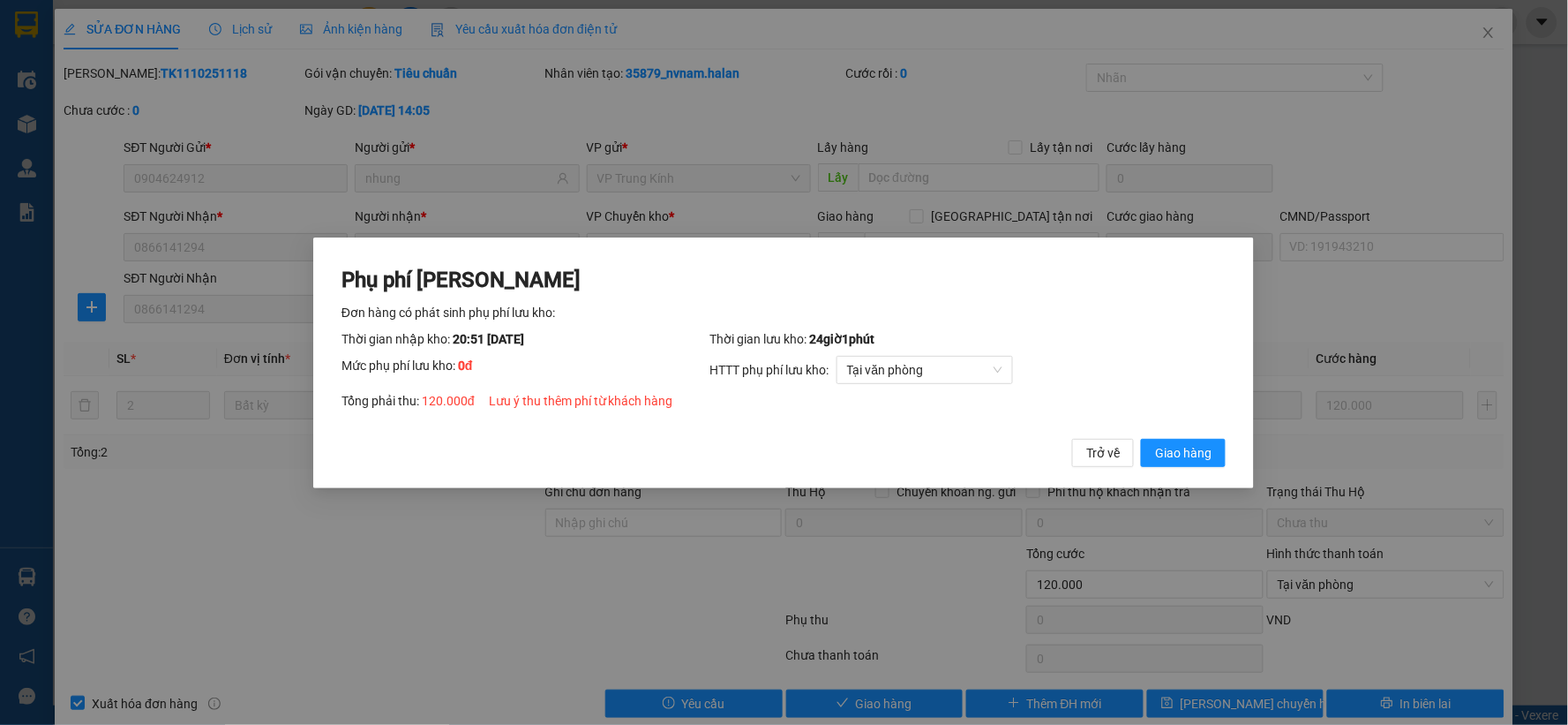
click at [1141, 438] on button "Giao hàng" at bounding box center [1184, 451] width 85 height 28
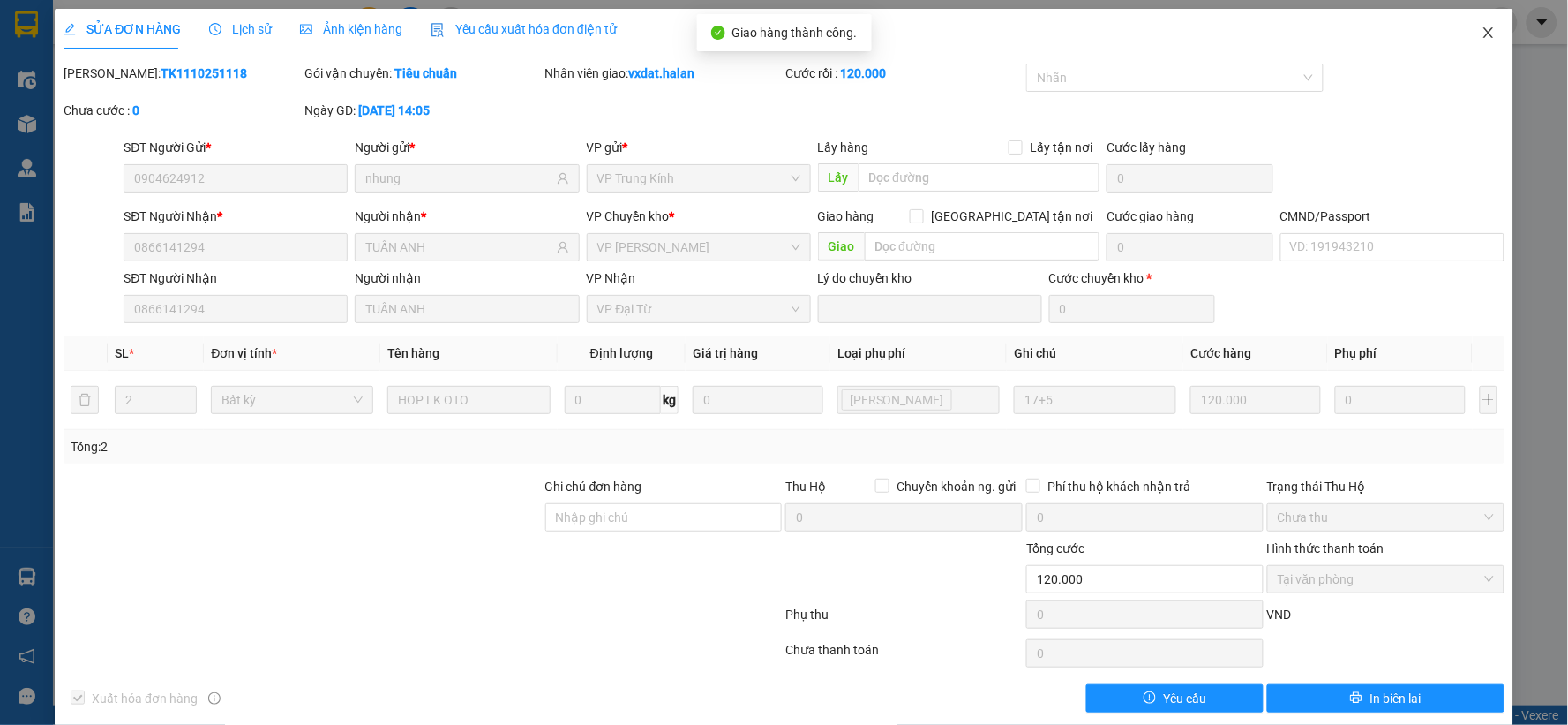
click at [1476, 41] on span "Close" at bounding box center [1488, 33] width 50 height 50
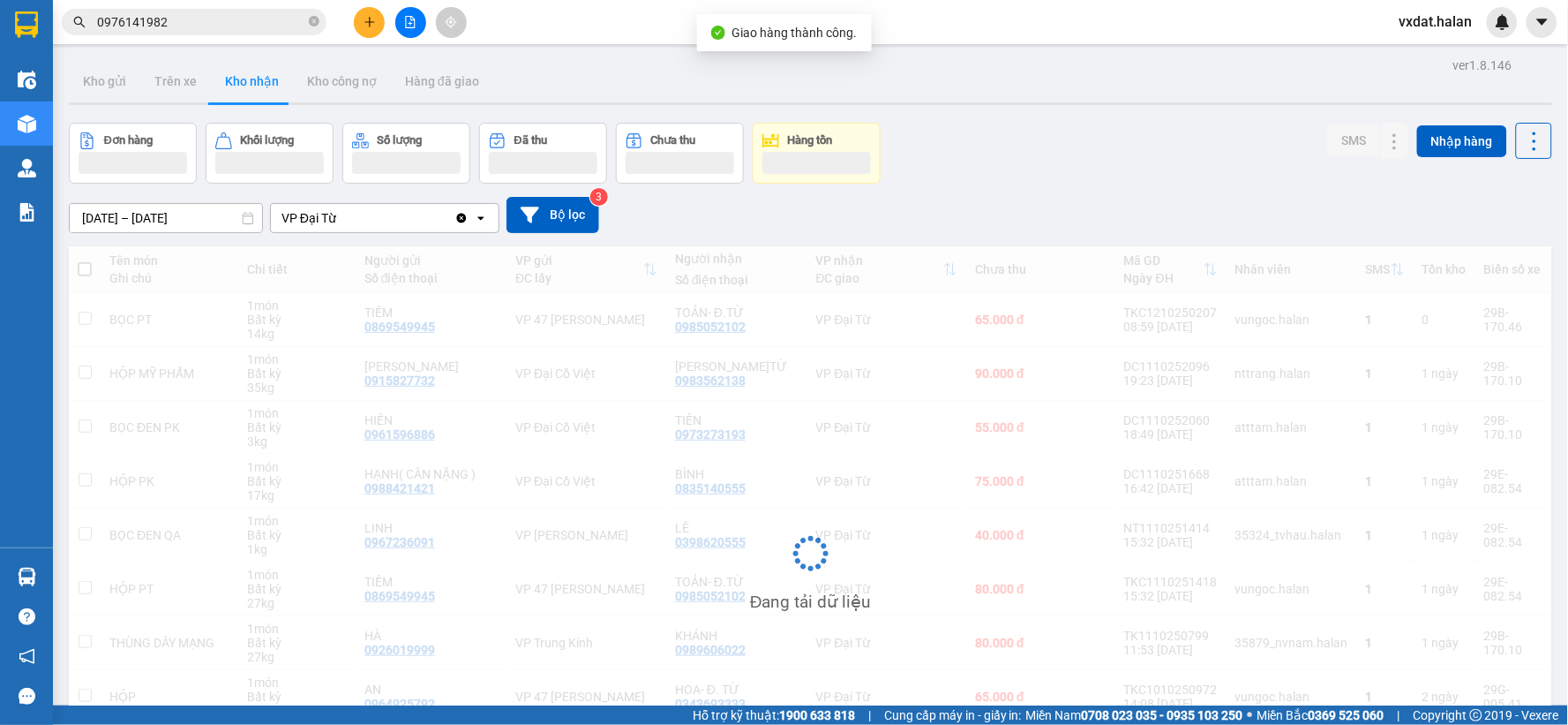
click at [1114, 159] on div "Đơn hàng Khối lượng Số lượng Đã thu Chưa thu Hàng tồn SMS Nhập hàng" at bounding box center [810, 153] width 1483 height 61
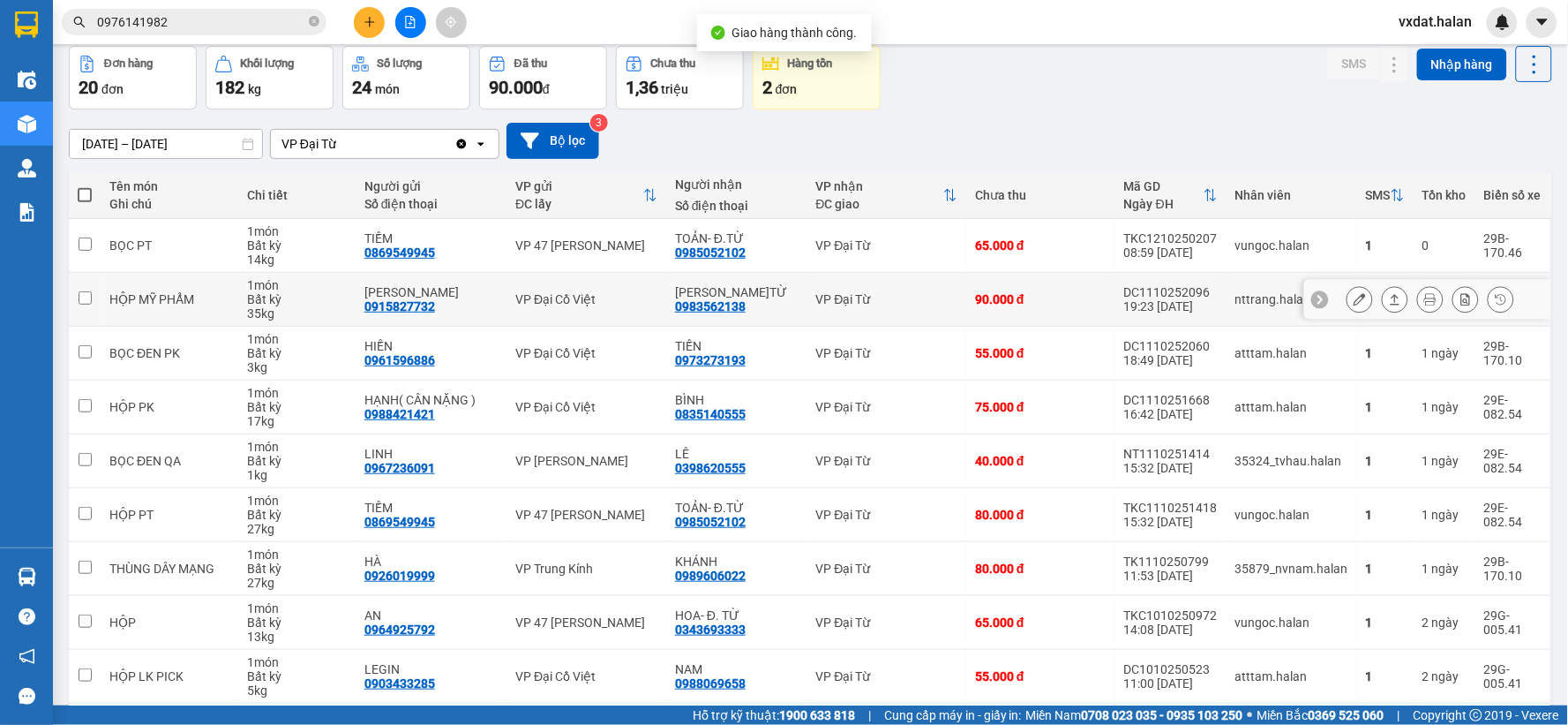
scroll to position [203, 0]
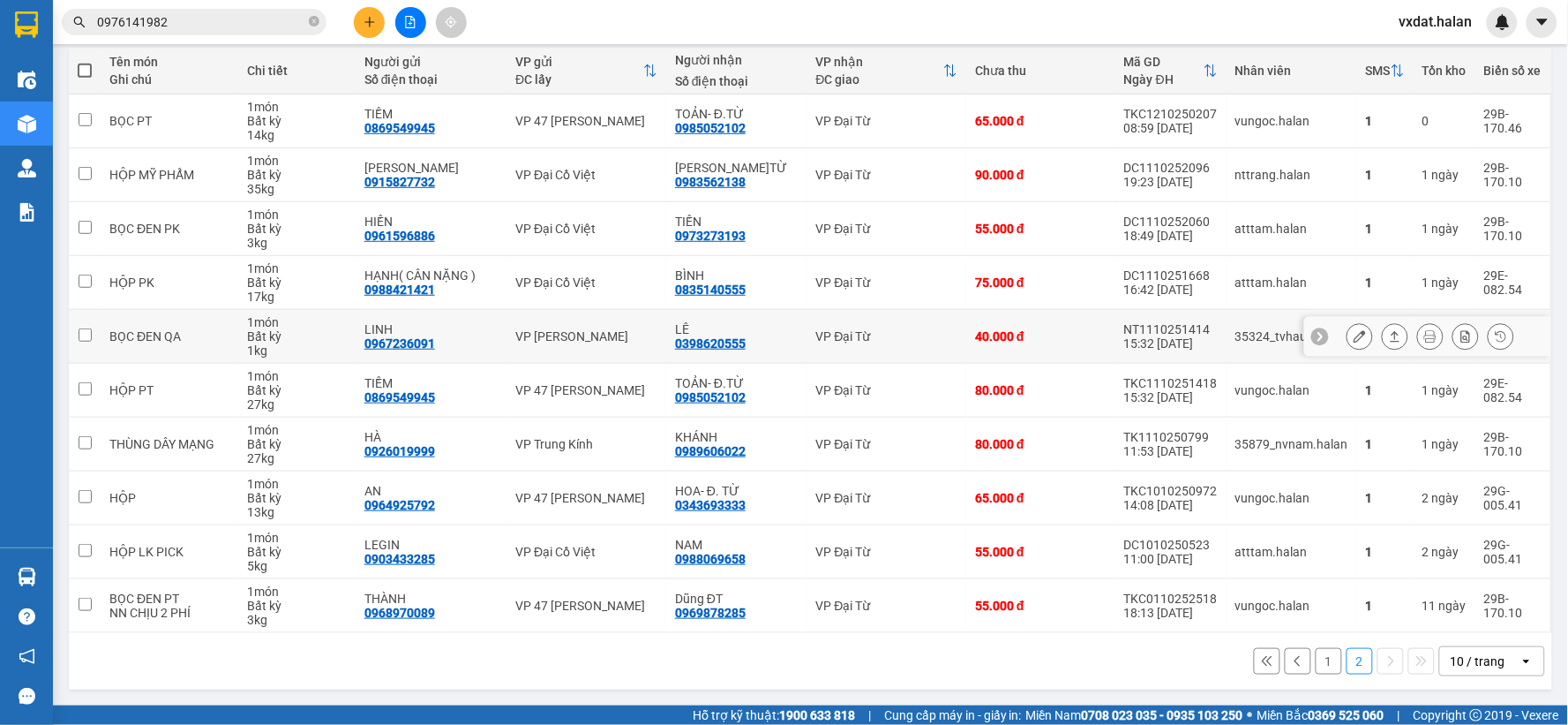
click at [1389, 332] on icon at bounding box center [1395, 336] width 13 height 13
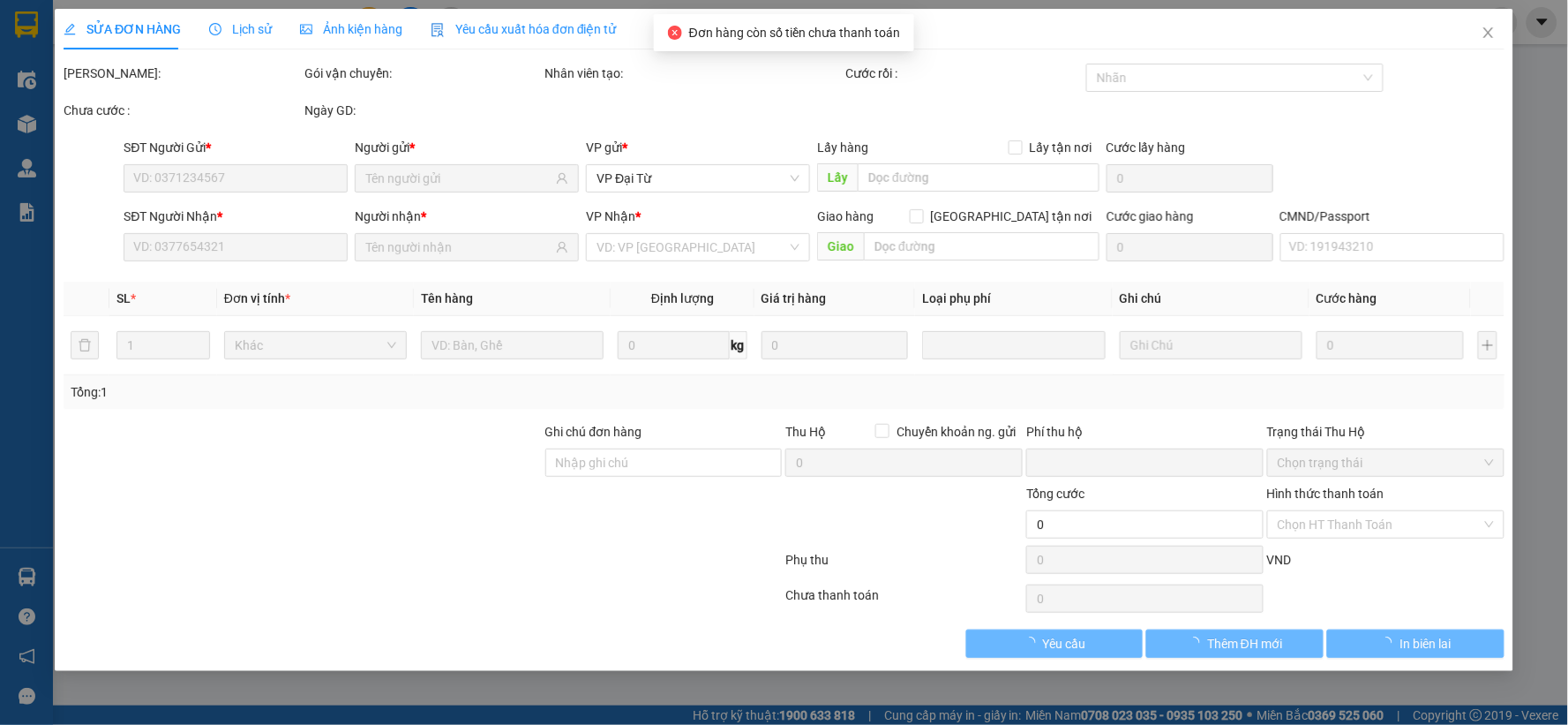
type input "0967236091"
type input "LINH"
type input "0398620555"
type input "LÊ"
type input "0"
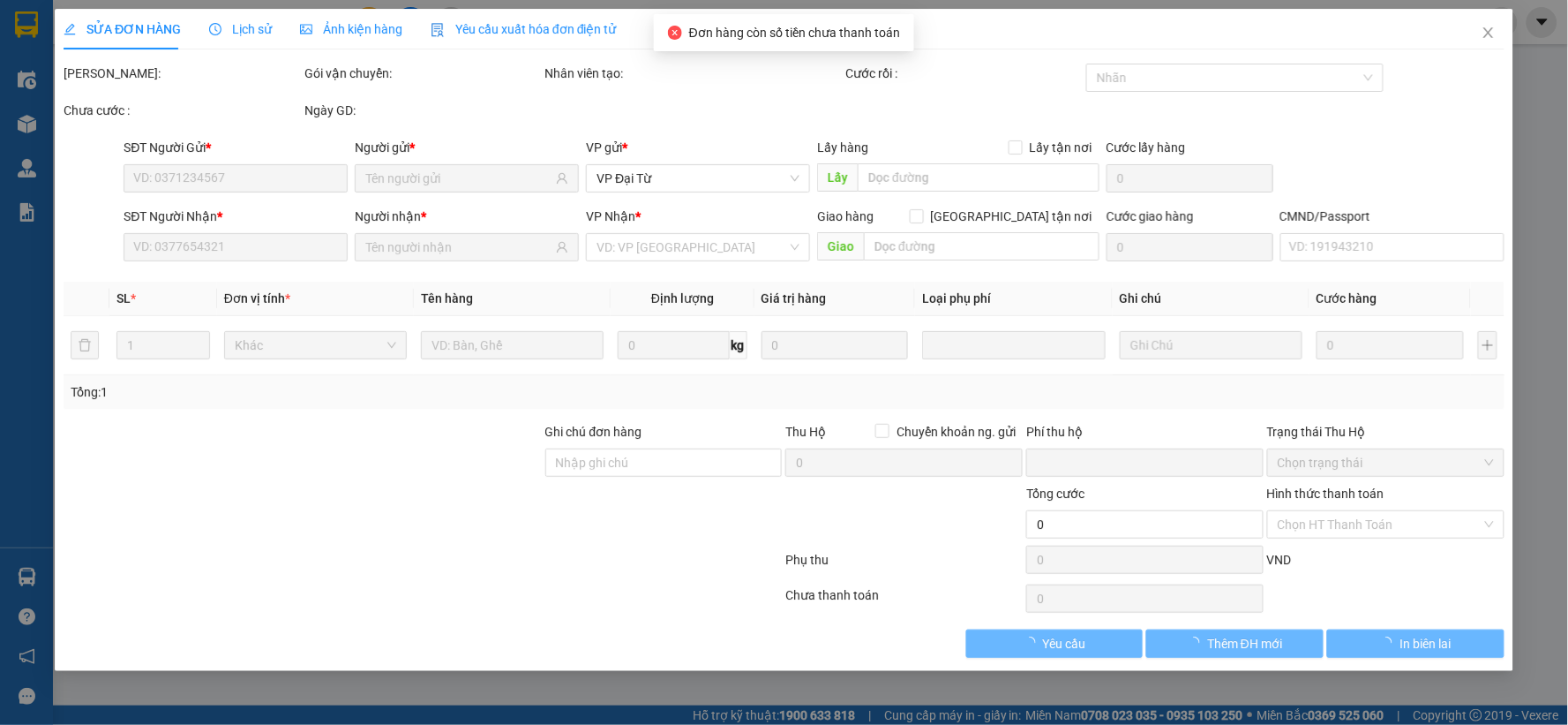
type input "40.000"
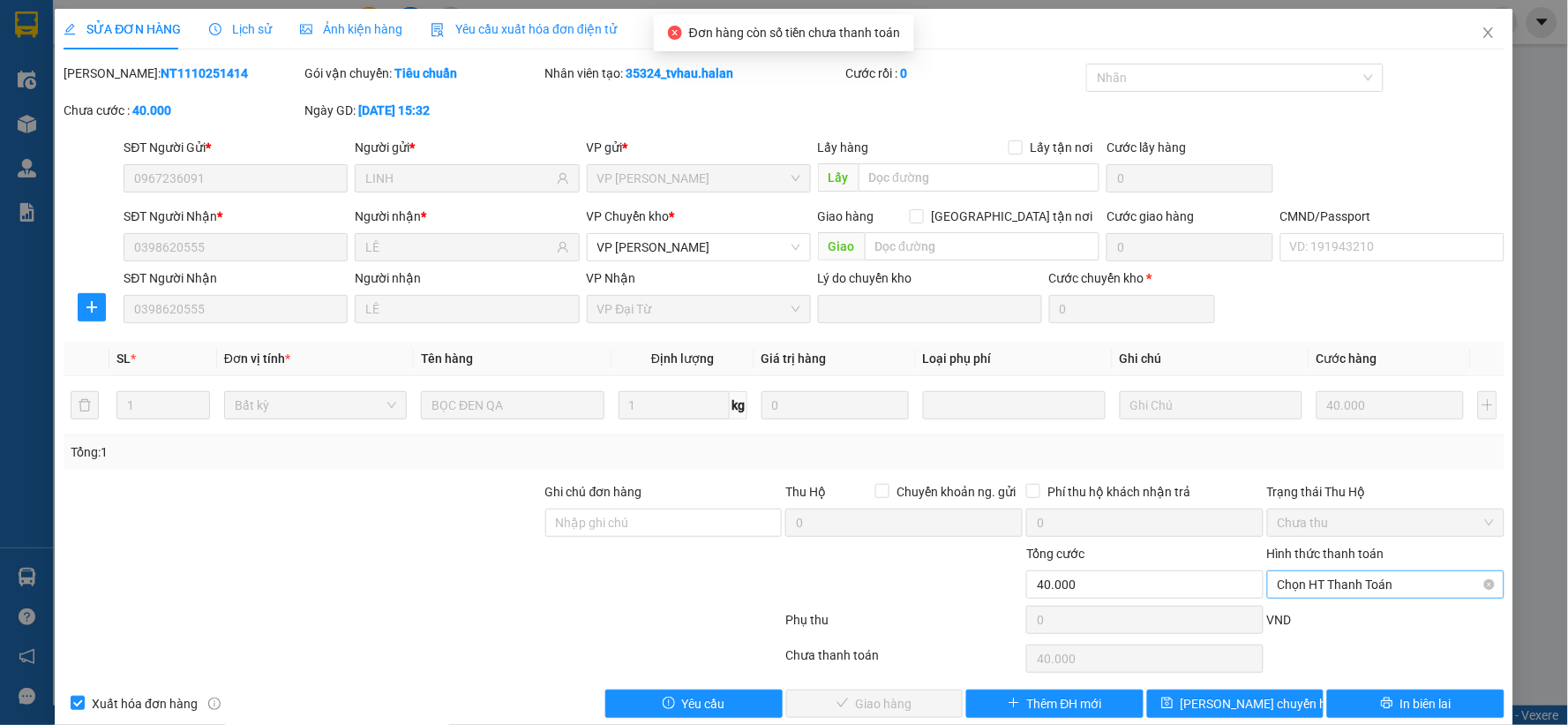
click at [1337, 579] on span "Chọn HT Thanh Toán" at bounding box center [1385, 584] width 216 height 26
click at [1310, 428] on div "Tại văn phòng" at bounding box center [1374, 436] width 213 height 19
type input "0"
drag, startPoint x: 913, startPoint y: 685, endPoint x: 906, endPoint y: 701, distance: 17.5
click at [911, 687] on div "Total Paid Fee 0 Total UnPaid Fee 40.000 Cash Collection Total Fee Mã ĐH: NT111…" at bounding box center [784, 391] width 1441 height 654
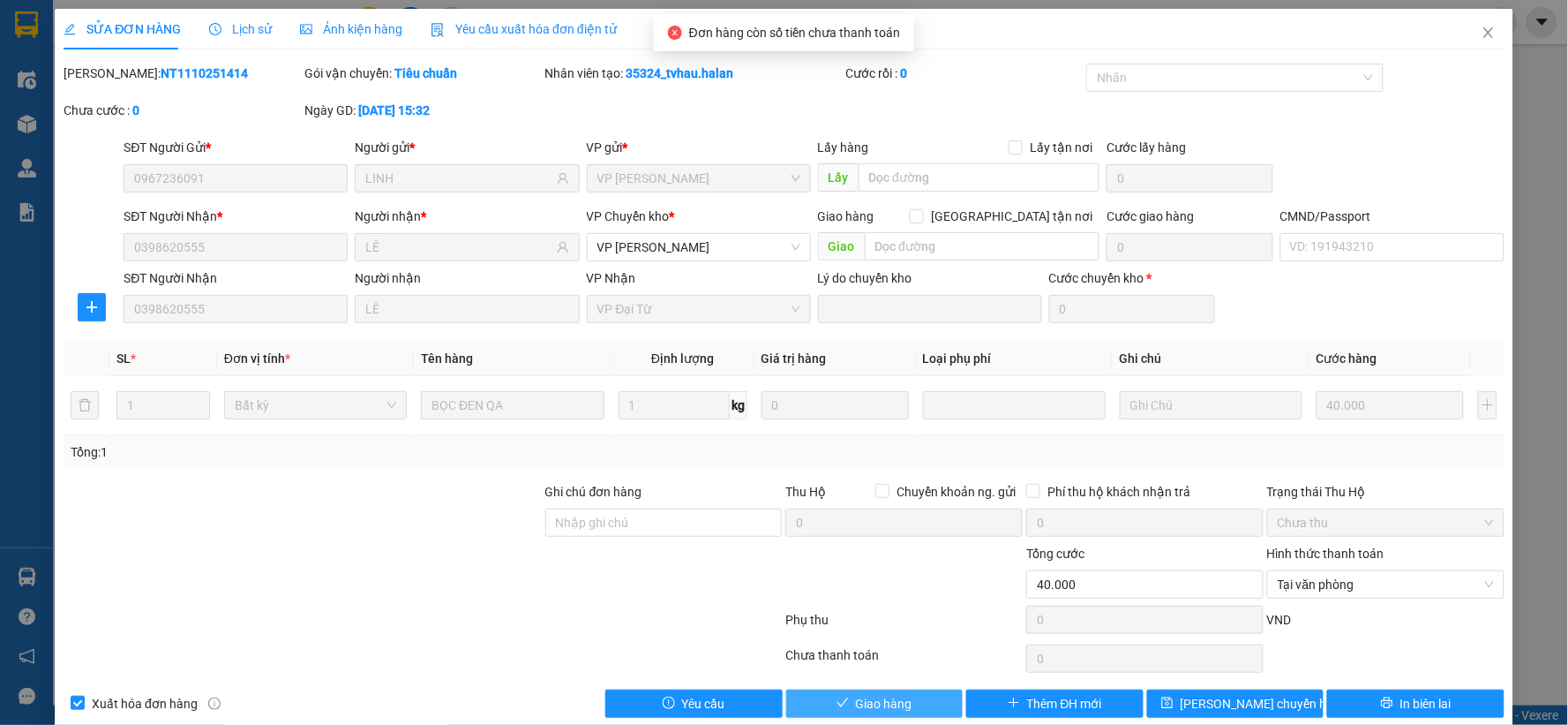
click at [906, 701] on button "Giao hàng" at bounding box center [875, 703] width 177 height 28
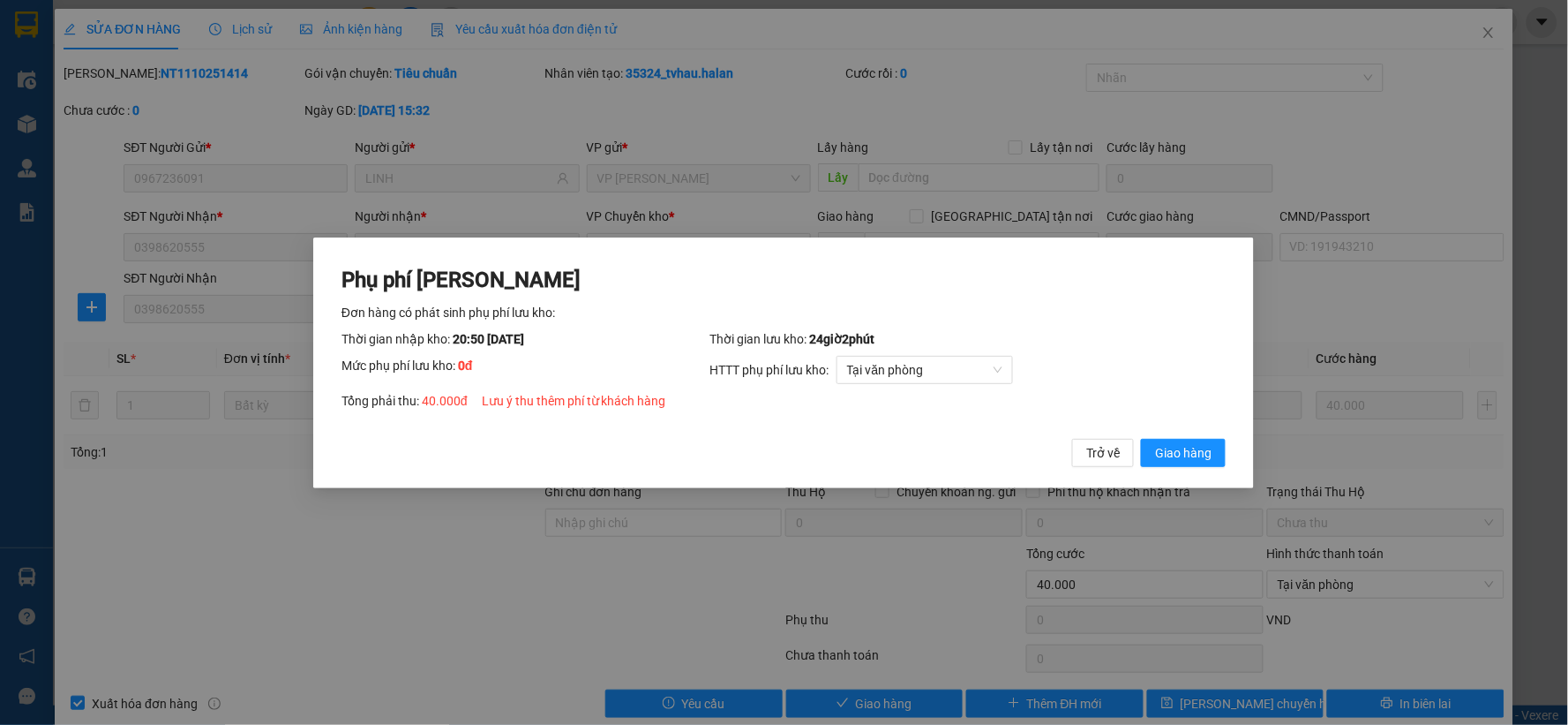
click at [1141, 438] on button "Giao hàng" at bounding box center [1184, 451] width 85 height 28
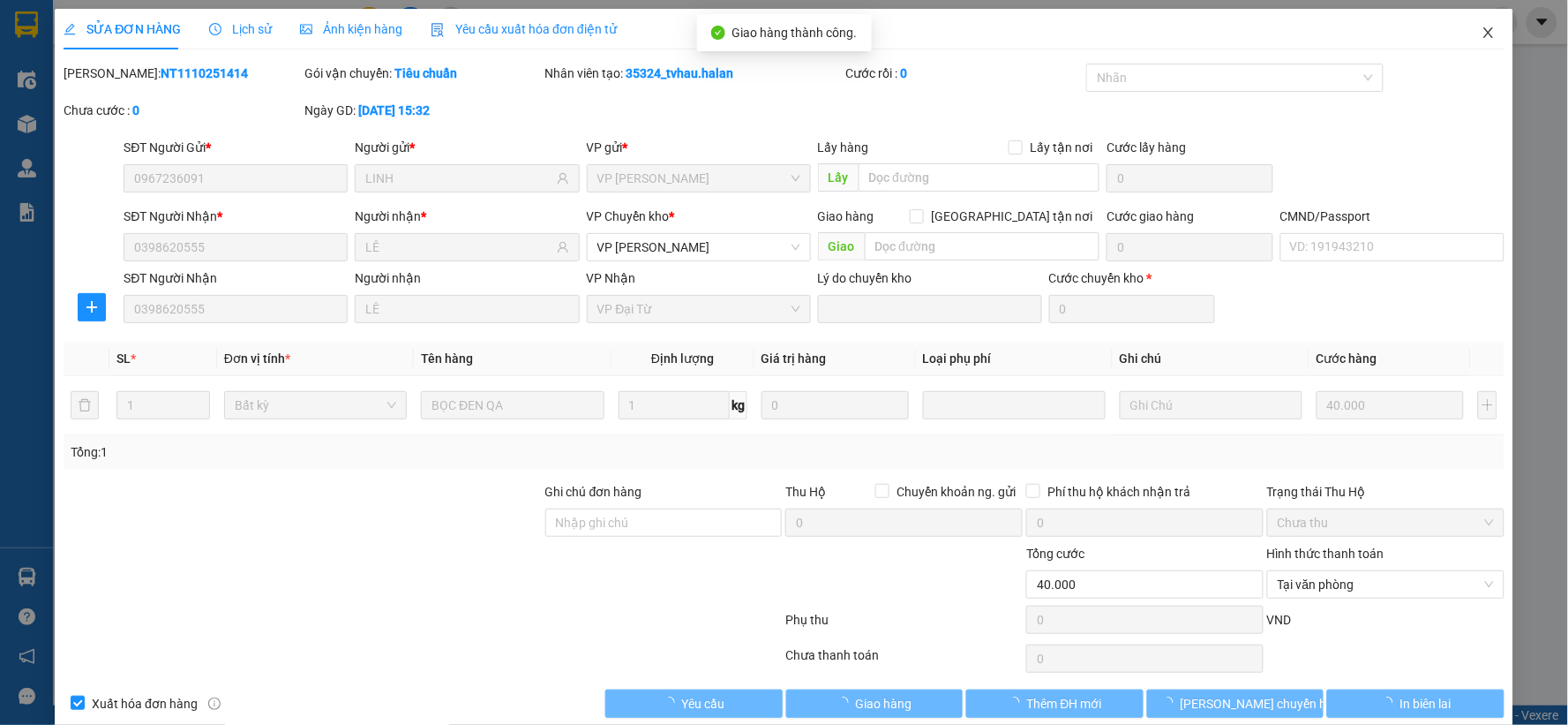
click at [1481, 33] on icon "close" at bounding box center [1488, 33] width 14 height 14
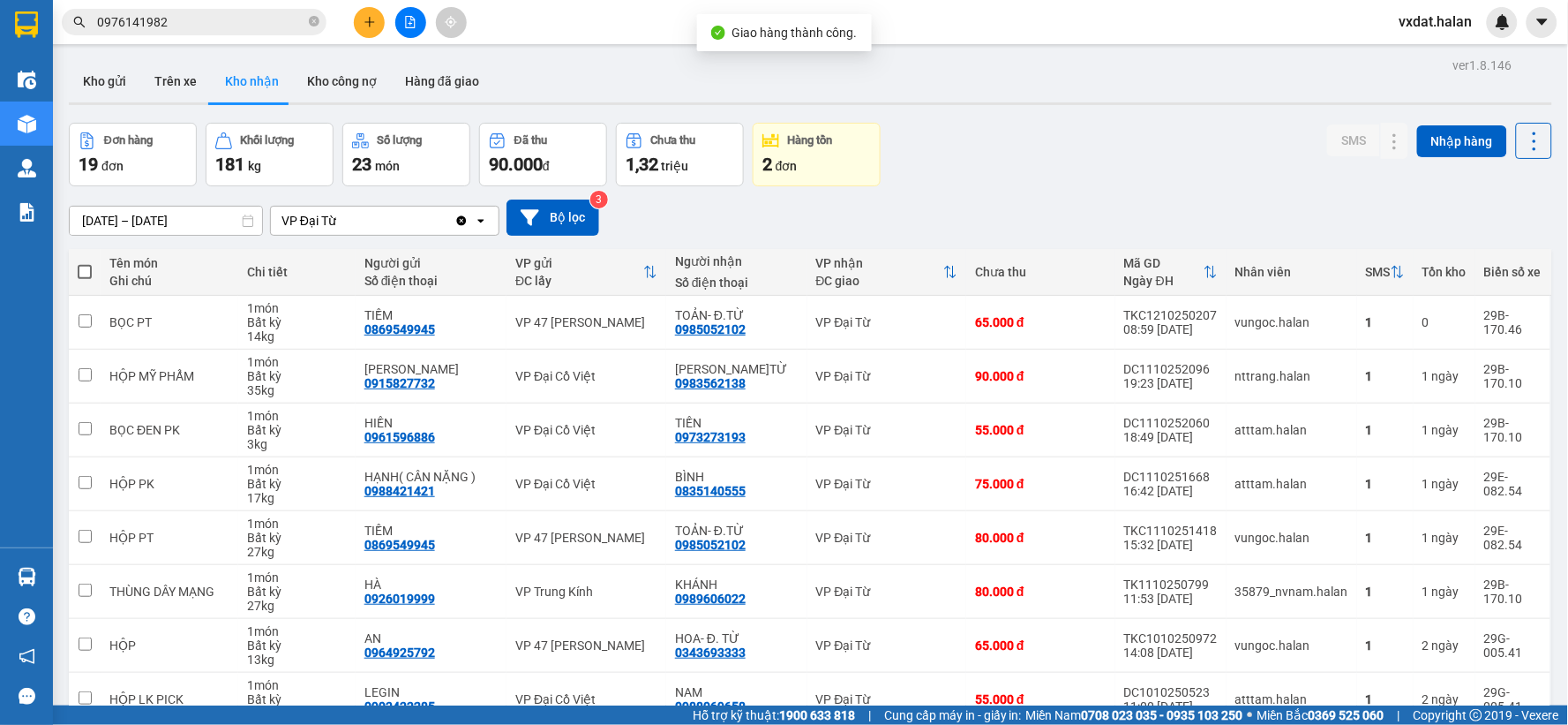
click at [1024, 166] on div "Đơn hàng 19 đơn Khối lượng 181 kg Số lượng 23 món Đã thu 90.000 đ Chưa thu 1,32…" at bounding box center [810, 155] width 1483 height 63
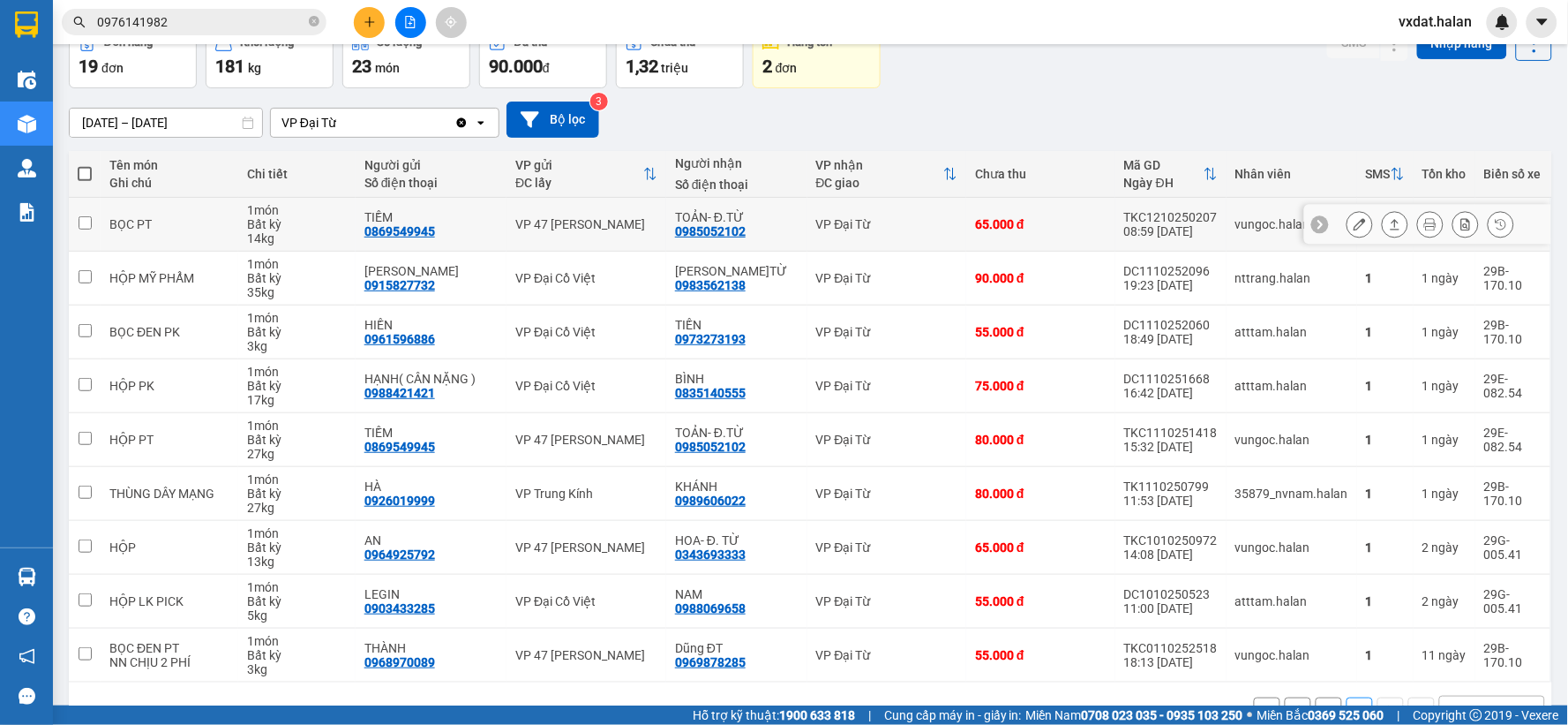
scroll to position [148, 0]
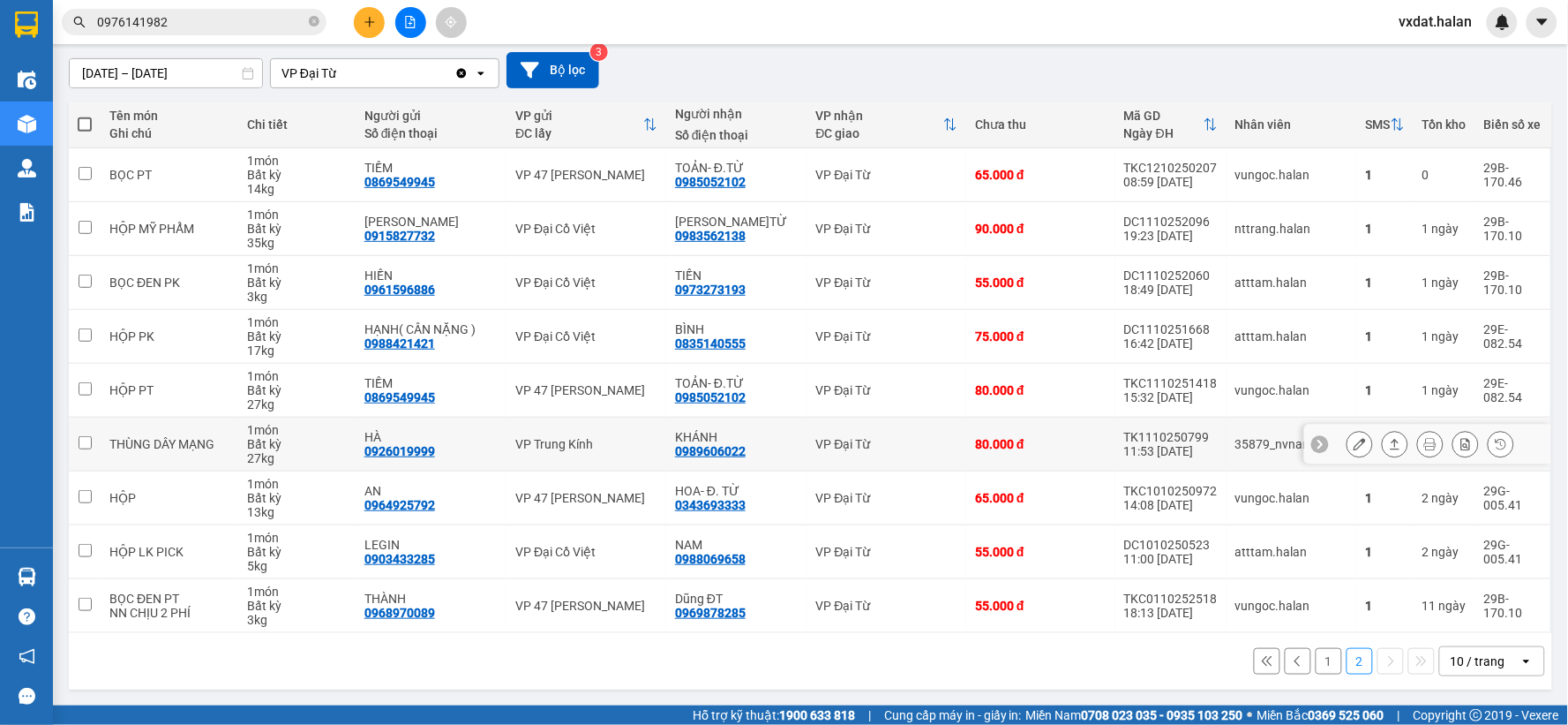
click at [1389, 446] on icon at bounding box center [1395, 444] width 13 height 13
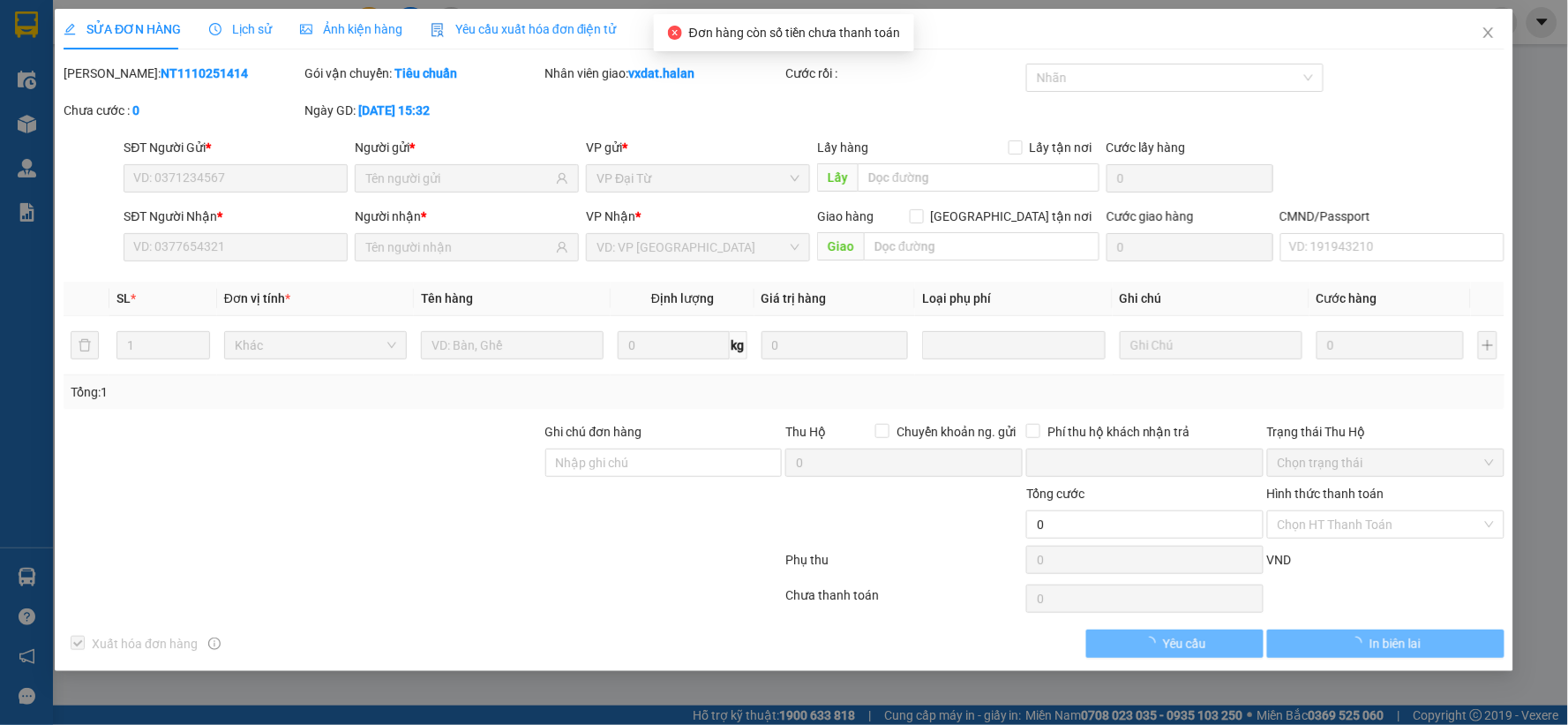
type input "0926019999"
type input "HÀ"
type input "0989606022"
type input "KHÁNH"
type input "0"
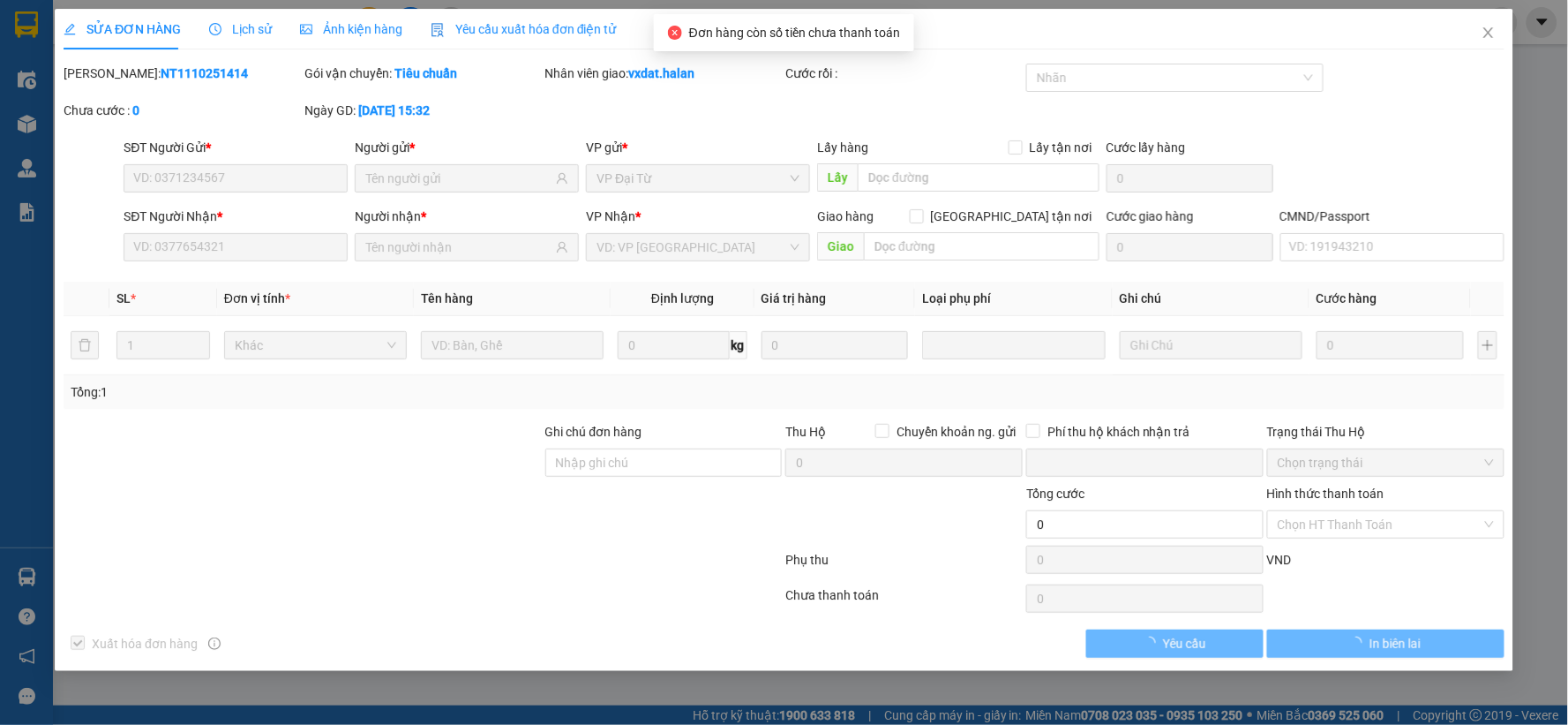
type input "80.000"
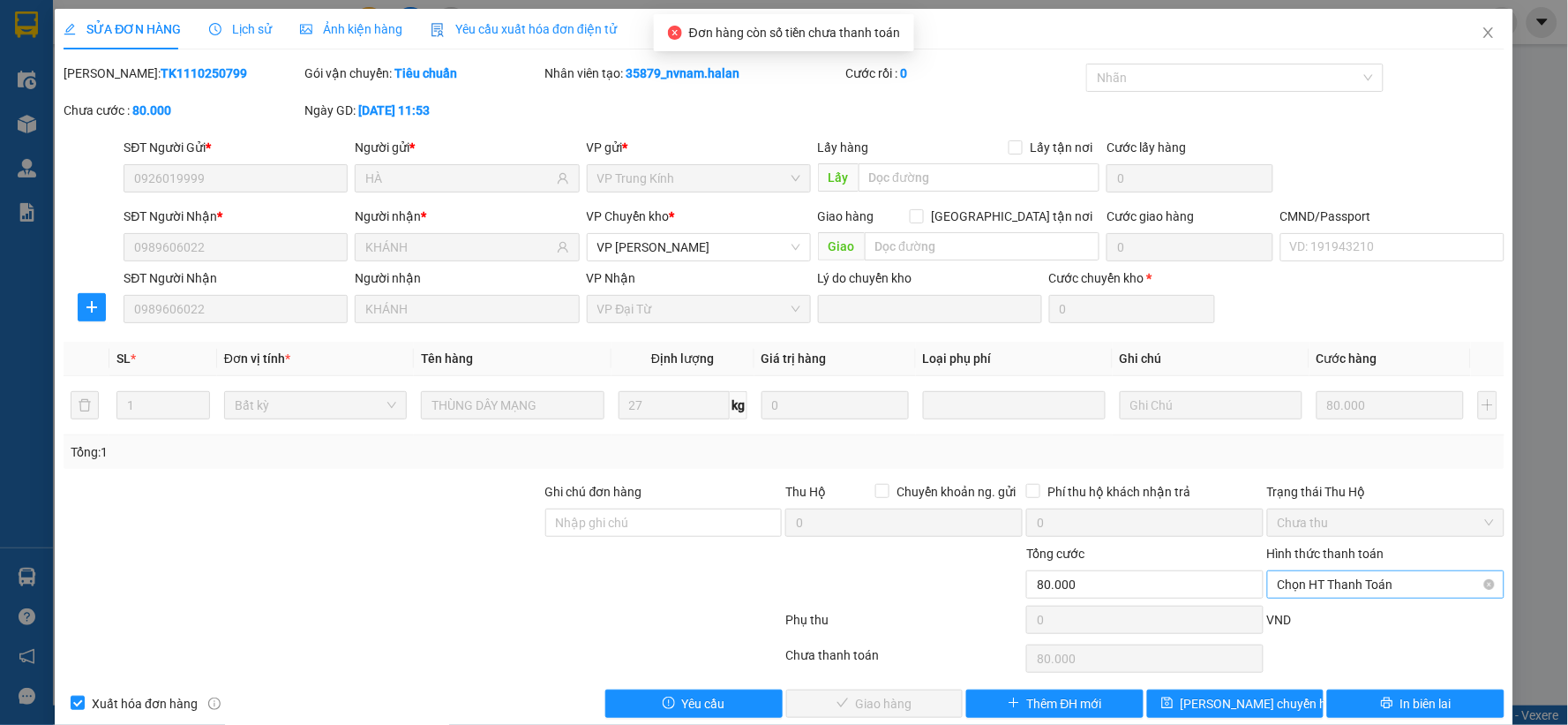
click at [1355, 571] on span "Chọn HT Thanh Toán" at bounding box center [1385, 584] width 216 height 26
click at [1313, 434] on div "Tại văn phòng" at bounding box center [1374, 436] width 213 height 19
type input "0"
click at [894, 692] on button "Giao hàng" at bounding box center [875, 703] width 177 height 28
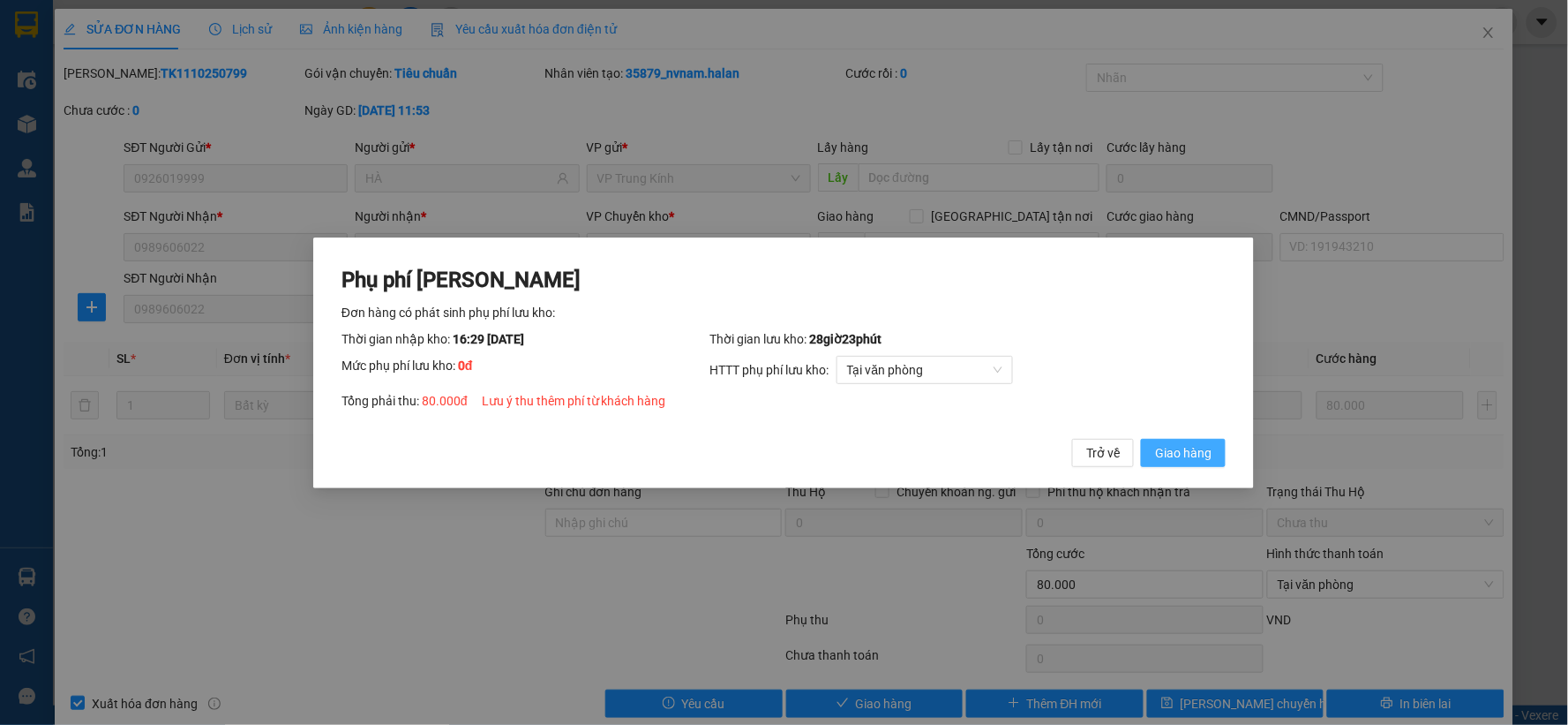
click at [1141, 438] on button "Giao hàng" at bounding box center [1184, 451] width 85 height 28
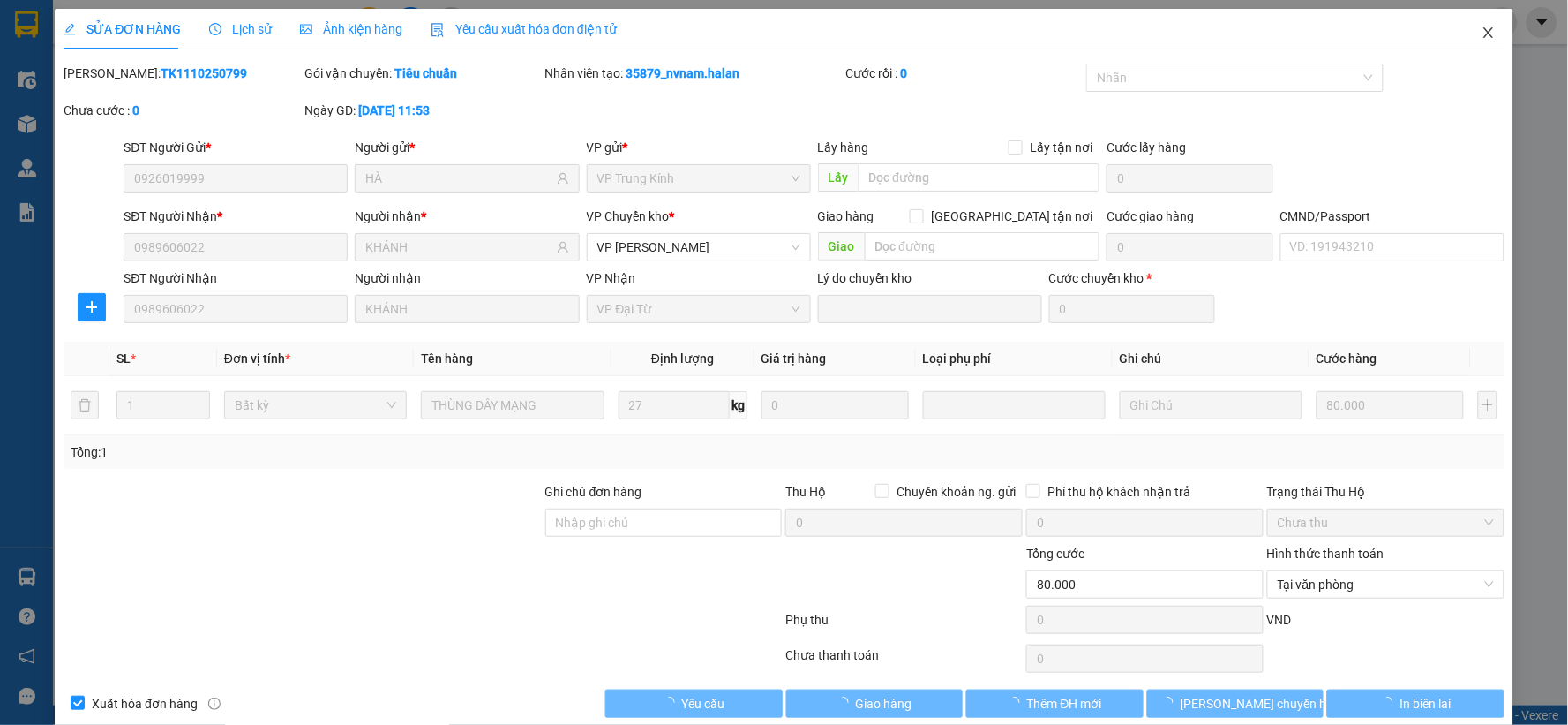
click at [1481, 36] on icon "close" at bounding box center [1488, 33] width 14 height 14
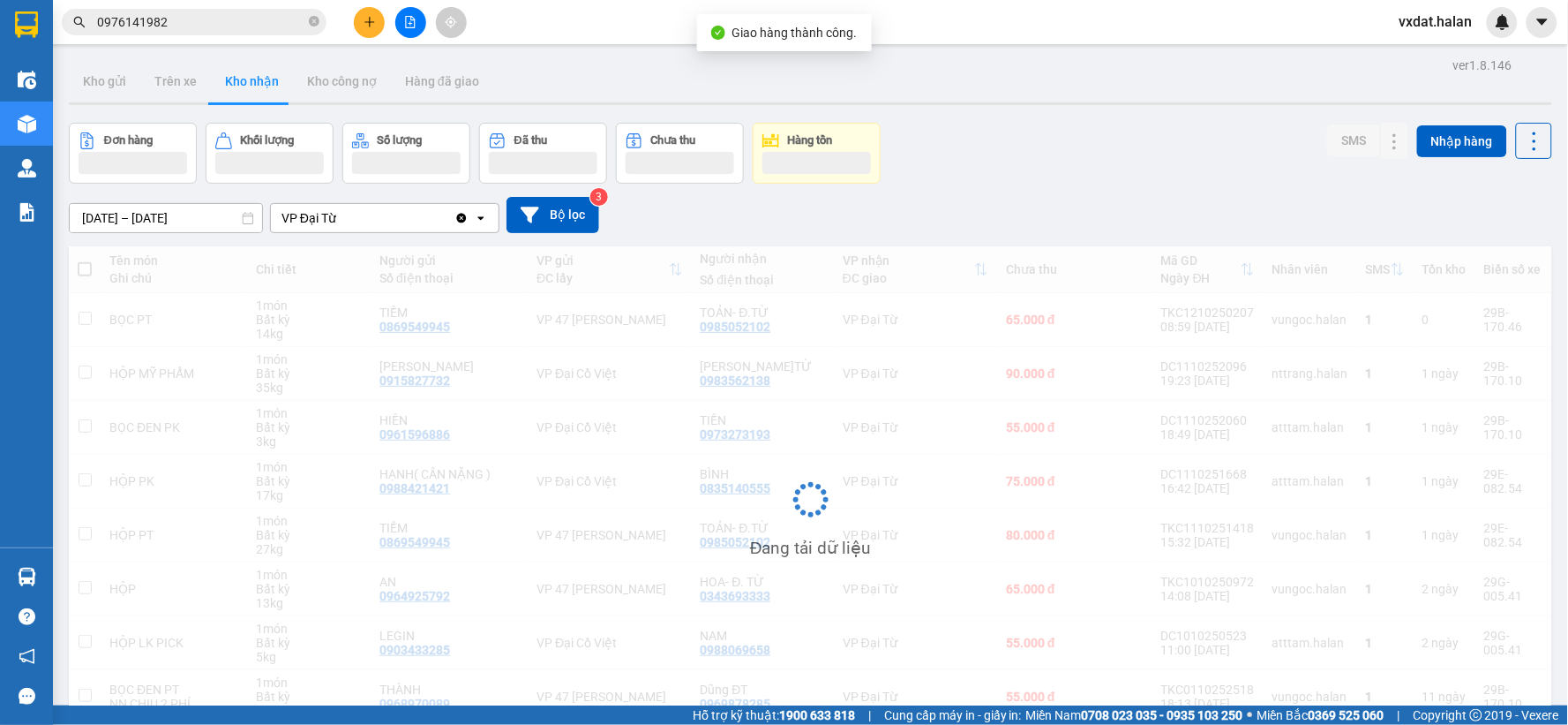
click at [1187, 200] on div "[DATE] – [DATE] Press the down arrow key to interact with the calendar and sele…" at bounding box center [810, 215] width 1483 height 36
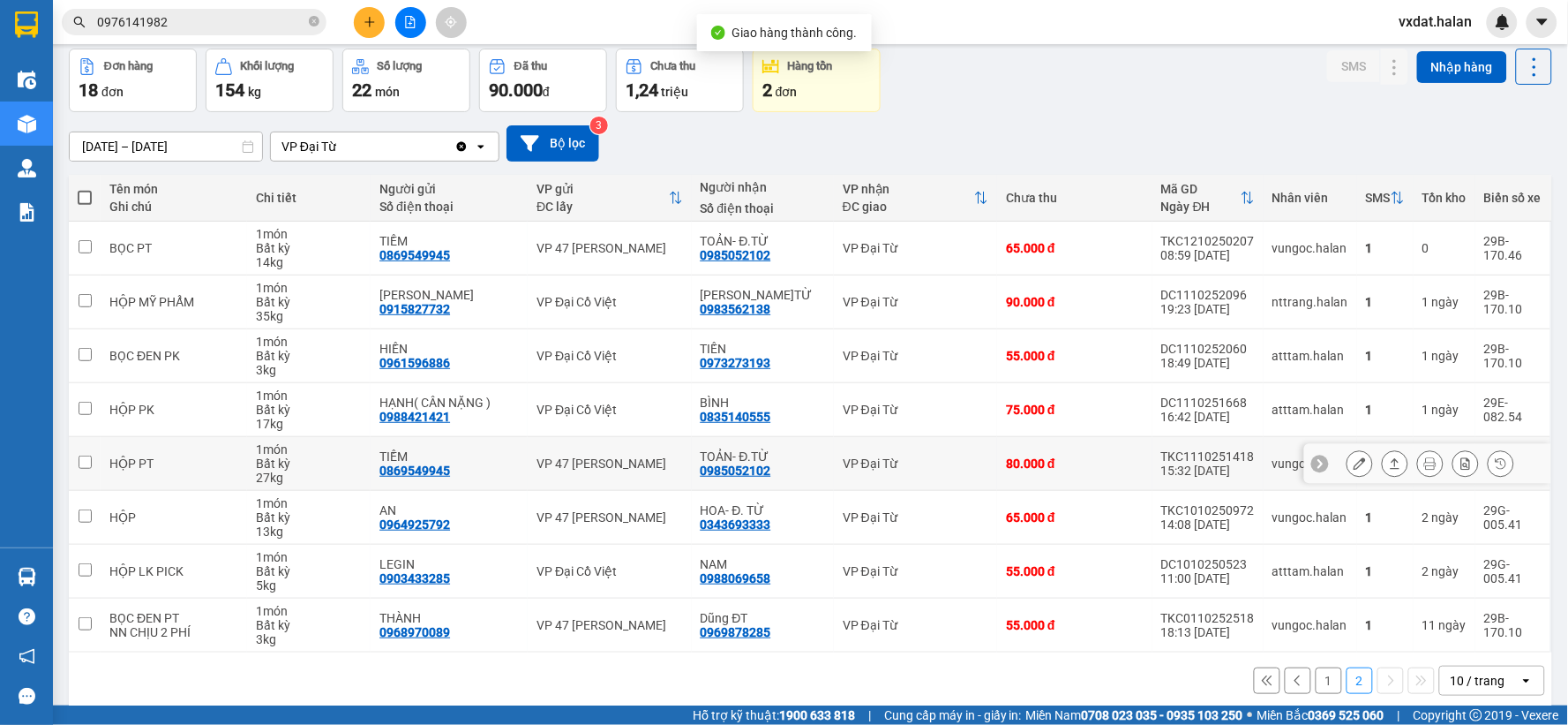
scroll to position [94, 0]
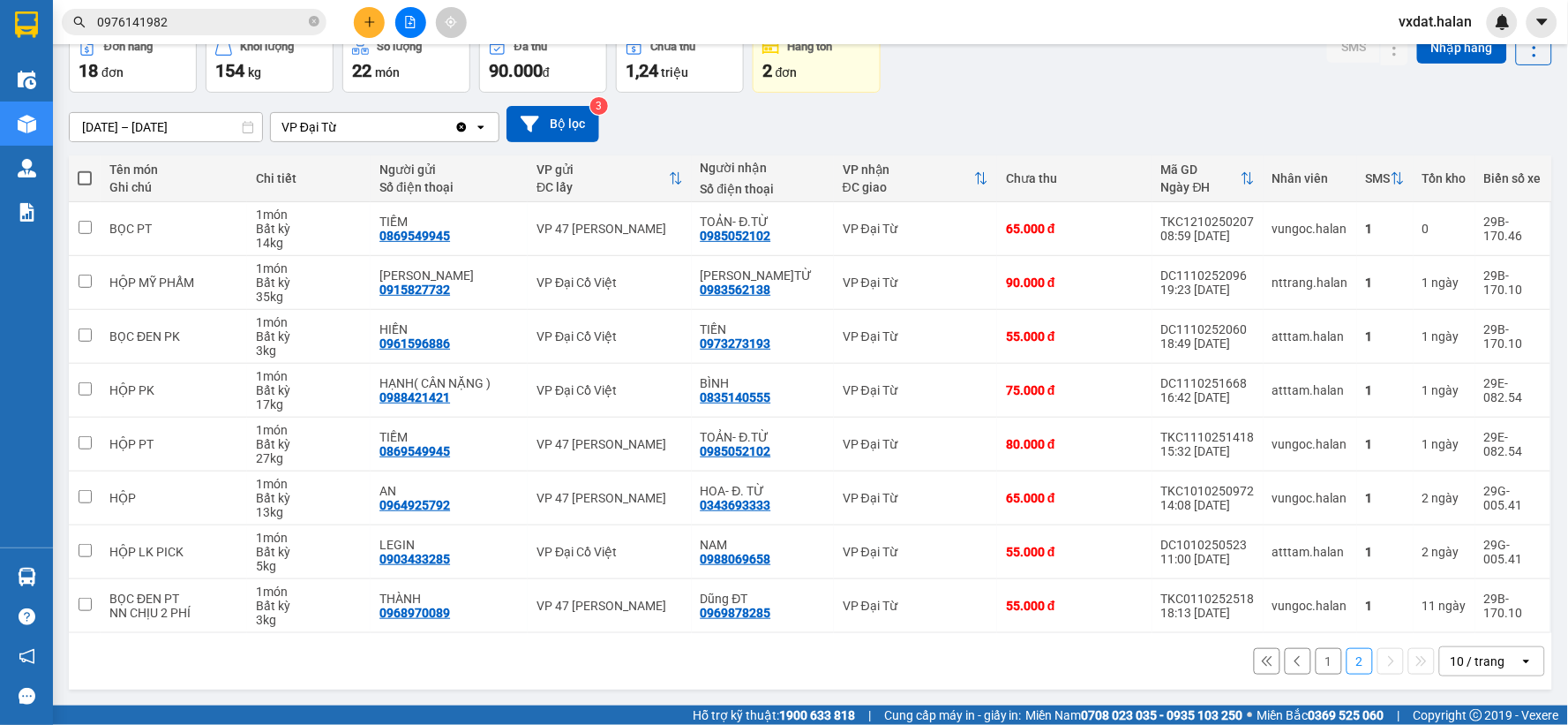
click at [1317, 664] on button "1" at bounding box center [1329, 661] width 26 height 26
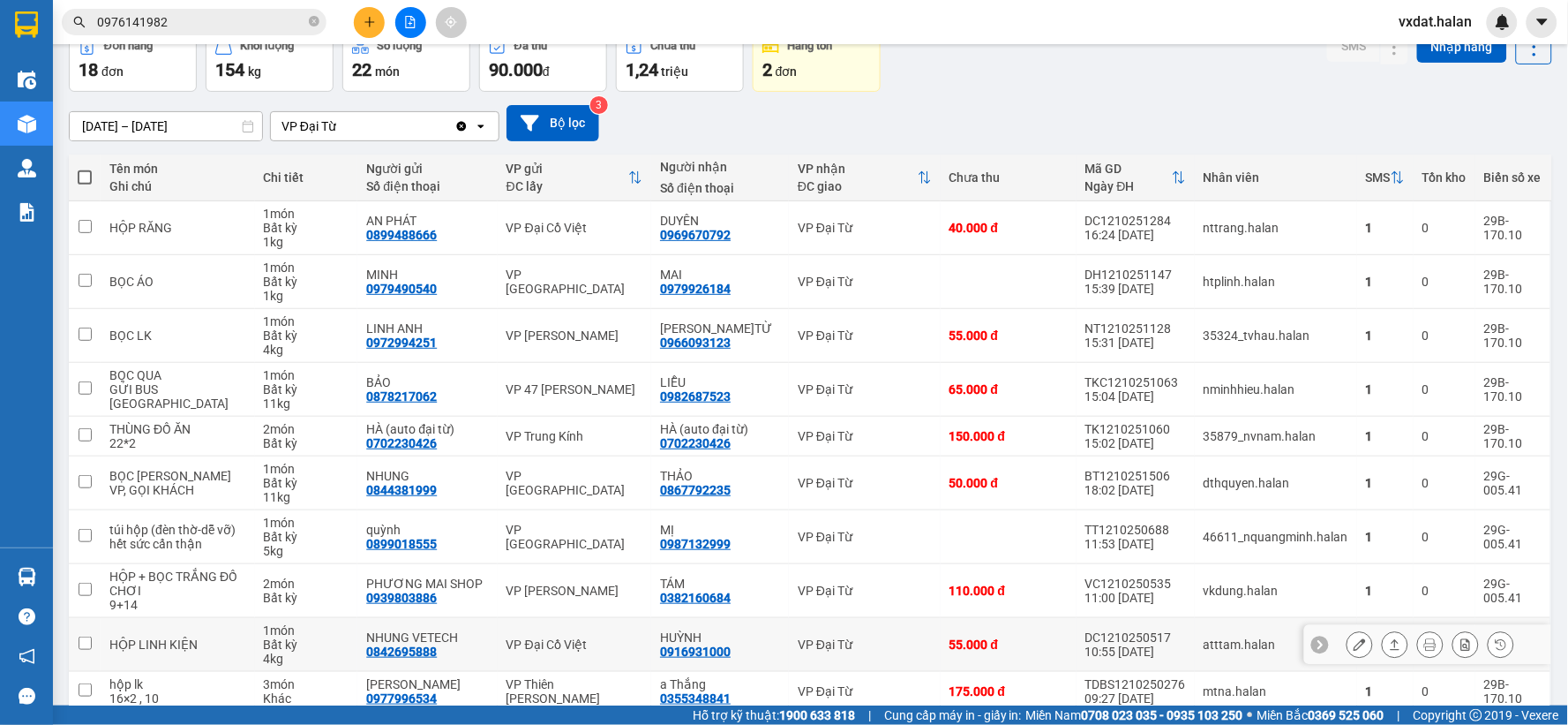
scroll to position [174, 0]
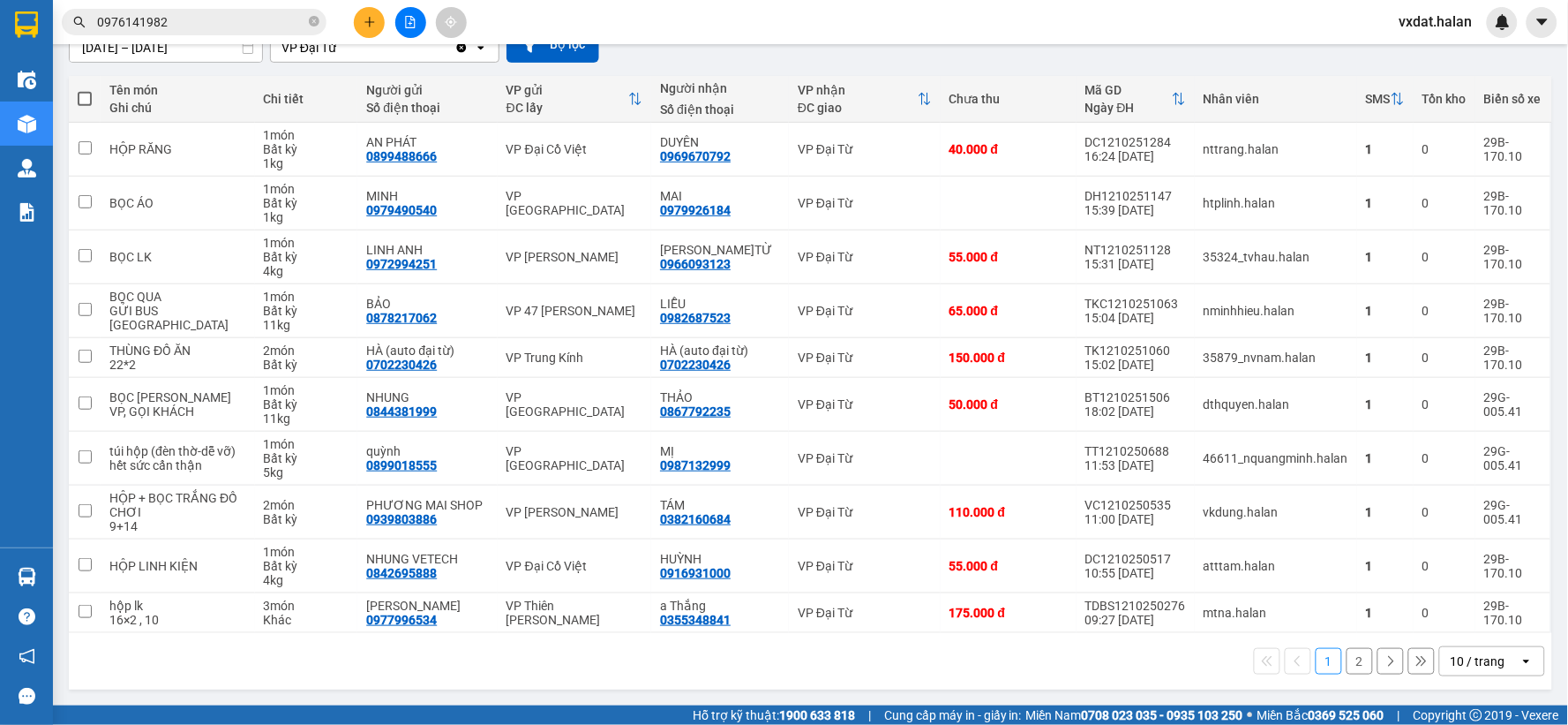
click at [653, 660] on div "1 2 10 / trang open" at bounding box center [811, 661] width 1469 height 30
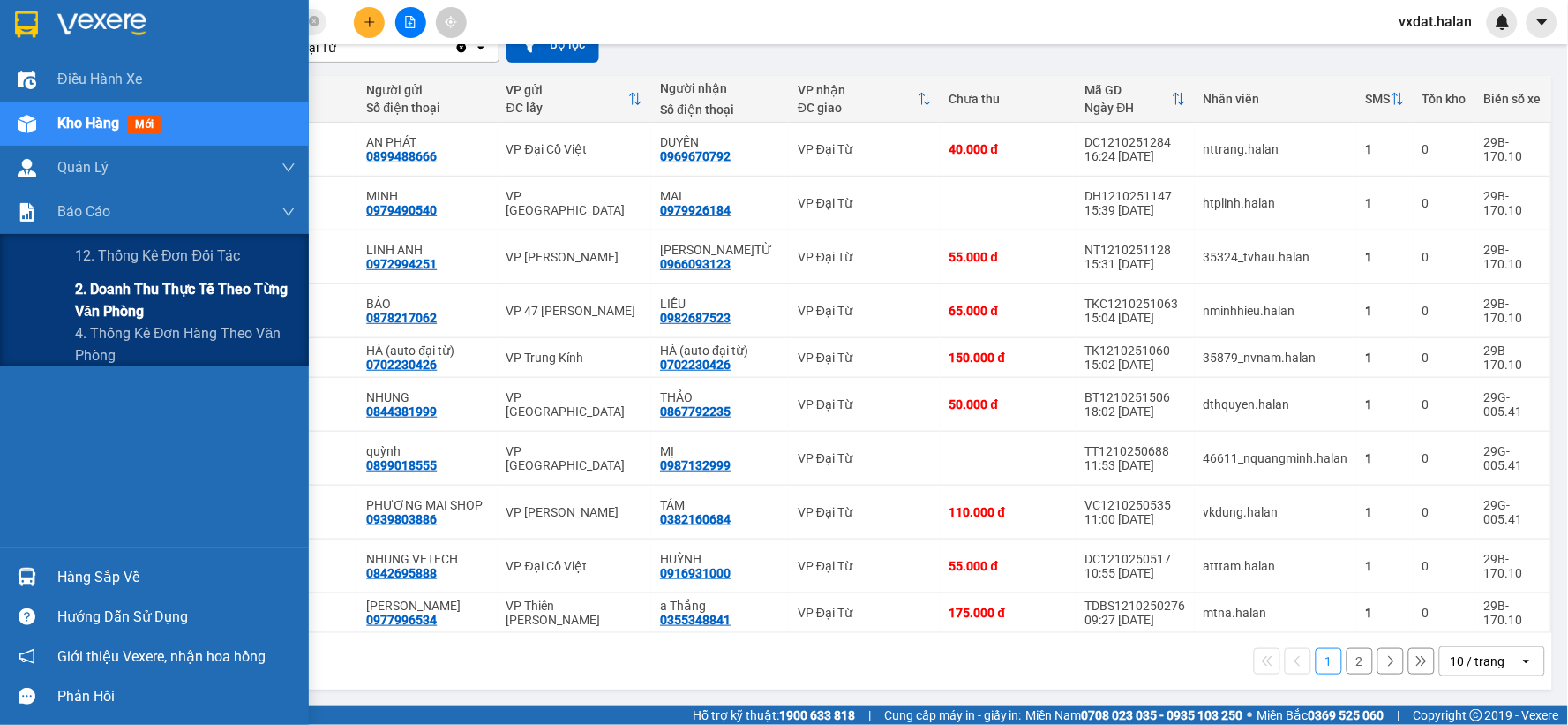
click at [107, 306] on span "2. Doanh thu thực tế theo từng văn phòng" at bounding box center [185, 300] width 221 height 44
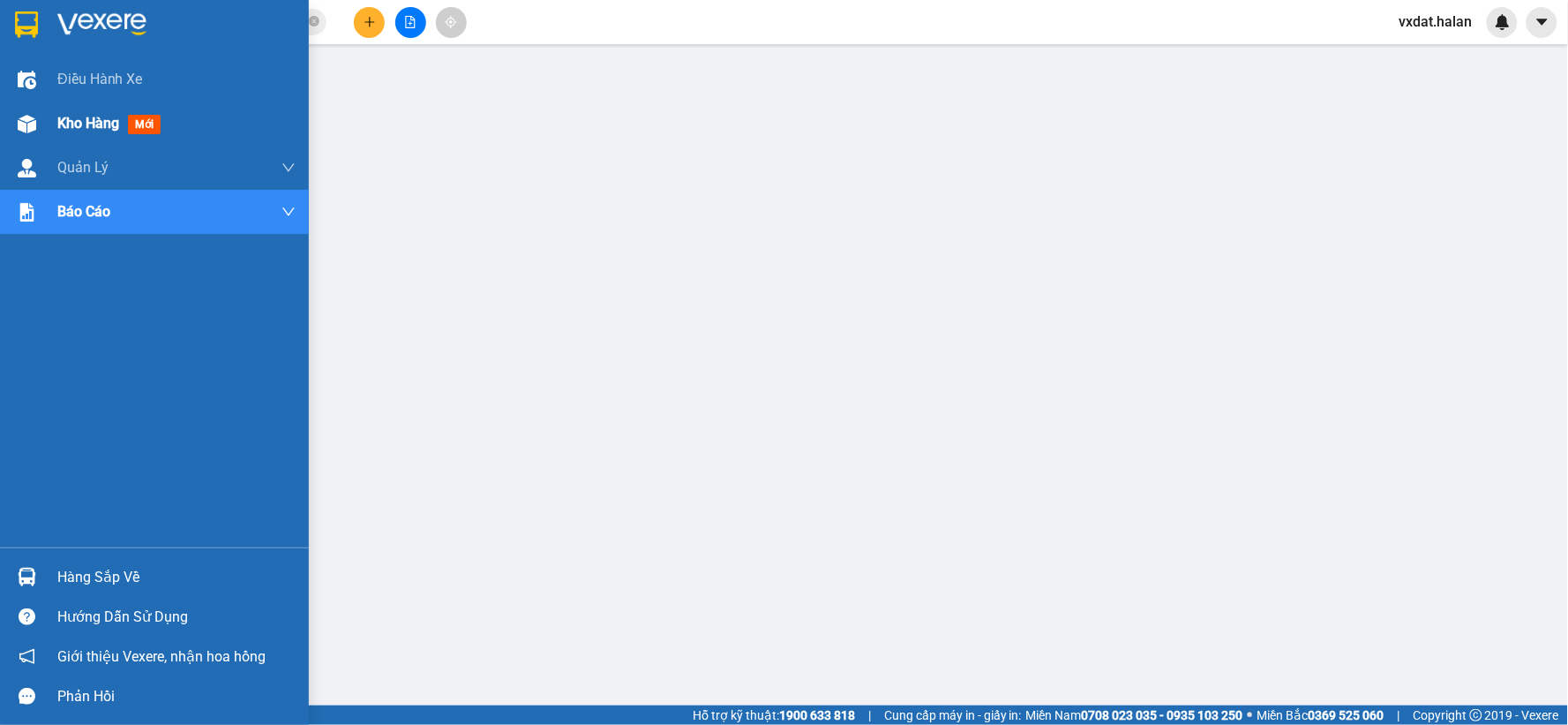
click at [3, 125] on div "Kho hàng mới" at bounding box center [155, 123] width 309 height 44
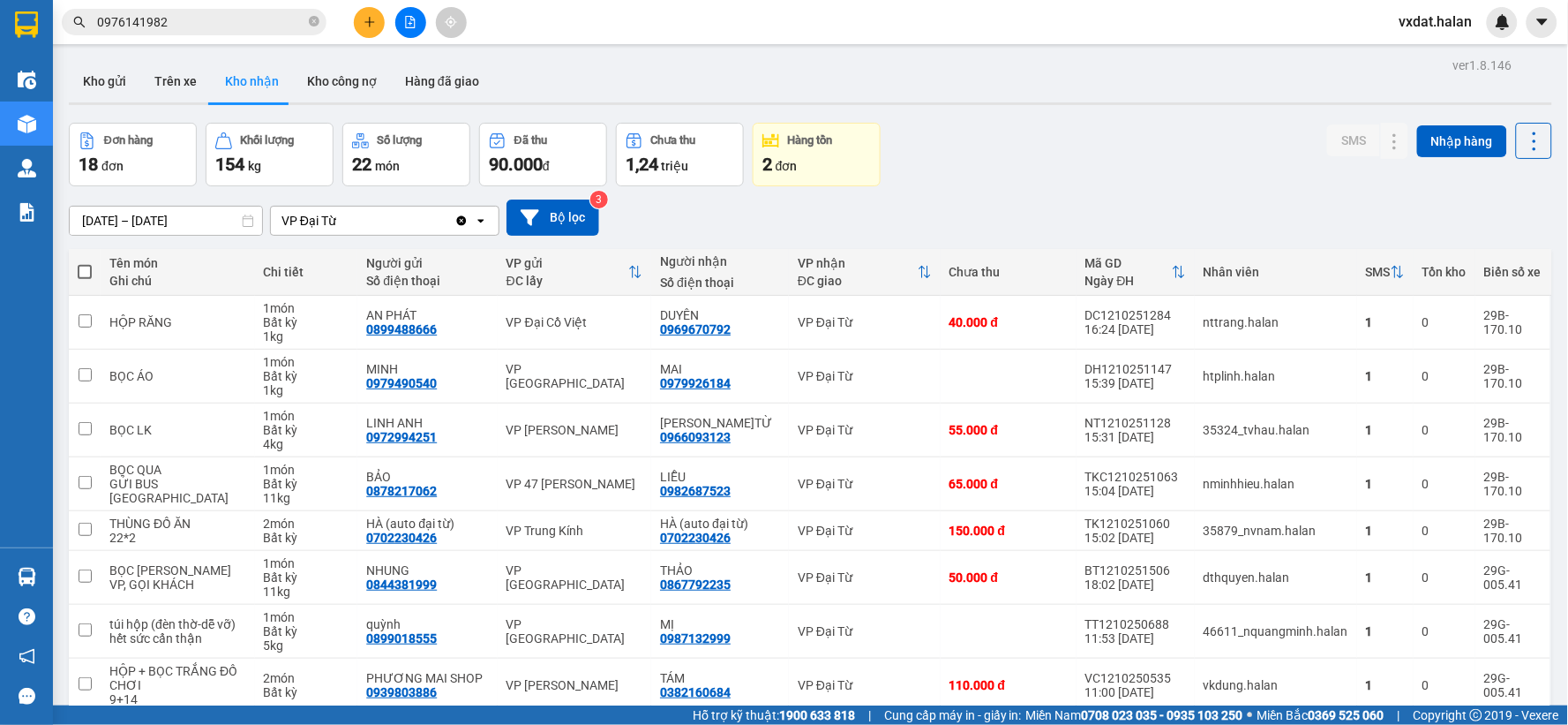
scroll to position [174, 0]
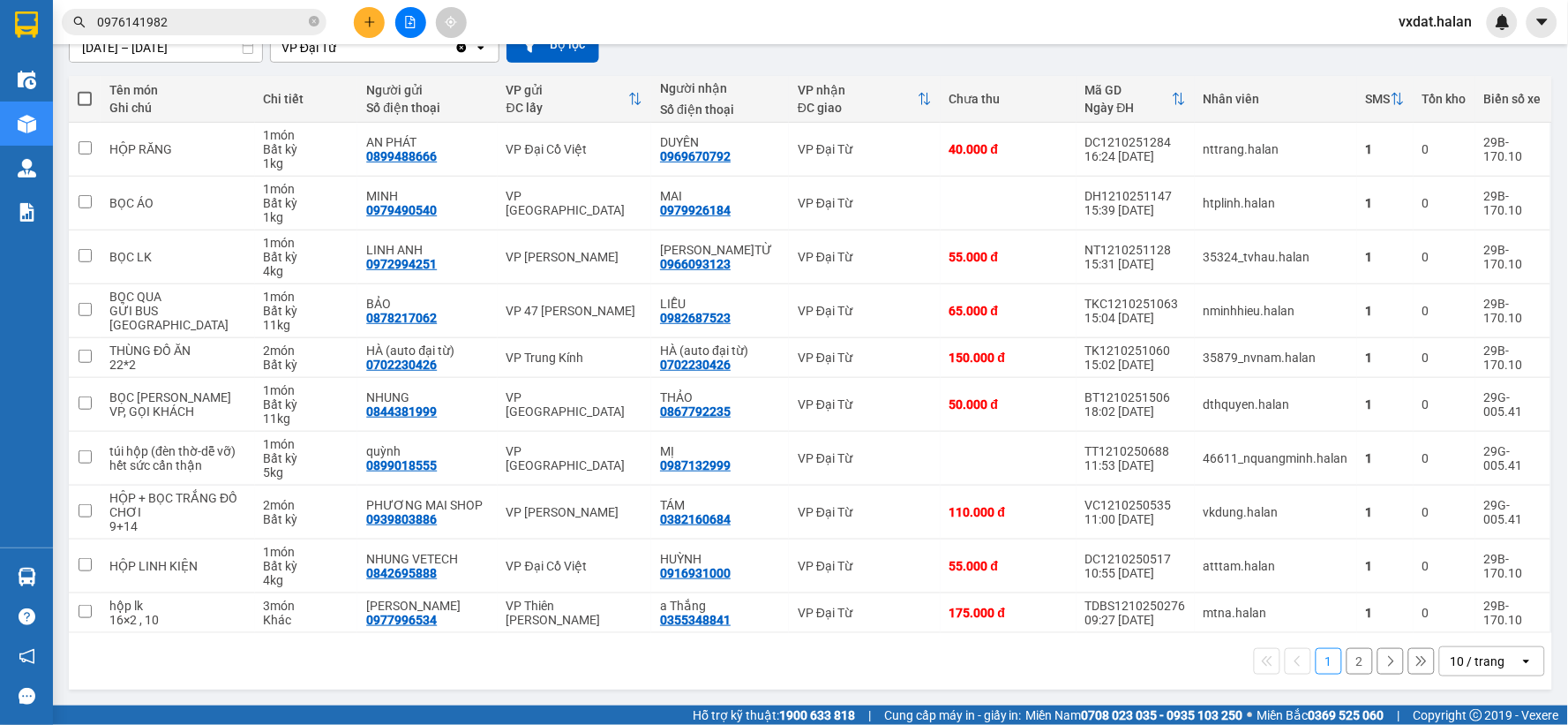
click at [1347, 664] on button "2" at bounding box center [1359, 661] width 26 height 26
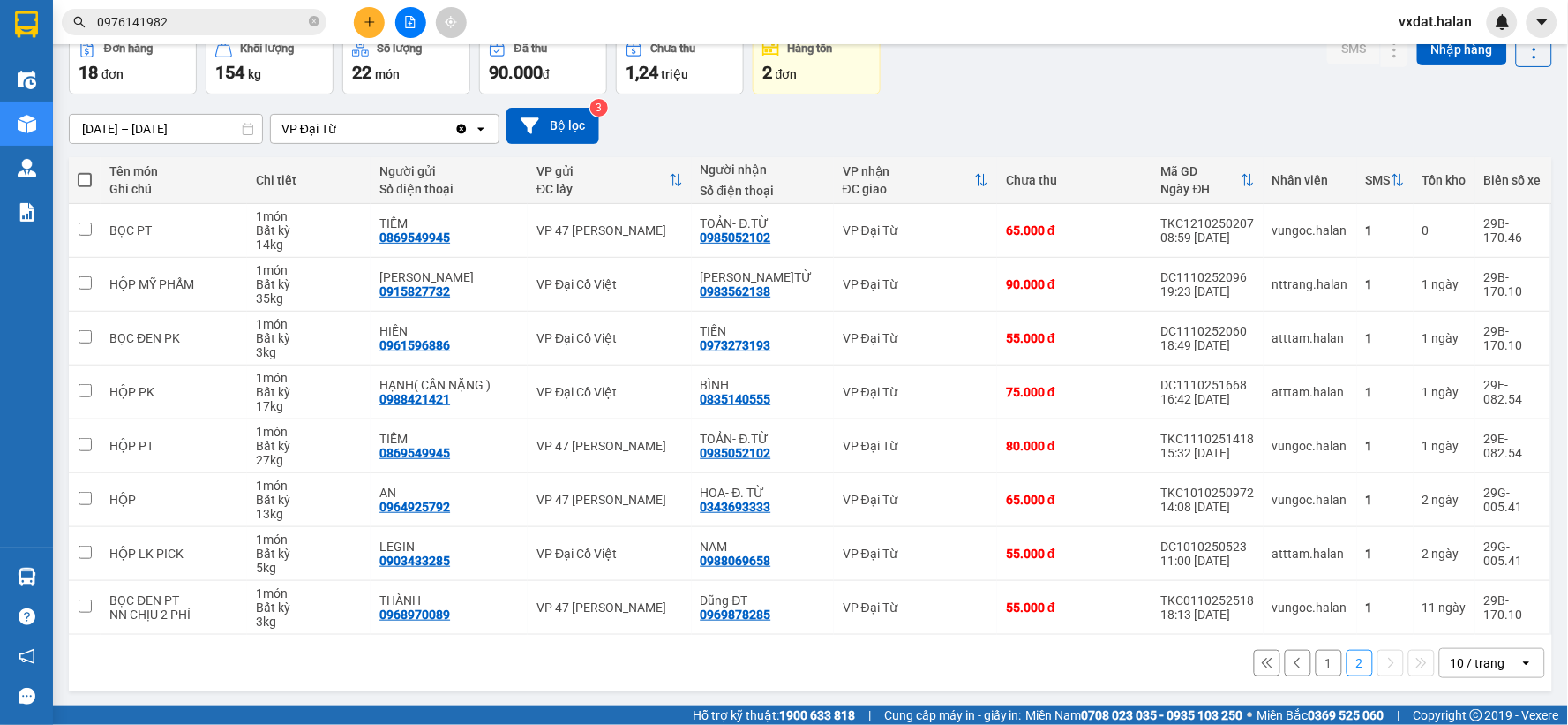
scroll to position [94, 0]
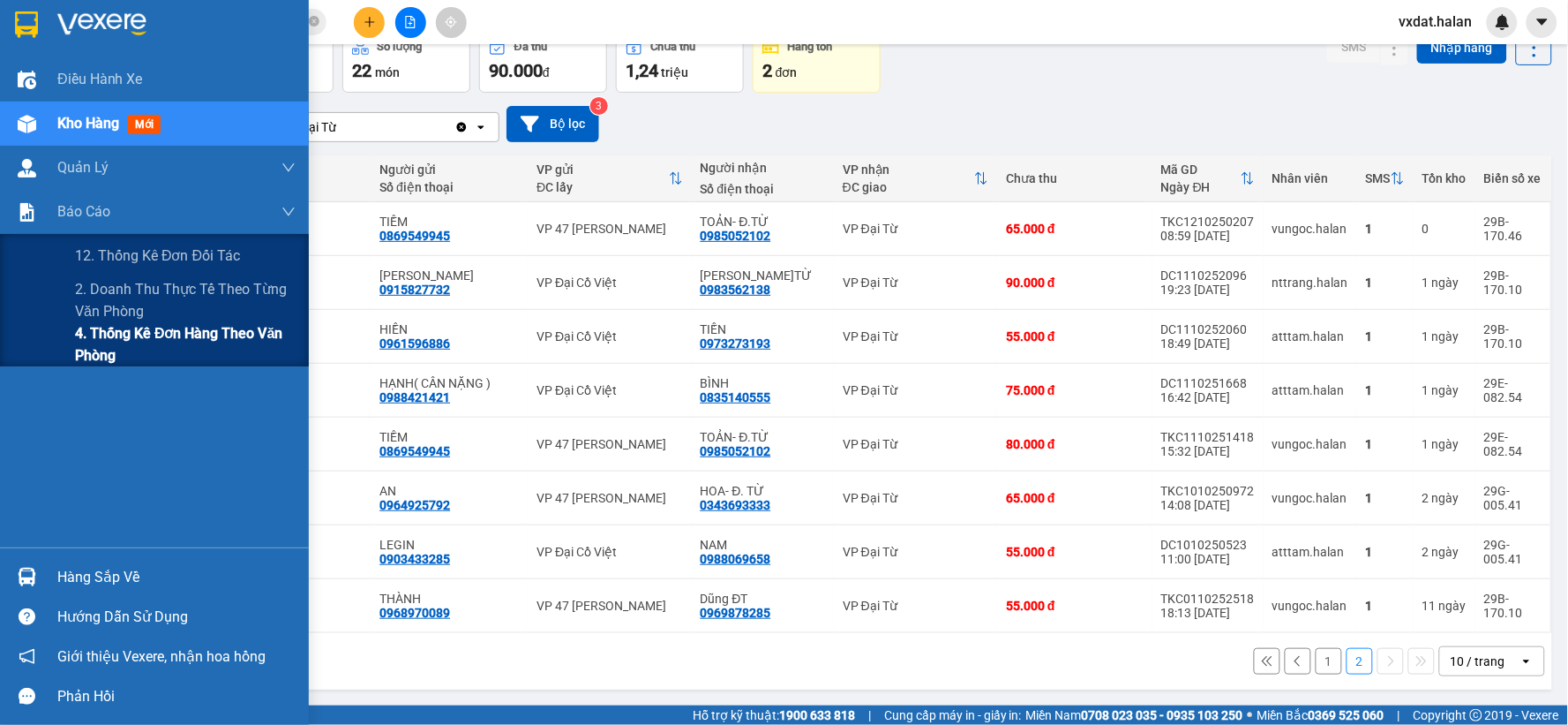
click at [127, 342] on span "4. Thống kê đơn hàng theo văn phòng" at bounding box center [185, 344] width 221 height 44
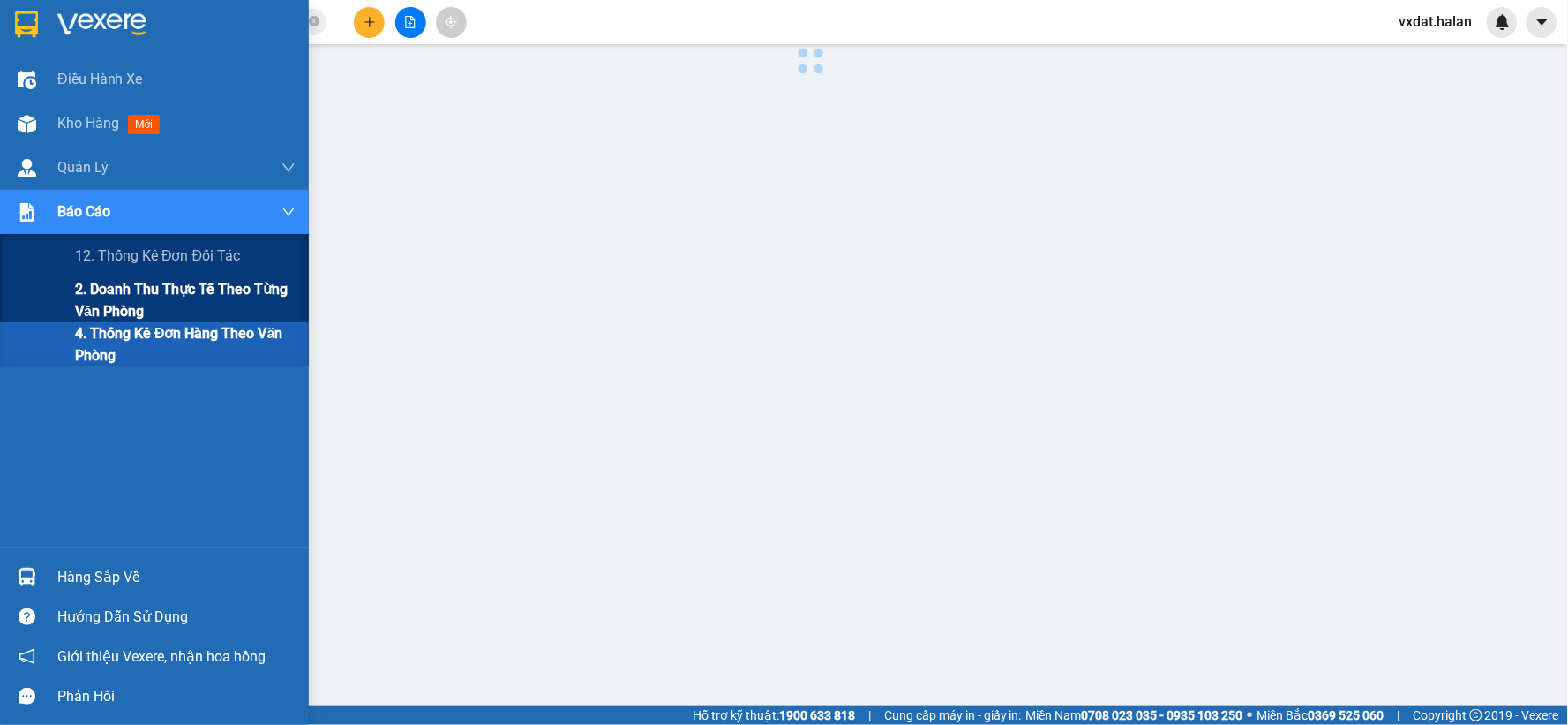
click at [124, 311] on span "2. Doanh thu thực tế theo từng văn phòng" at bounding box center [185, 300] width 221 height 44
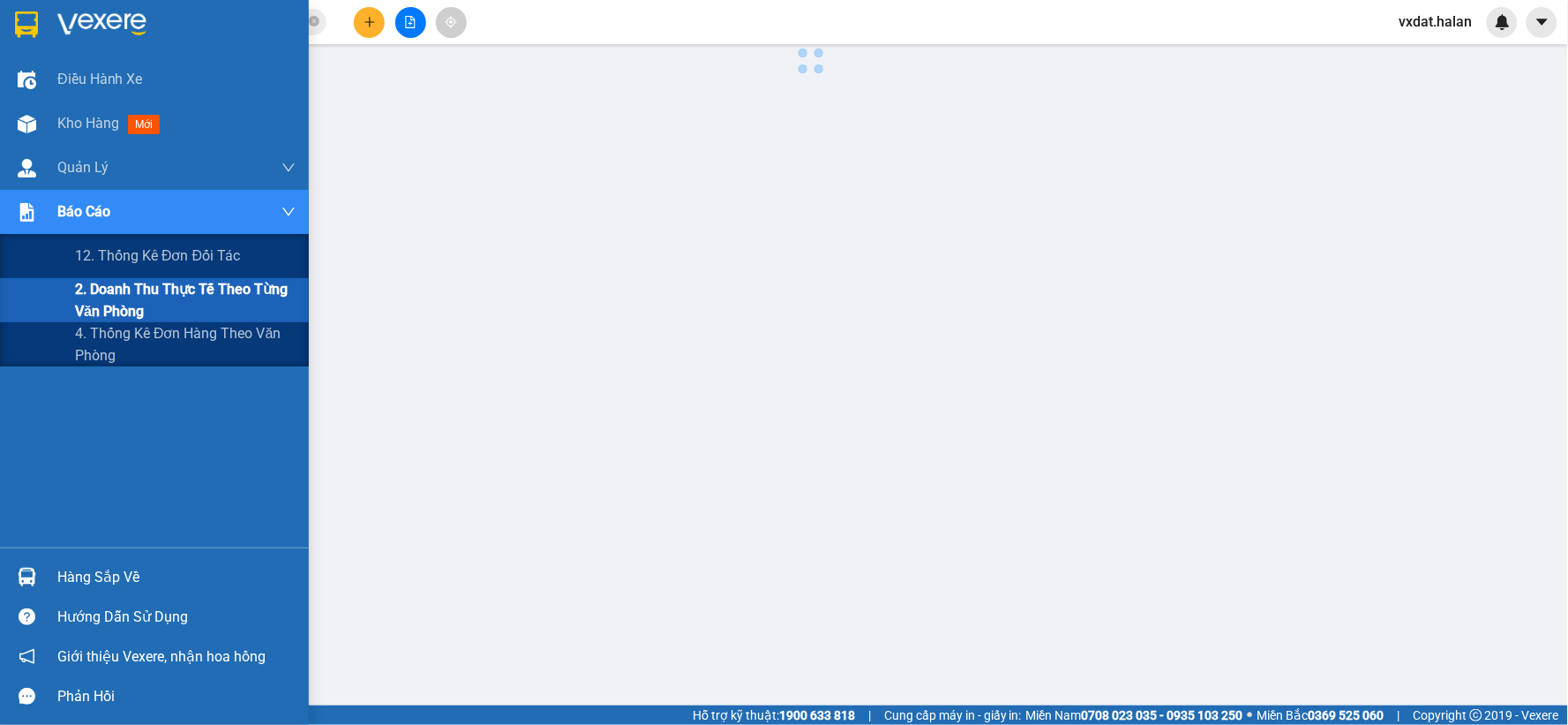
click at [196, 298] on span "2. Doanh thu thực tế theo từng văn phòng" at bounding box center [185, 300] width 221 height 44
click at [101, 338] on span "4. Thống kê đơn hàng theo văn phòng" at bounding box center [185, 344] width 221 height 44
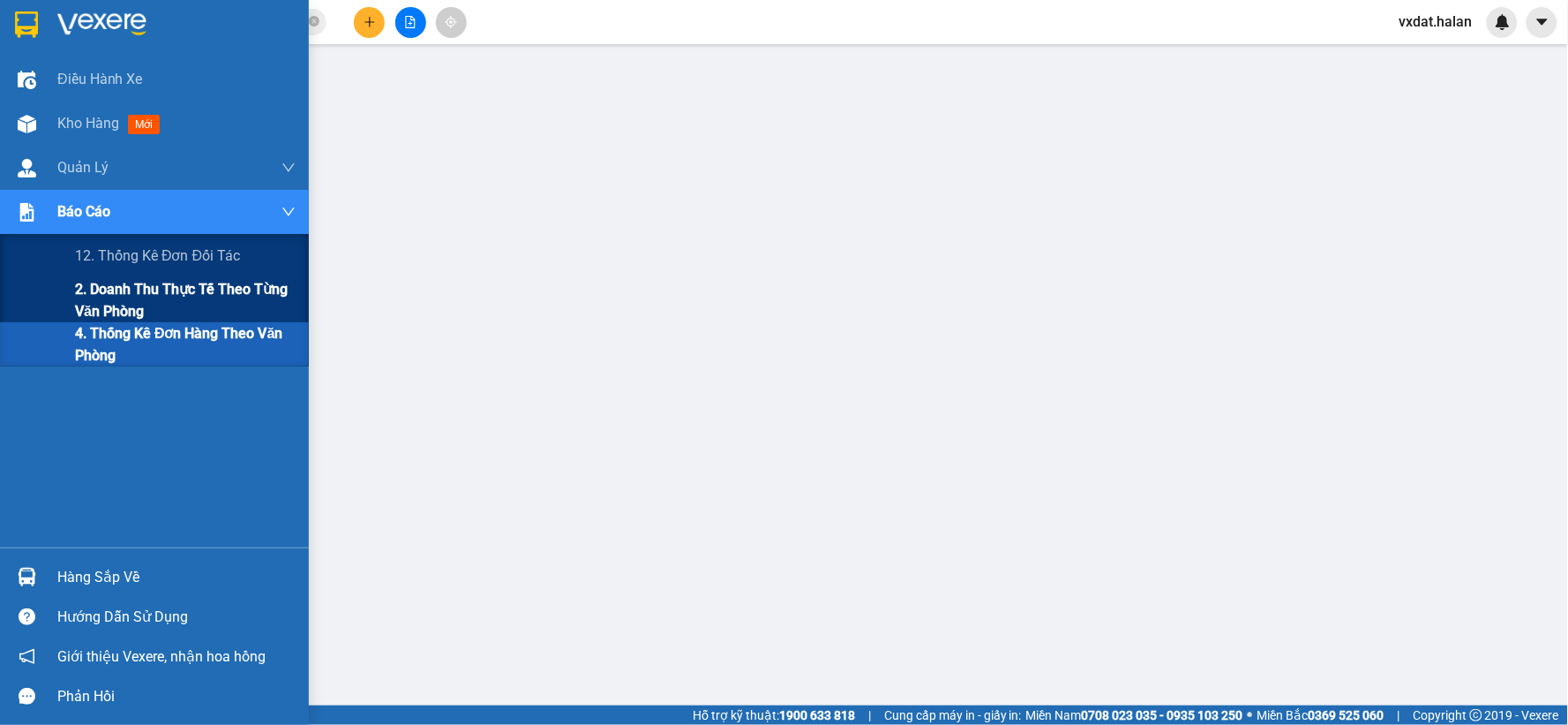
click at [85, 296] on span "2. Doanh thu thực tế theo từng văn phòng" at bounding box center [185, 300] width 221 height 44
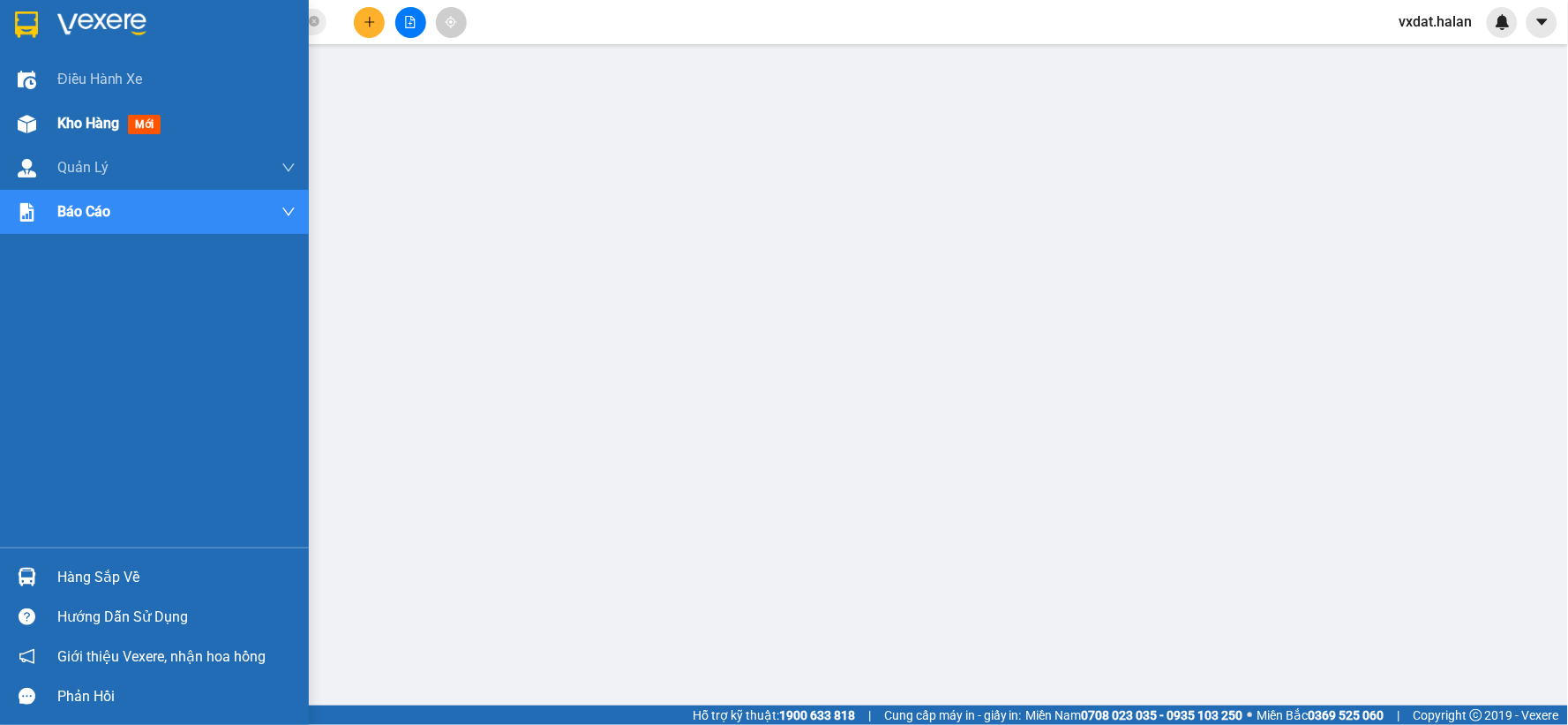
click at [42, 119] on div "Kho hàng mới" at bounding box center [155, 123] width 309 height 44
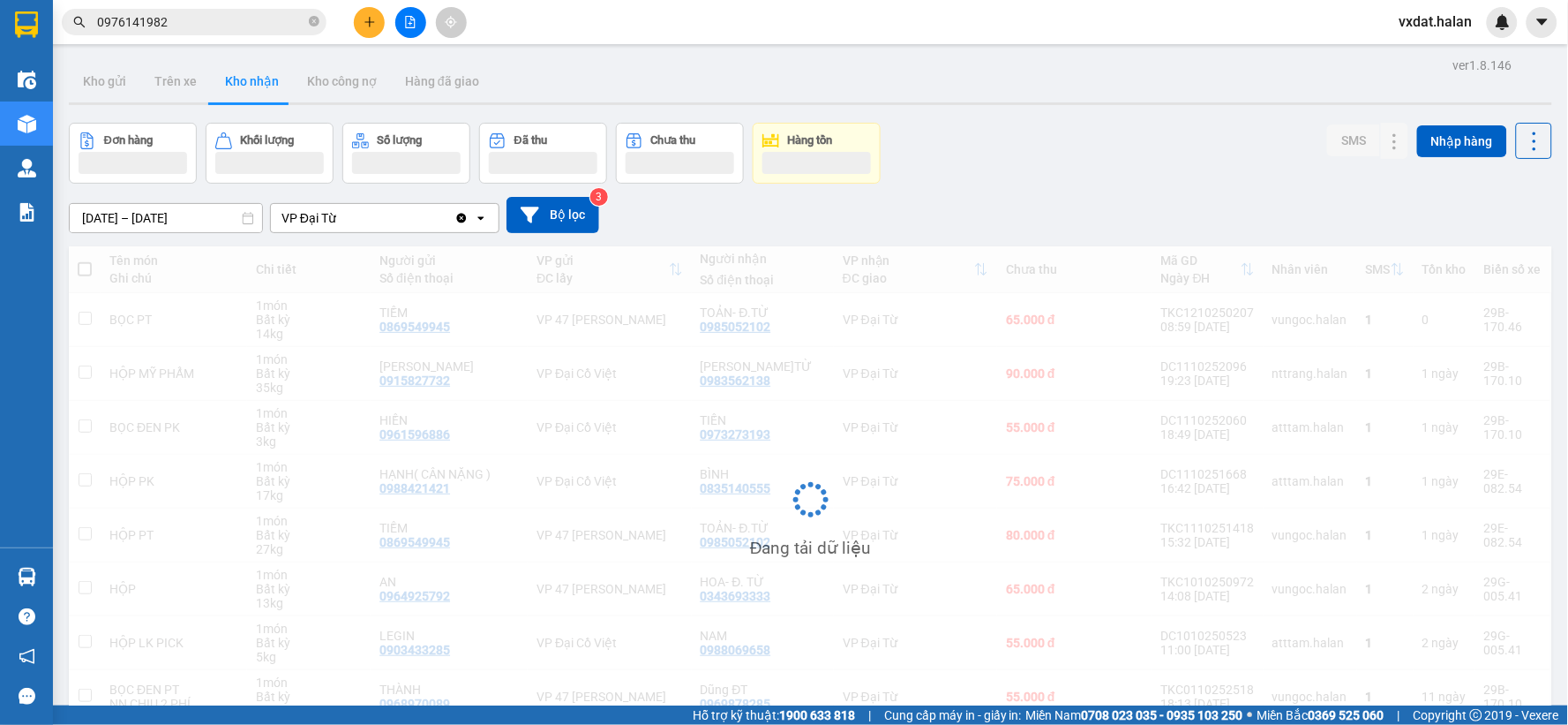
click at [975, 172] on div "Đơn hàng Khối lượng Số lượng Đã thu Chưa thu Hàng tồn SMS Nhập hàng" at bounding box center [810, 153] width 1483 height 61
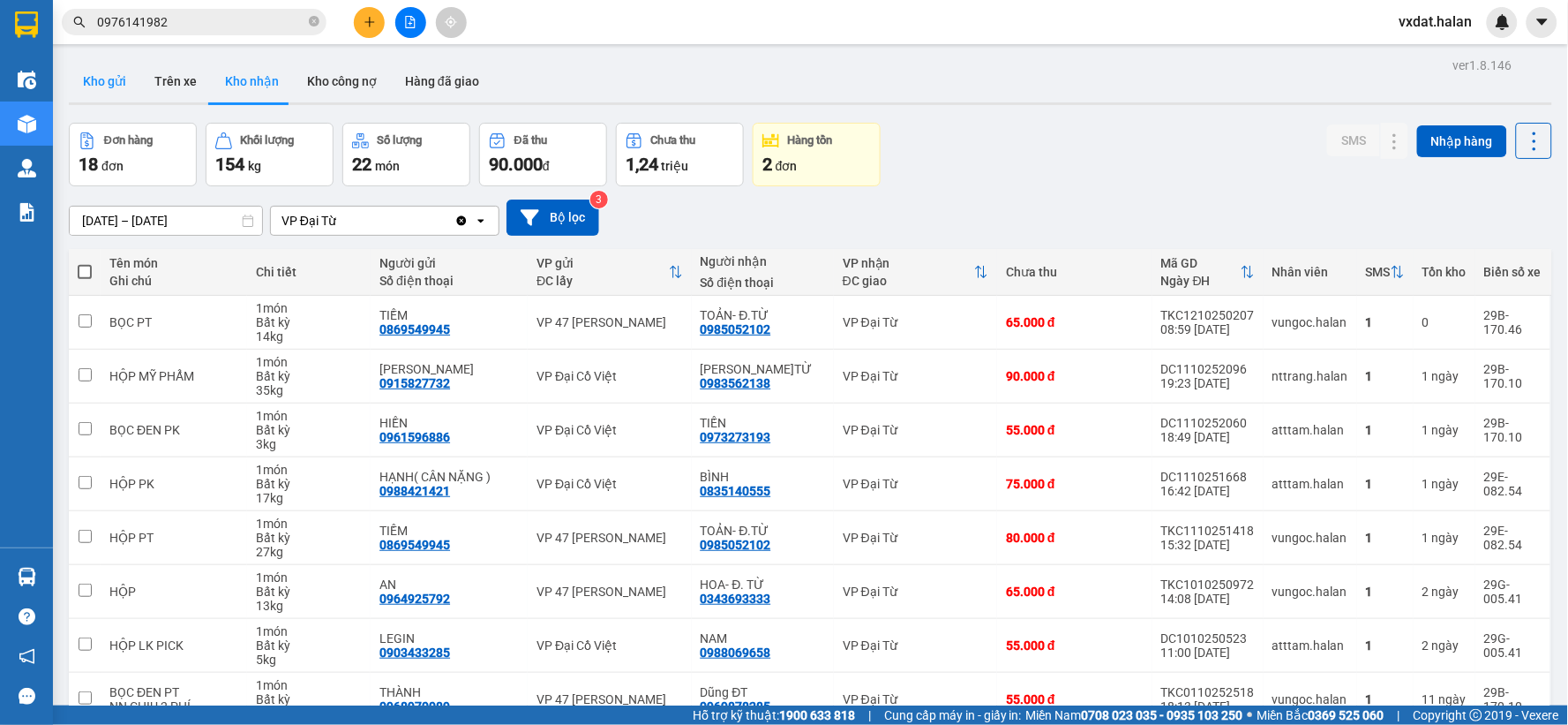
click at [109, 81] on button "Kho gửi" at bounding box center [104, 80] width 71 height 42
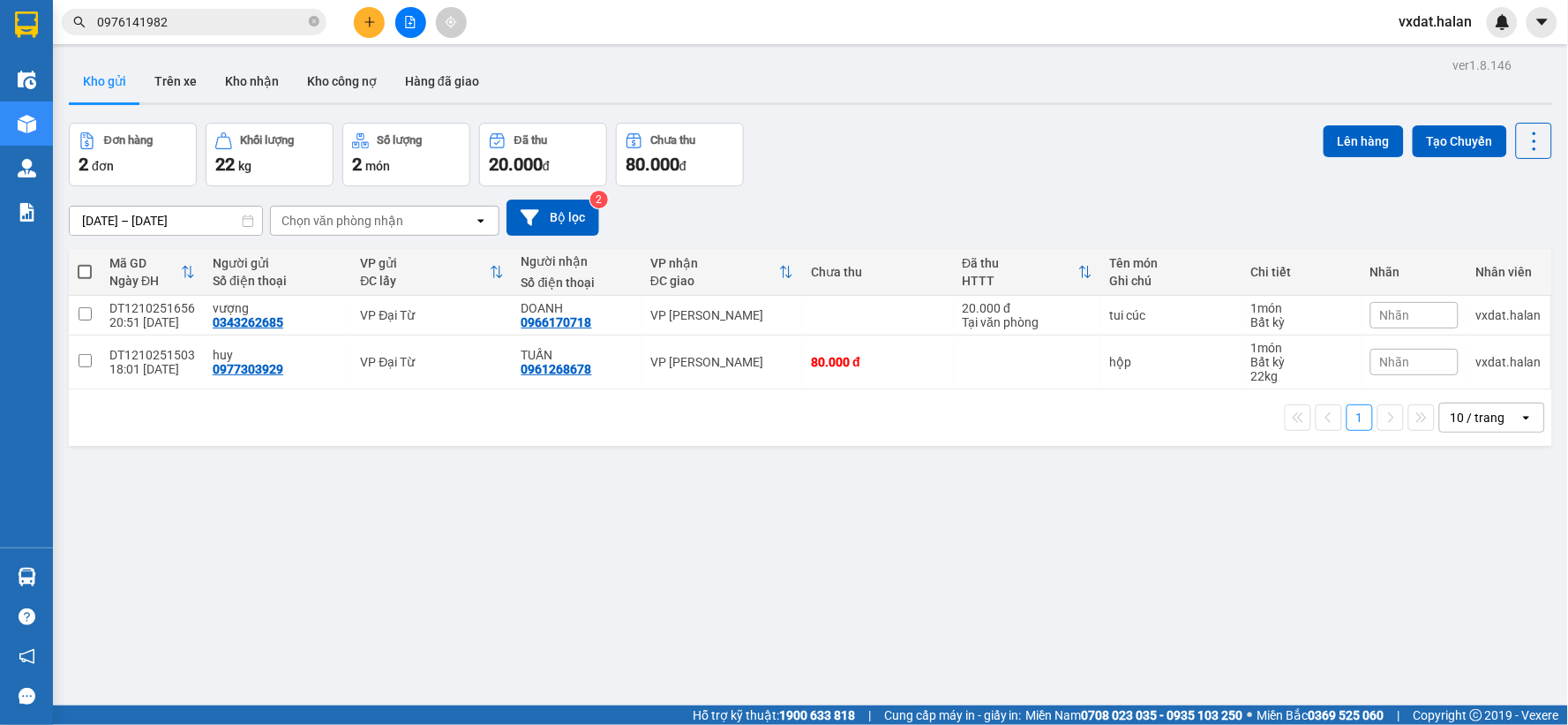
click at [82, 270] on span at bounding box center [85, 272] width 14 height 14
click at [85, 263] on input "checkbox" at bounding box center [85, 263] width 0 height 0
checkbox input "true"
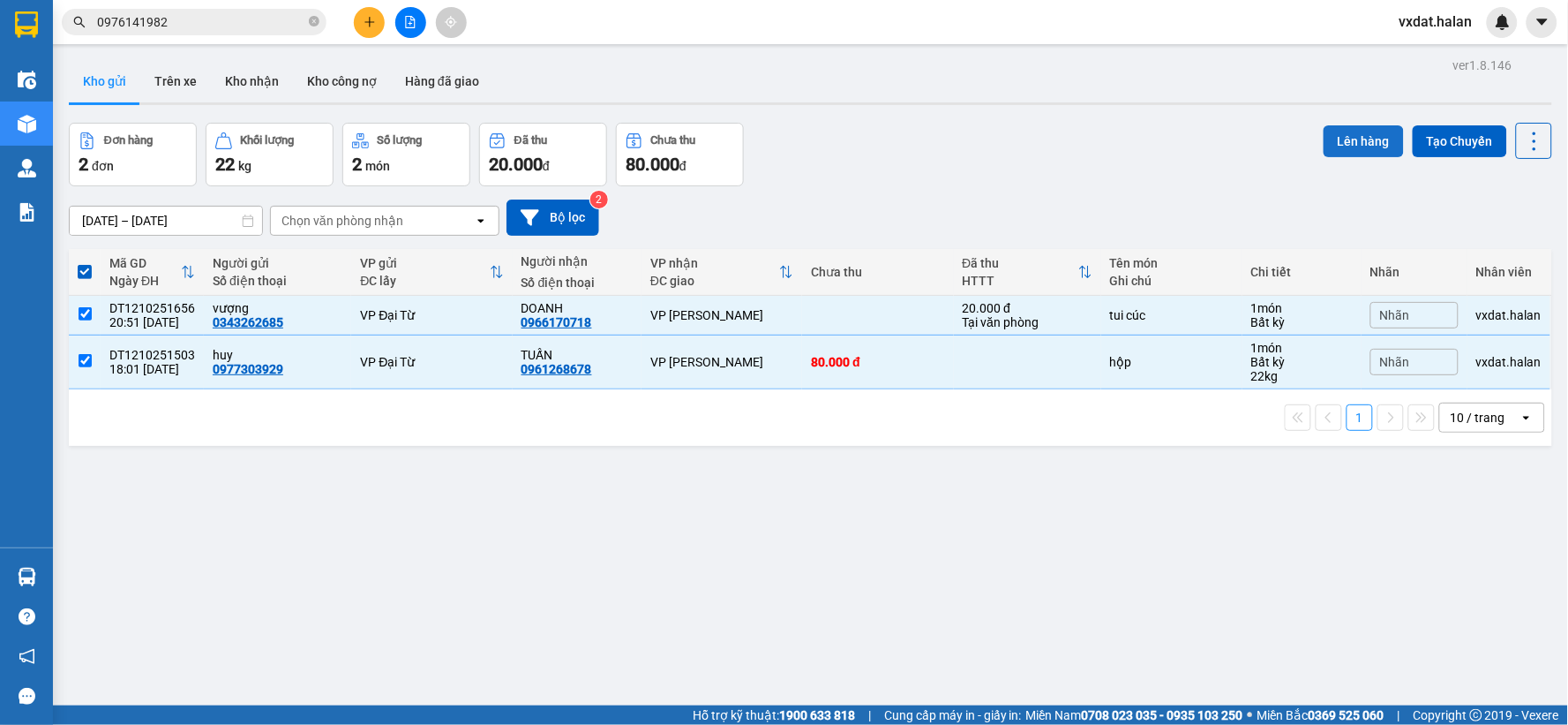
click at [1374, 154] on button "Lên hàng" at bounding box center [1364, 141] width 80 height 32
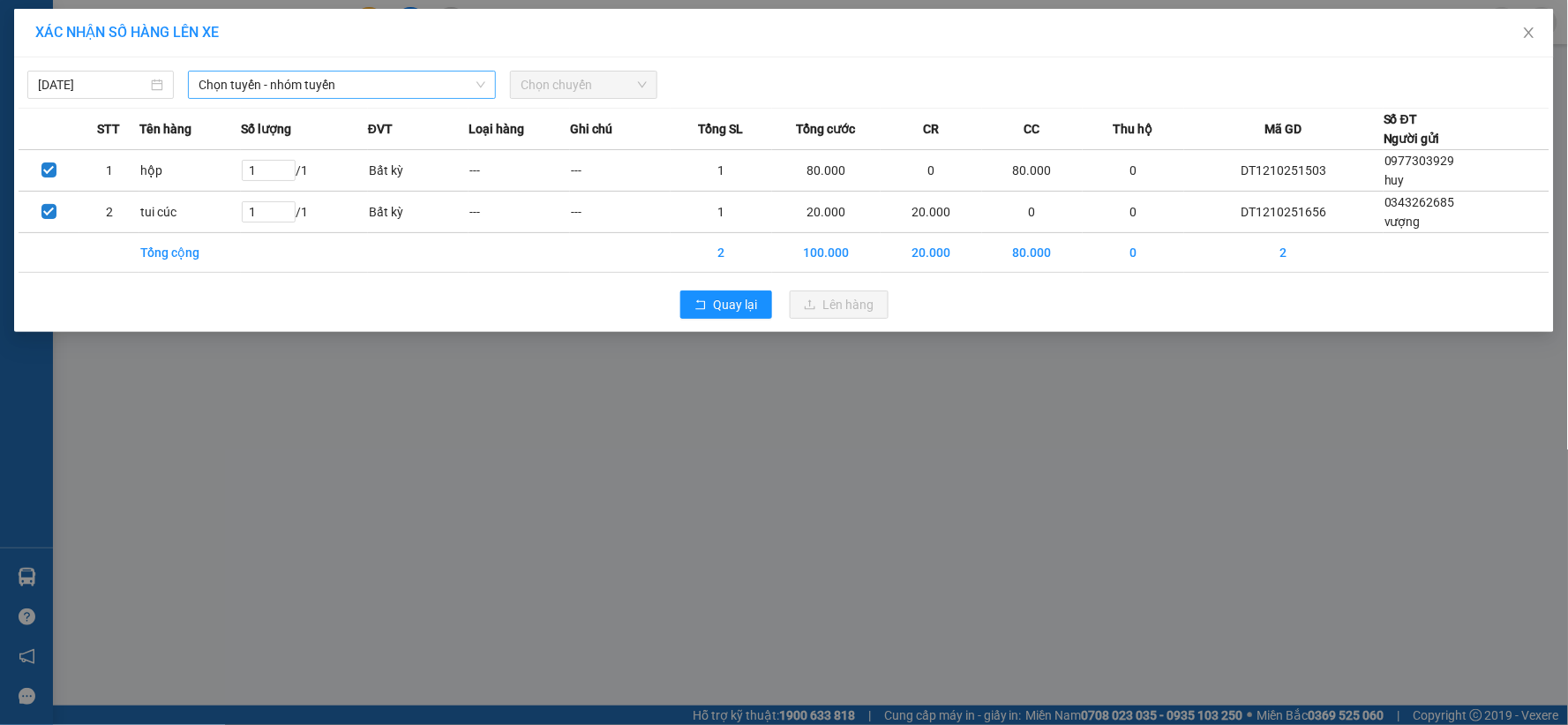
click at [355, 86] on span "Chọn tuyến - nhóm tuyến" at bounding box center [342, 84] width 286 height 26
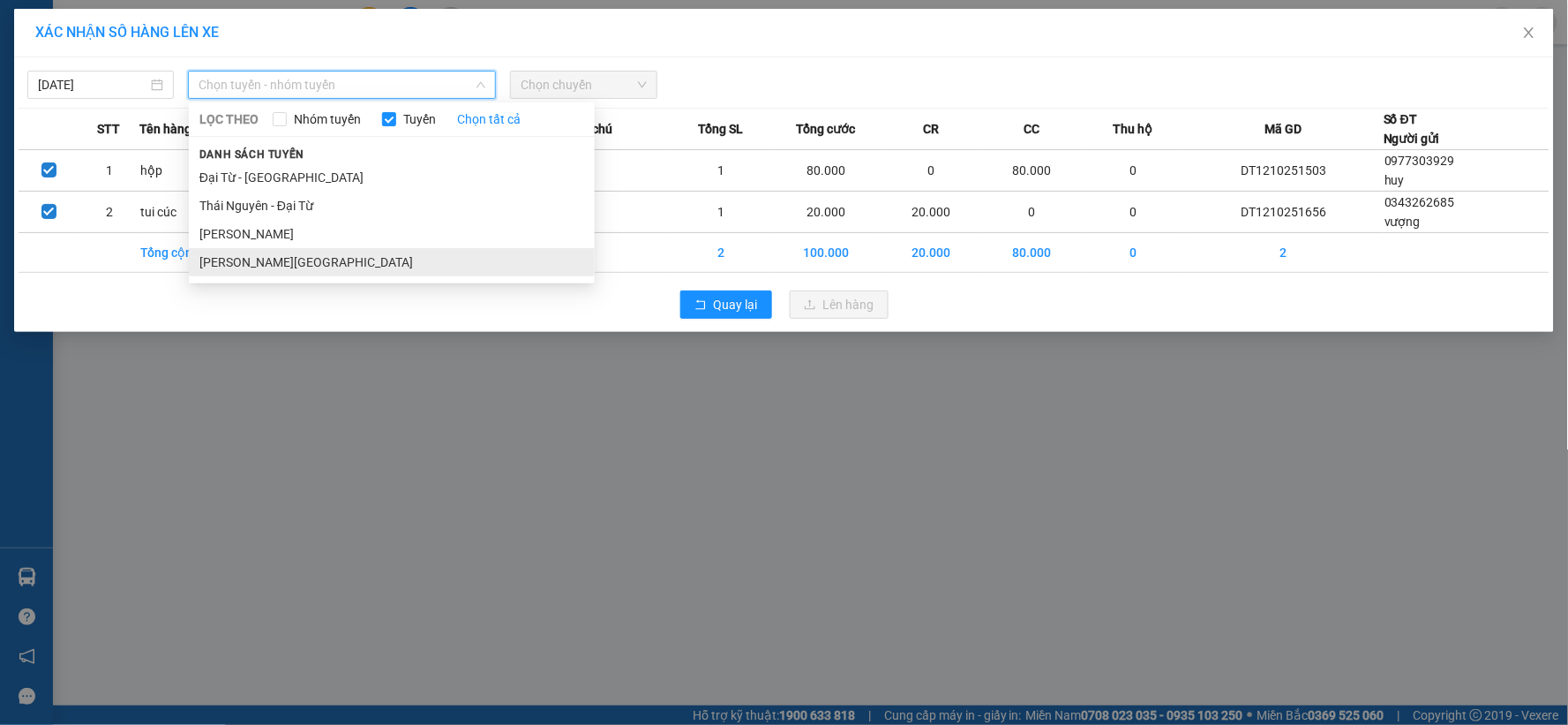
click at [336, 271] on li "[PERSON_NAME][GEOGRAPHIC_DATA]" at bounding box center [391, 261] width 406 height 28
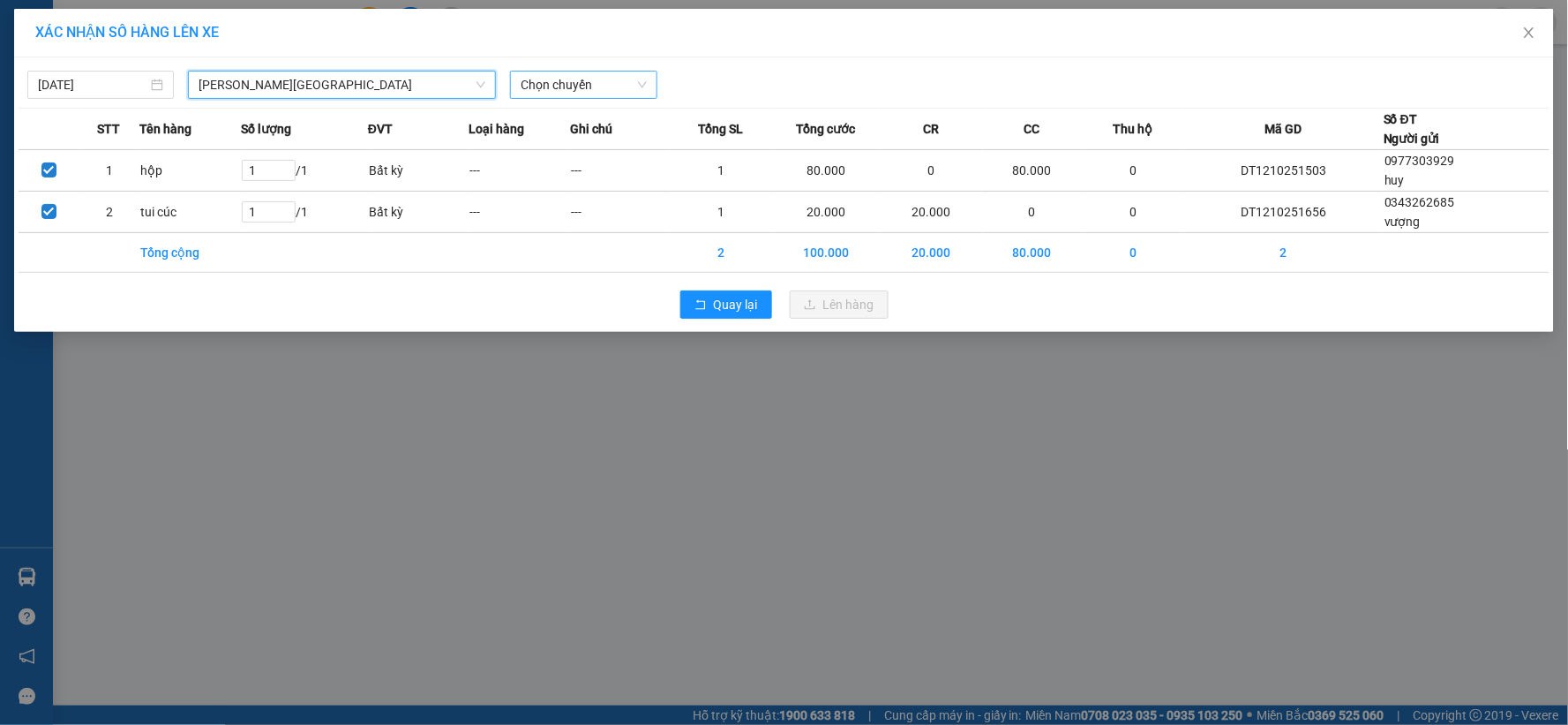
click at [576, 89] on span "Chọn chuyến" at bounding box center [583, 84] width 126 height 26
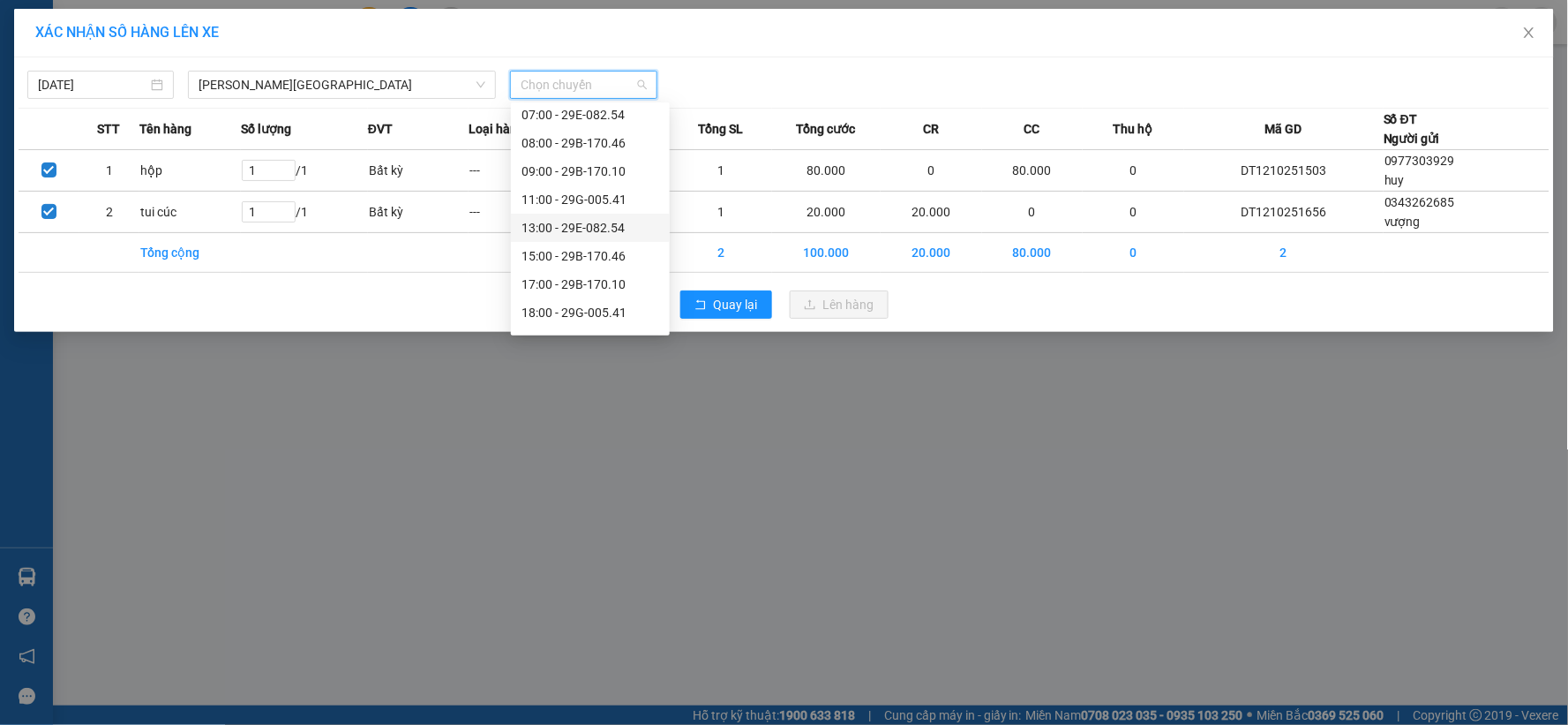
scroll to position [85, 0]
click at [609, 315] on div "19:00 - 29E-082.17" at bounding box center [590, 317] width 137 height 19
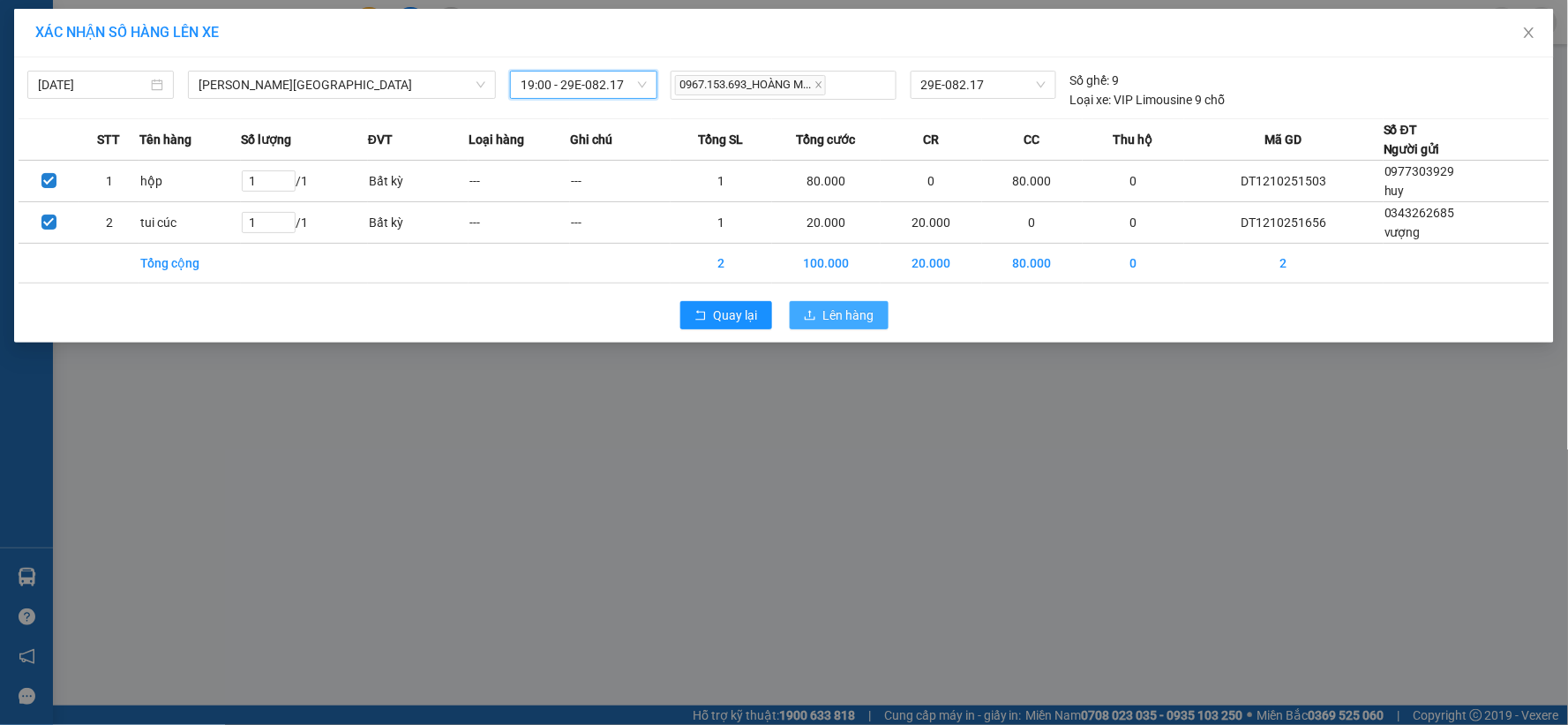
click at [857, 315] on span "Lên hàng" at bounding box center [849, 315] width 52 height 19
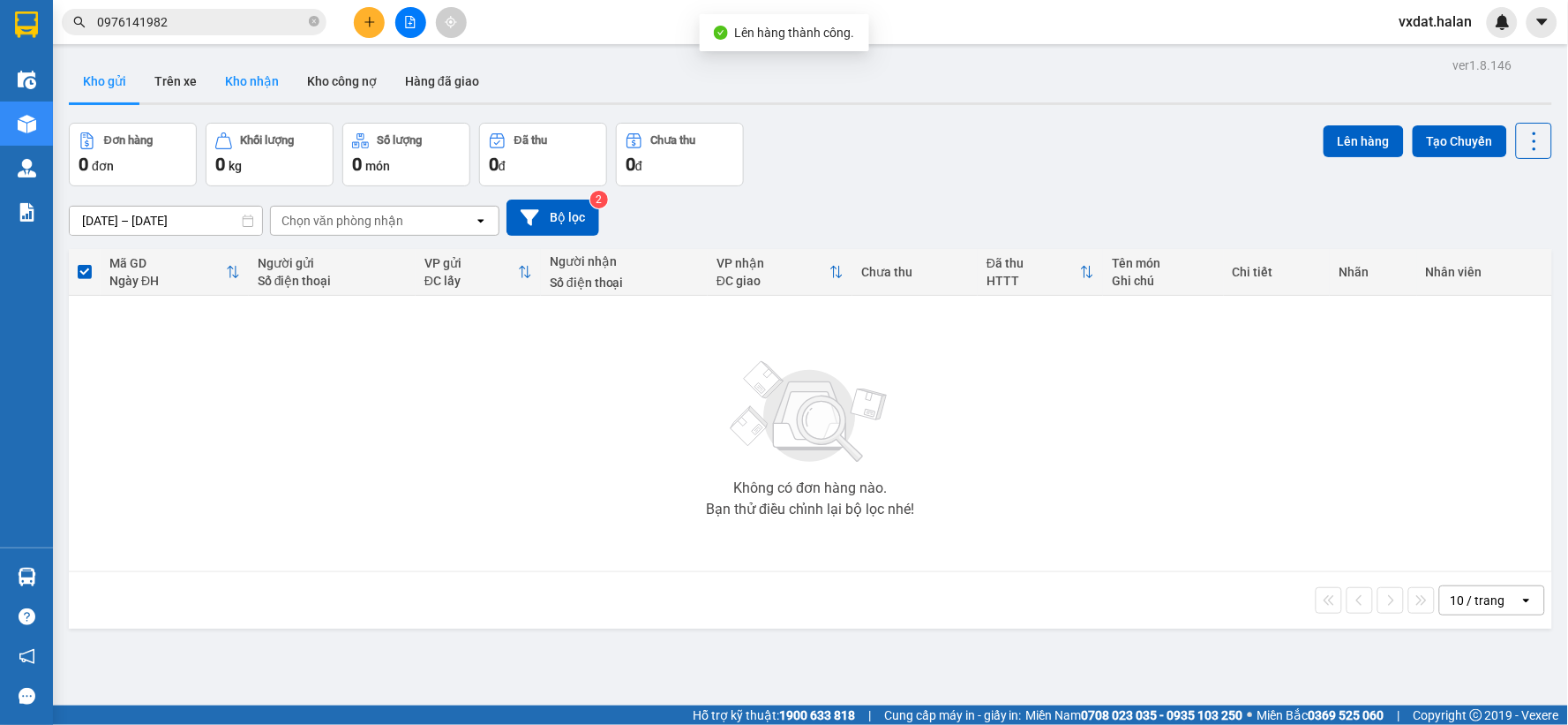
click at [247, 85] on button "Kho nhận" at bounding box center [251, 80] width 82 height 42
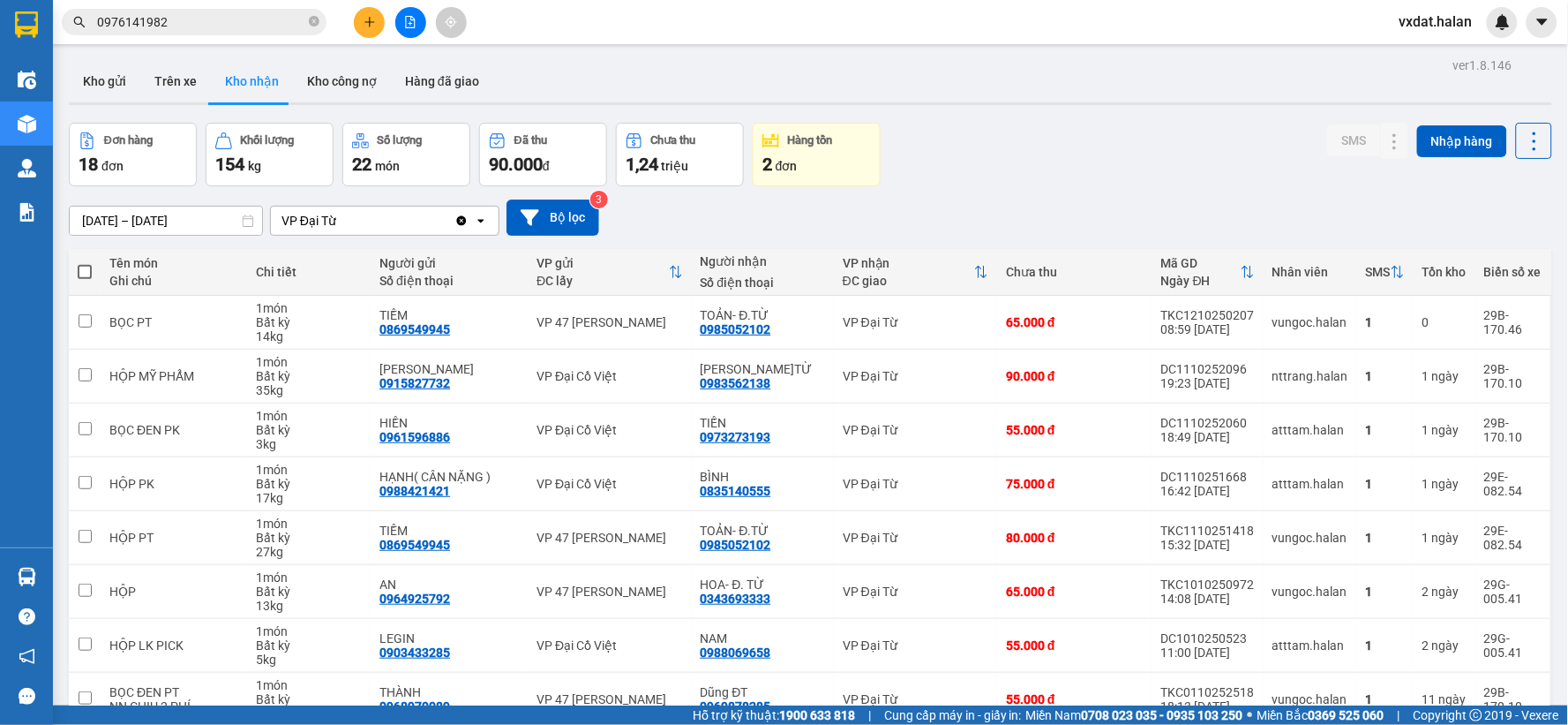
click at [163, 222] on input "[DATE] – [DATE]" at bounding box center [165, 220] width 192 height 28
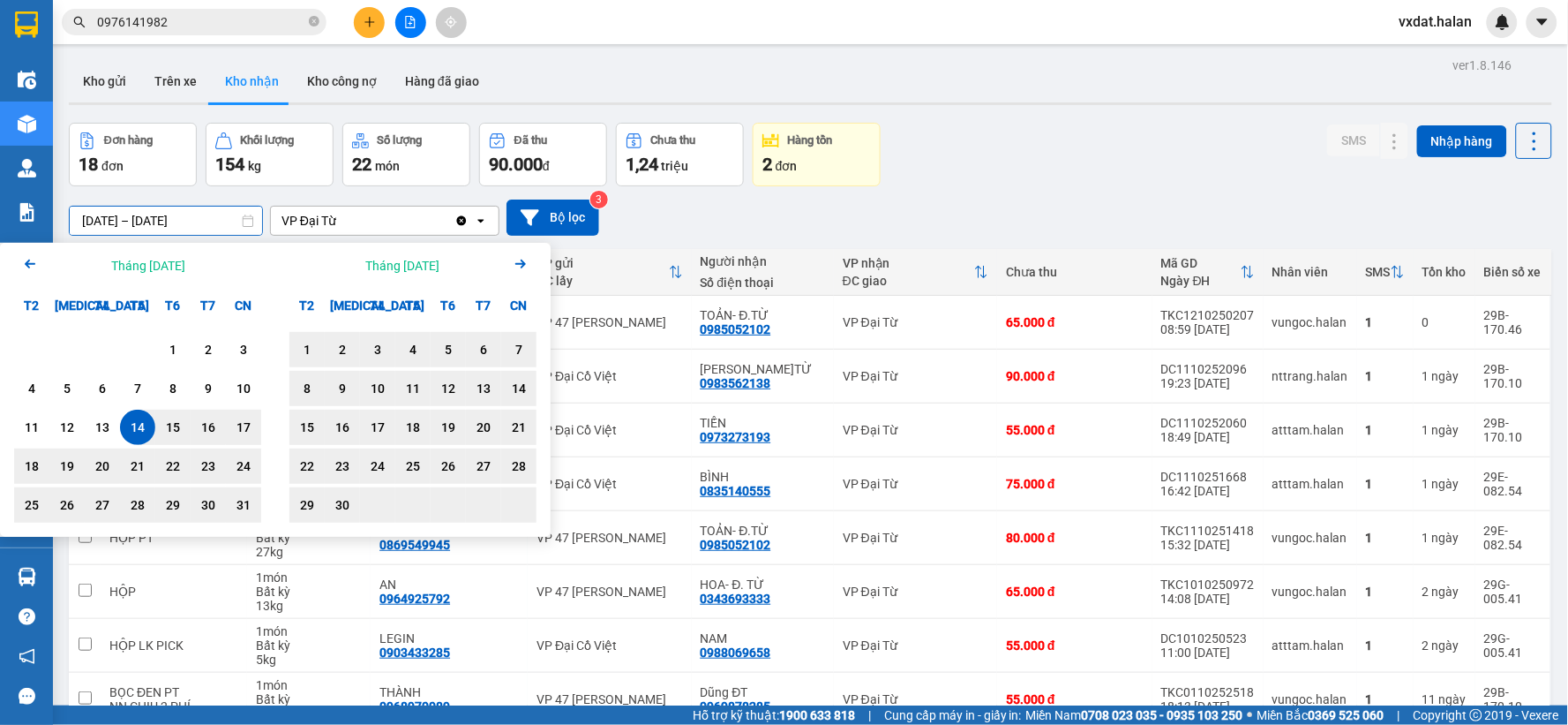
click at [786, 231] on div "[DATE] – [DATE] Press the down arrow key to interact with the calendar and sele…" at bounding box center [810, 218] width 1483 height 36
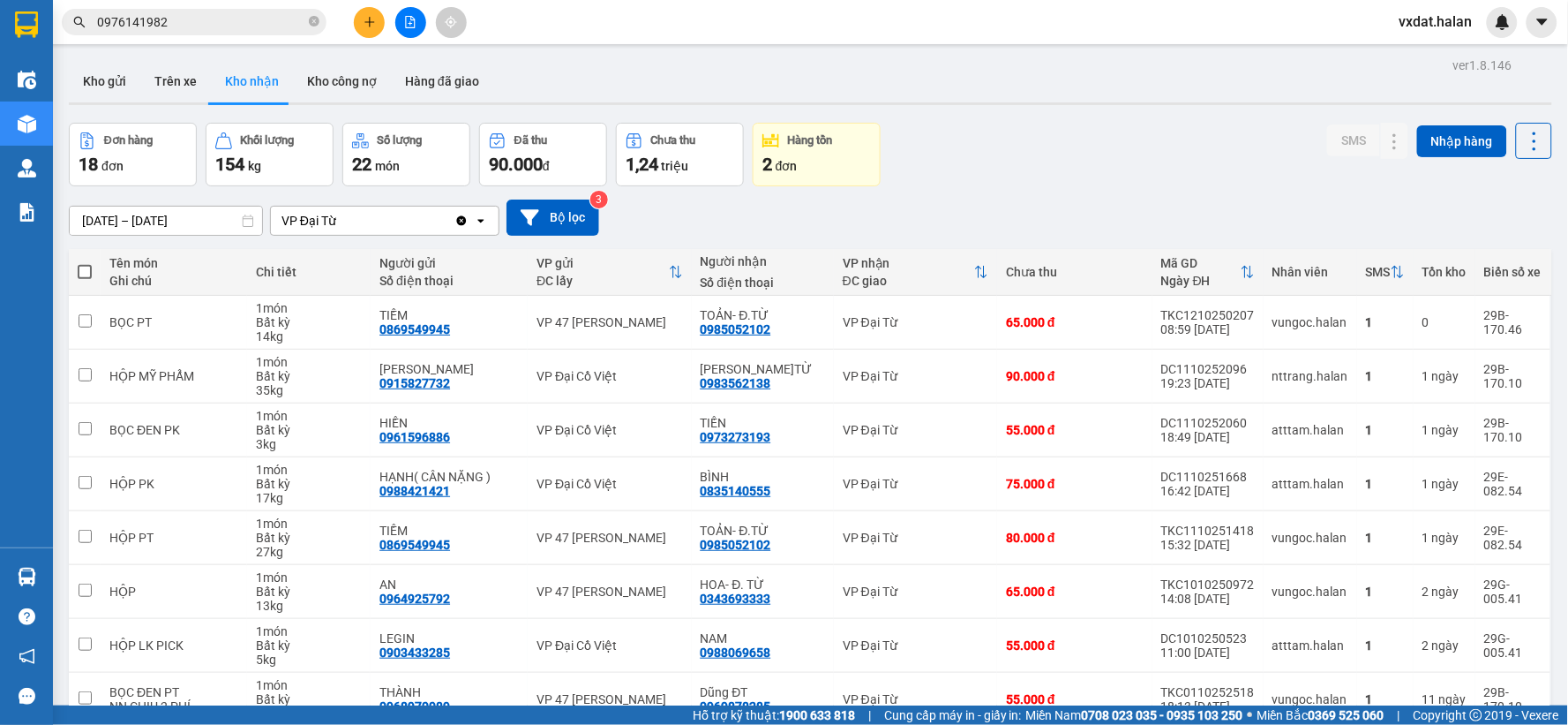
click at [172, 221] on input "[DATE] – [DATE]" at bounding box center [165, 220] width 192 height 28
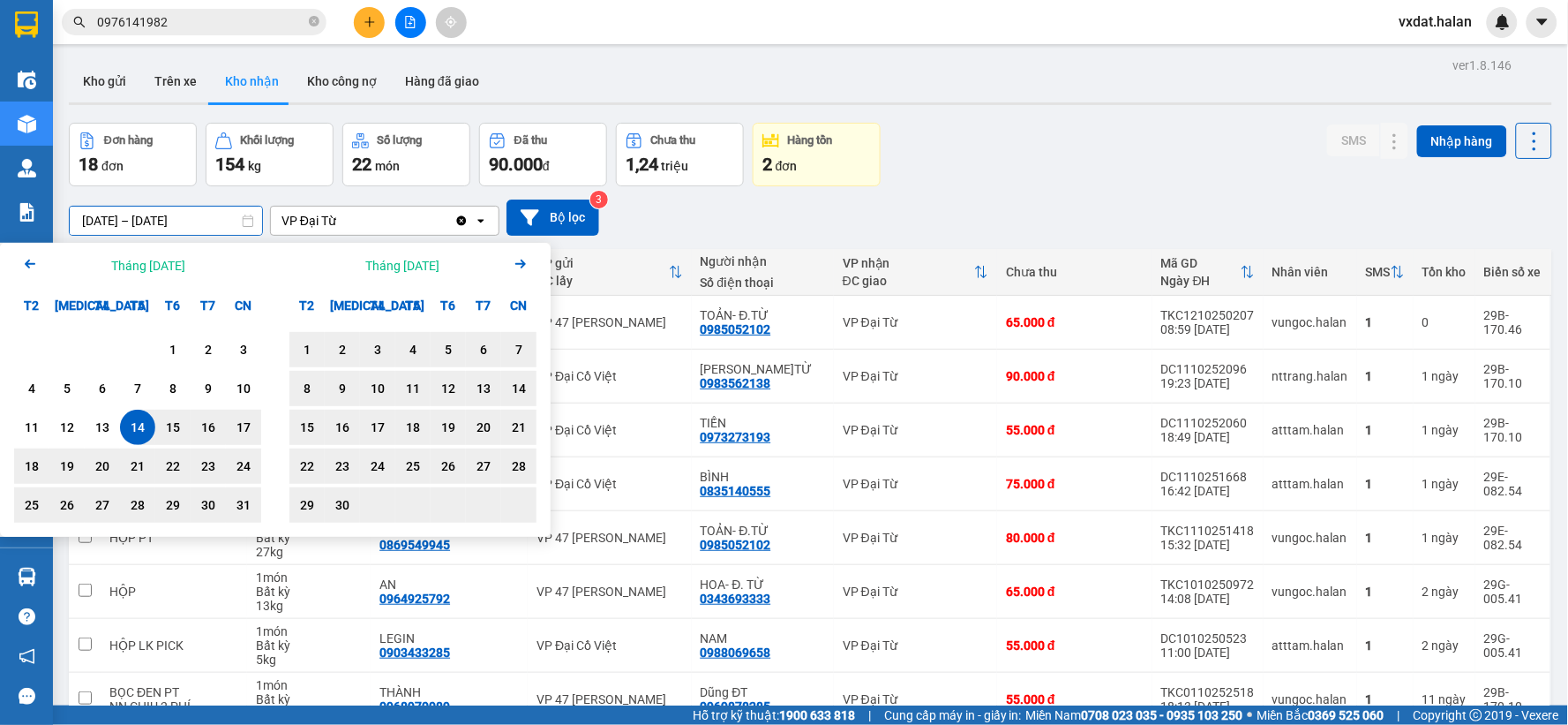
click at [524, 267] on icon "Arrow Right" at bounding box center [520, 263] width 21 height 21
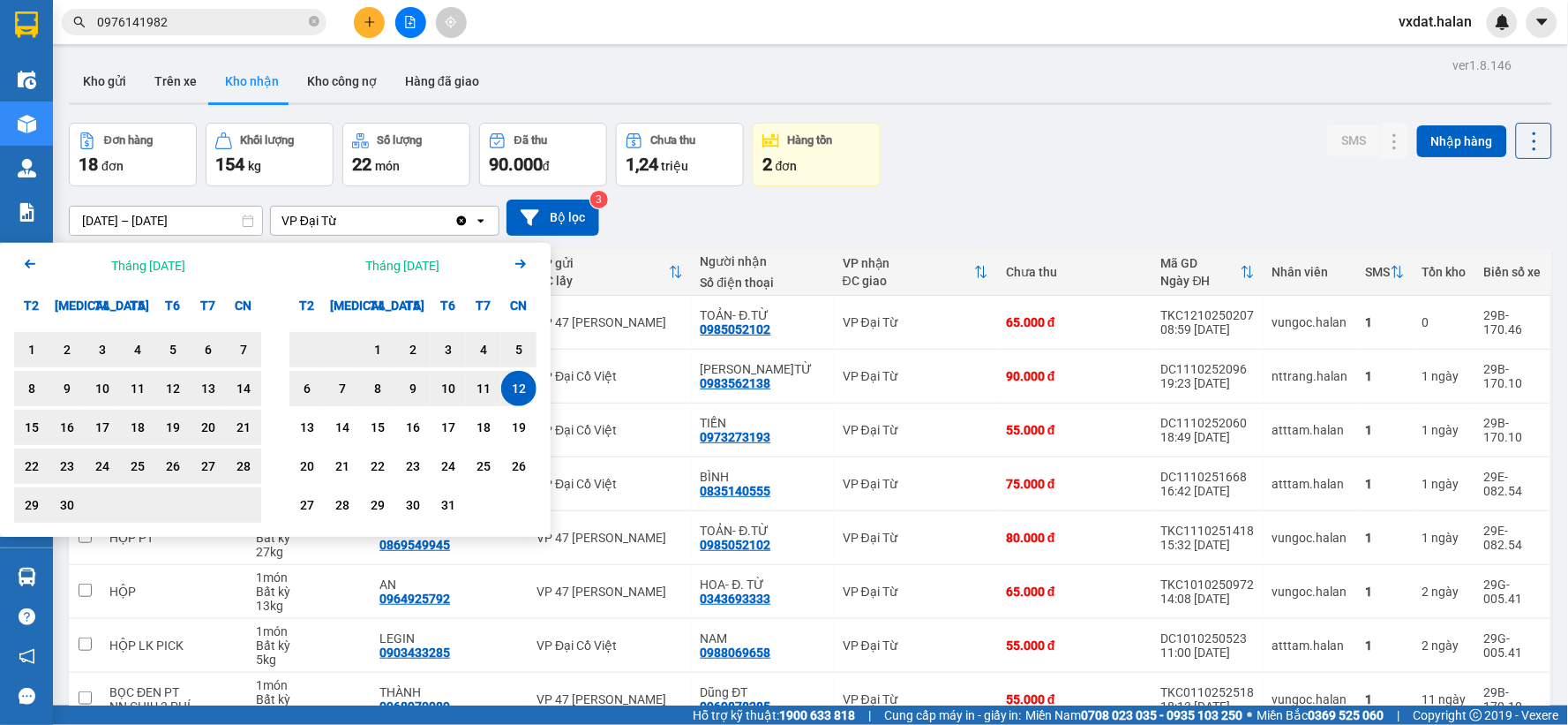
click at [512, 387] on div "12" at bounding box center [518, 388] width 24 height 21
type input "[DATE] – [DATE]"
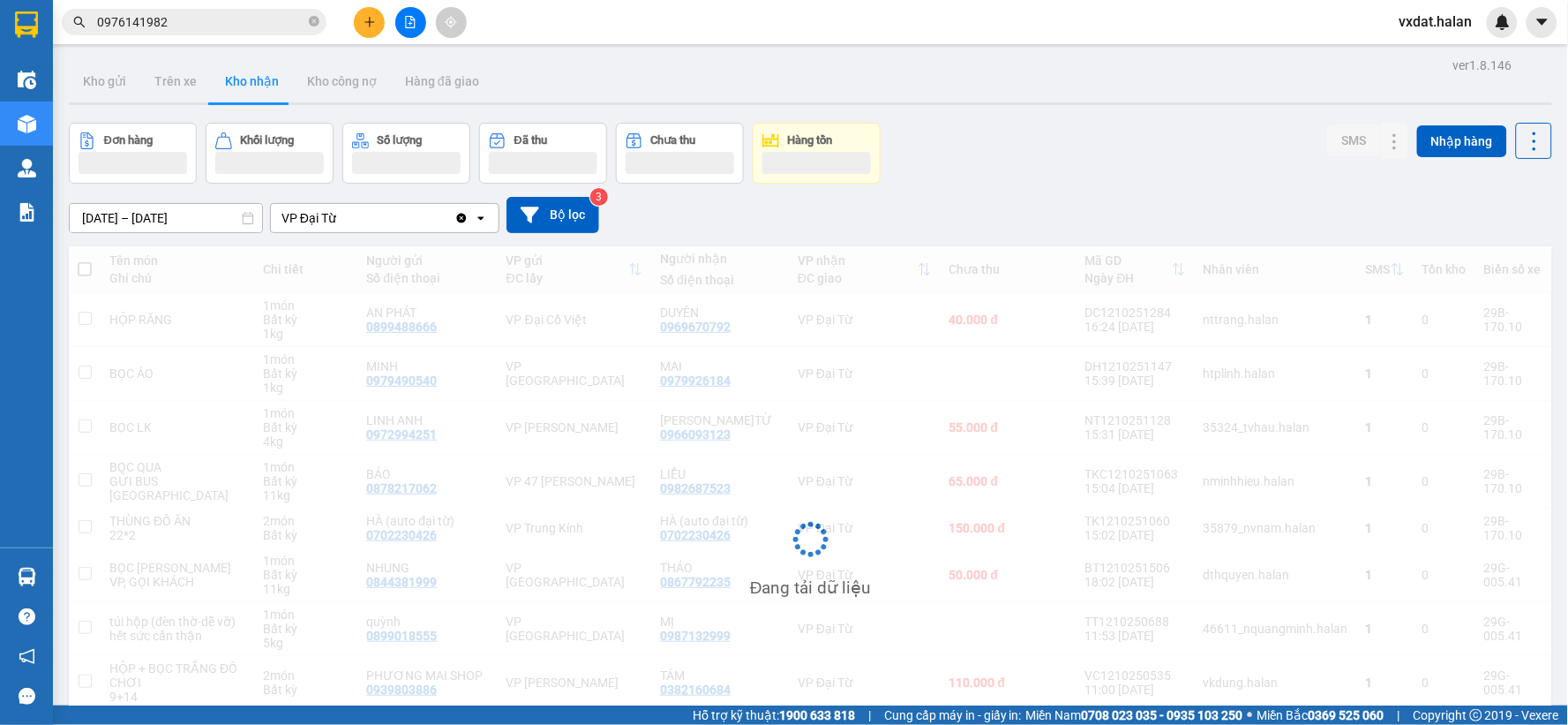
click at [1007, 176] on div "Đơn hàng Khối lượng Số lượng Đã thu Chưa thu Hàng tồn SMS Nhập hàng" at bounding box center [810, 153] width 1483 height 61
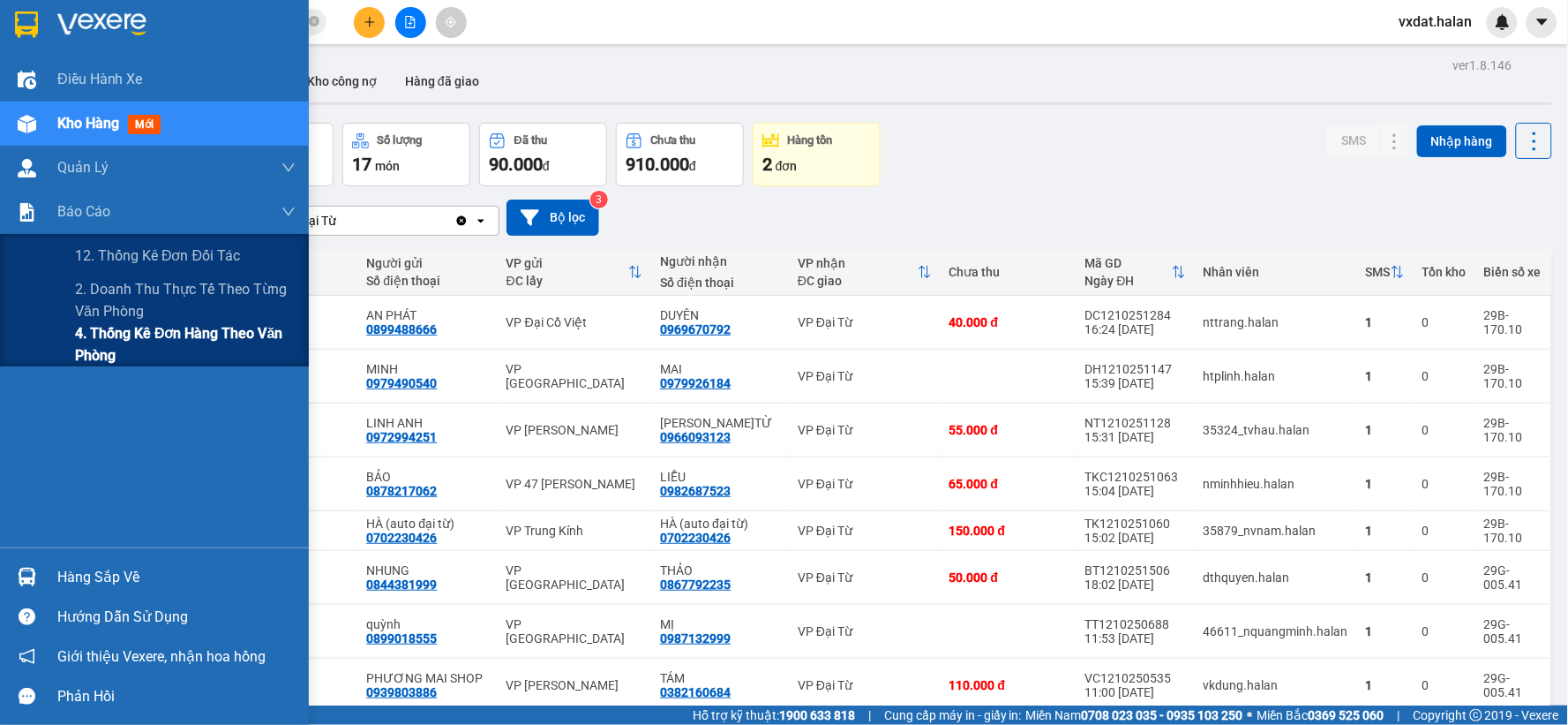
click at [86, 342] on span "4. Thống kê đơn hàng theo văn phòng" at bounding box center [185, 344] width 221 height 44
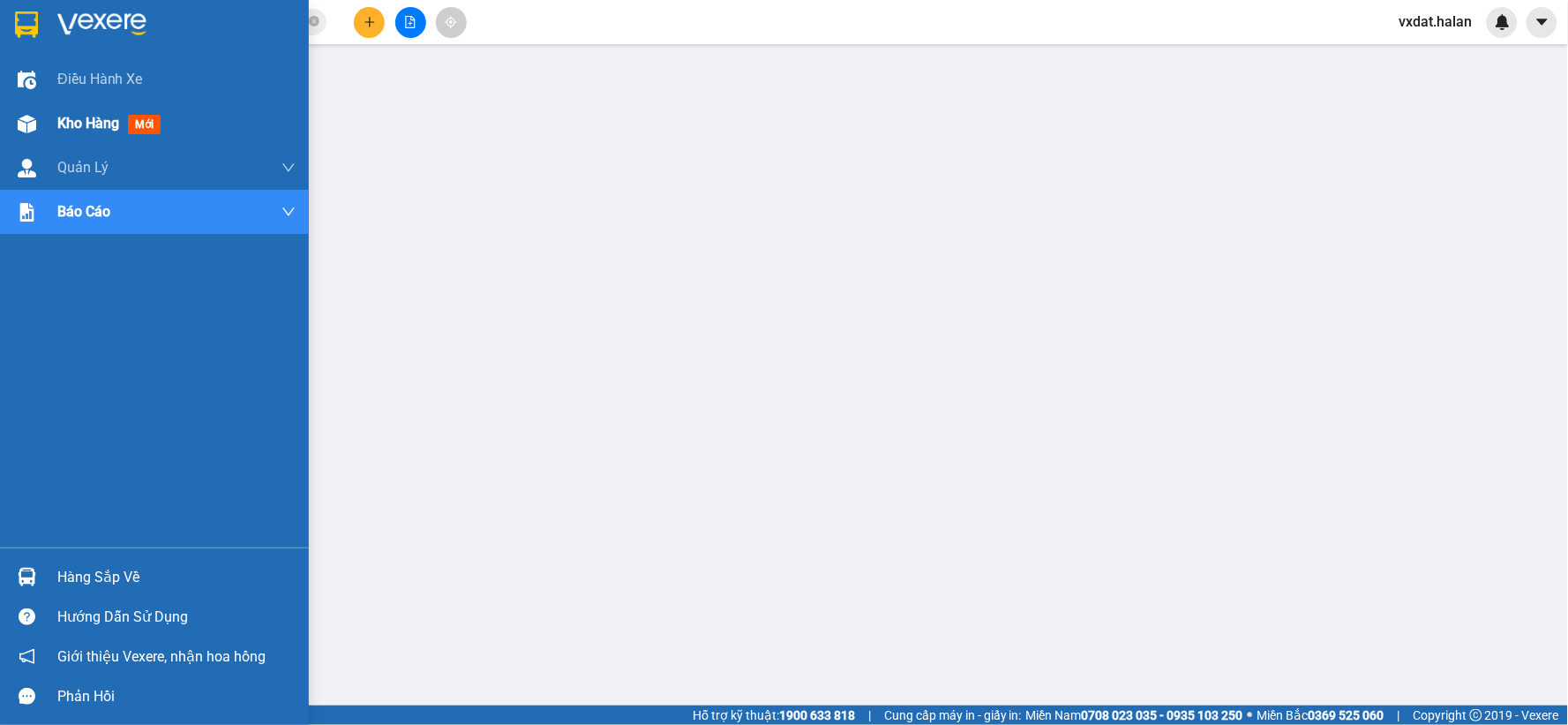
click at [81, 135] on div "Kho hàng mới" at bounding box center [176, 123] width 239 height 44
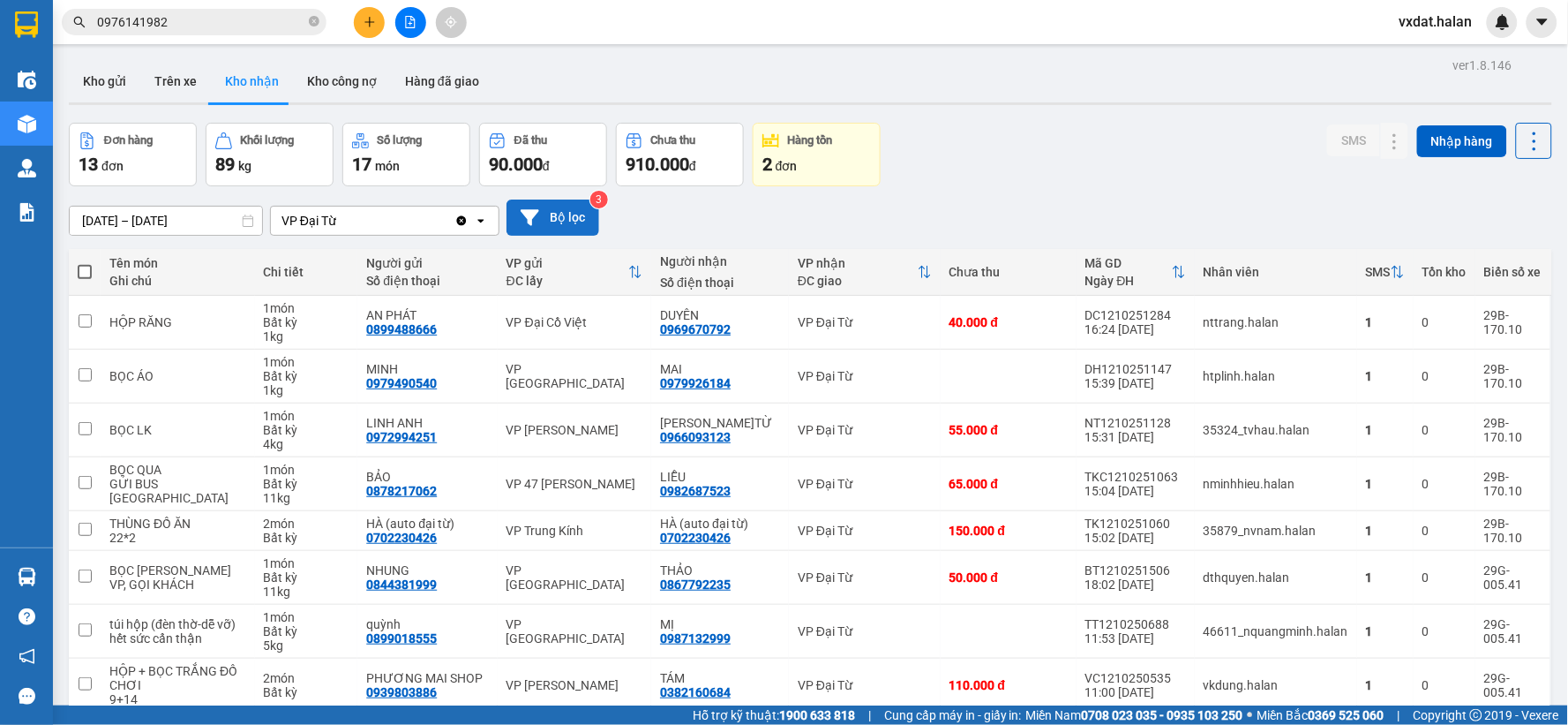
click at [587, 213] on button "Bộ lọc" at bounding box center [552, 218] width 93 height 36
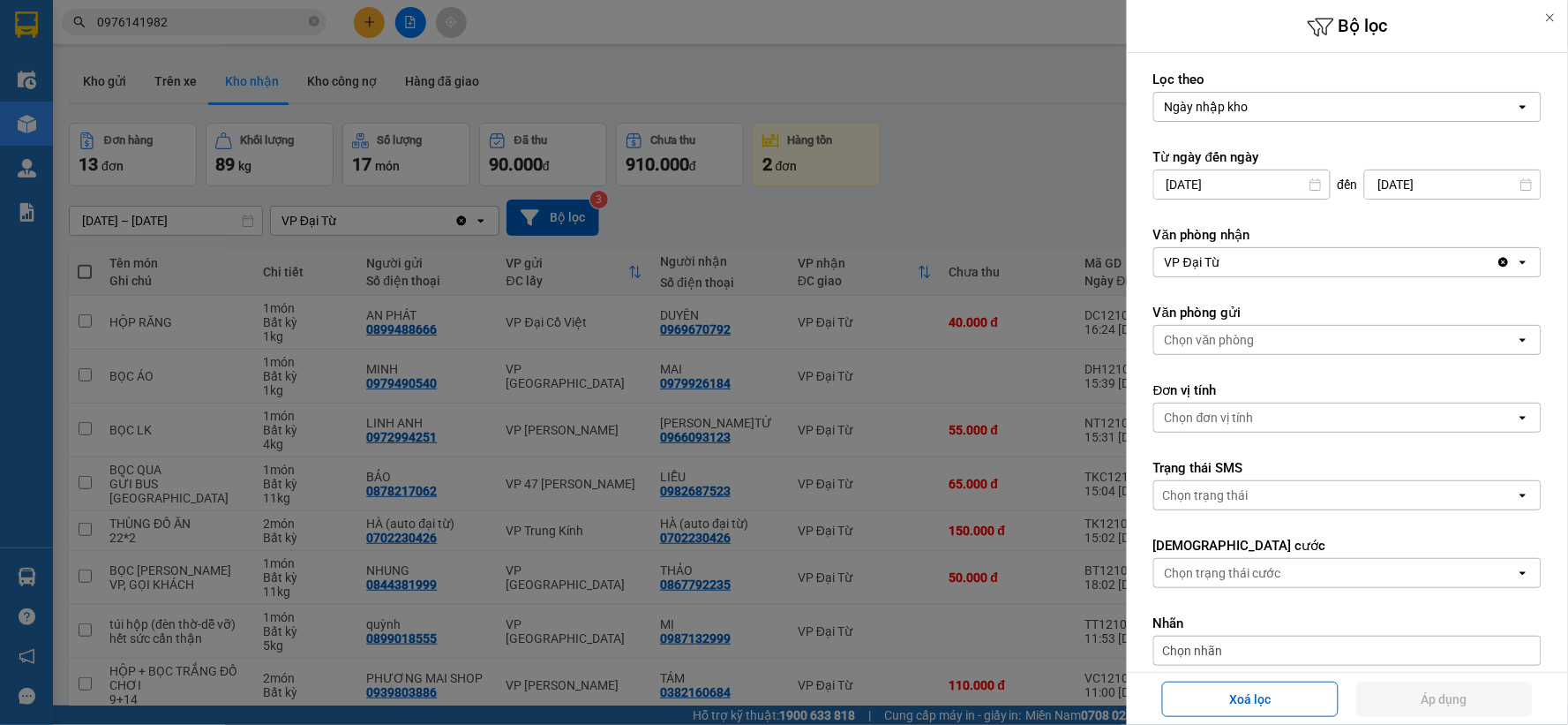
click at [1236, 692] on button "Xoá lọc" at bounding box center [1250, 699] width 176 height 35
type input "[DATE]"
type input "[DATE] – [DATE]"
click at [959, 174] on div at bounding box center [784, 362] width 1568 height 725
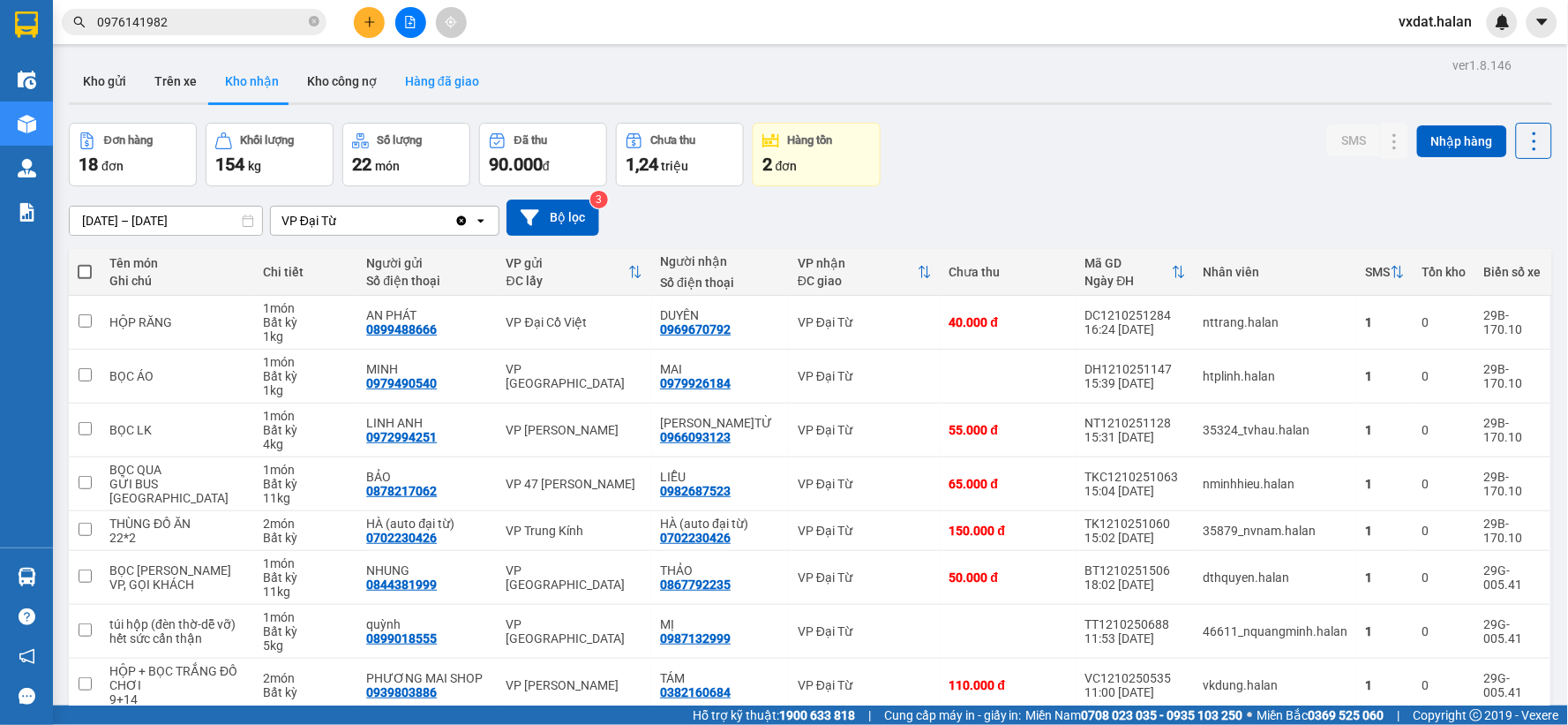
click at [477, 92] on button "Hàng đã giao" at bounding box center [442, 80] width 102 height 42
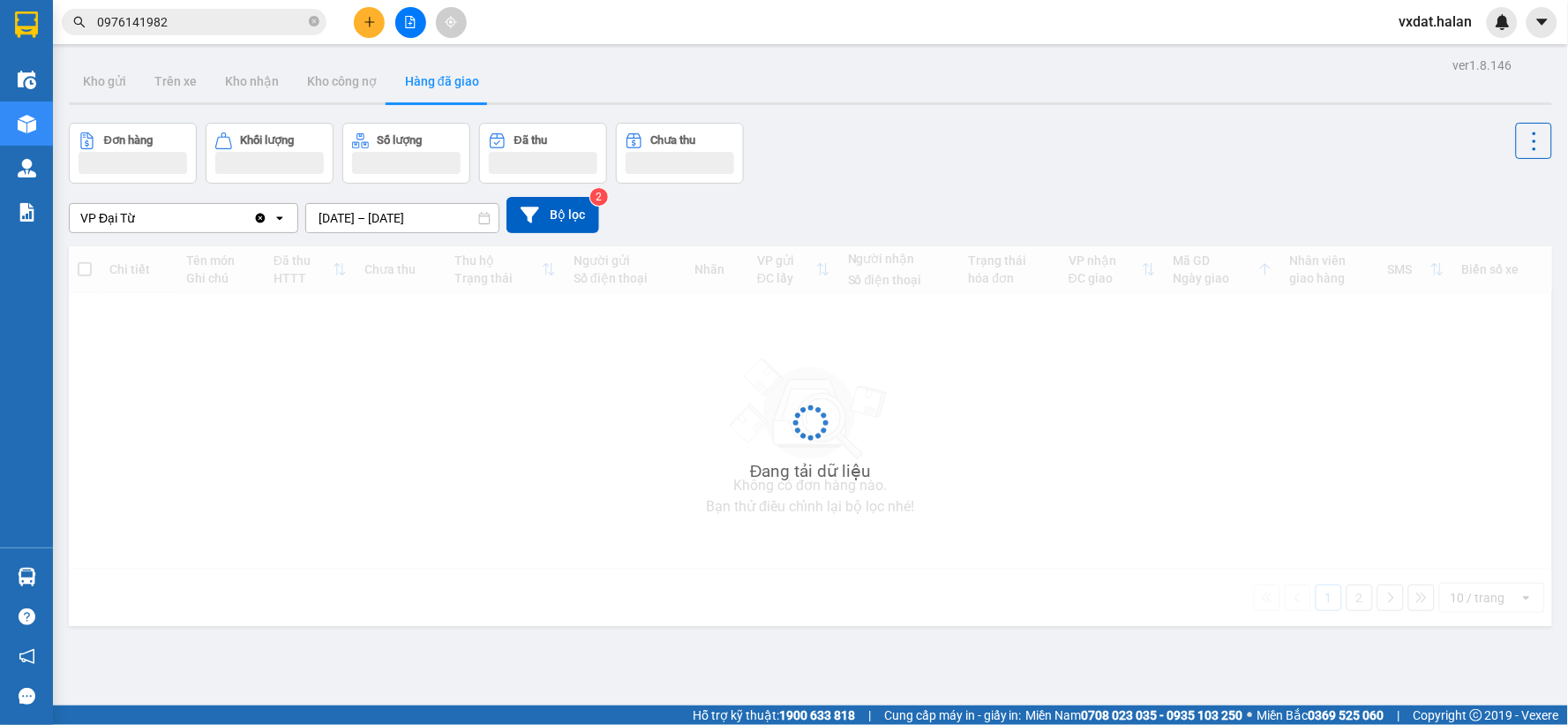
click at [351, 223] on input "[DATE] – [DATE]" at bounding box center [402, 218] width 192 height 28
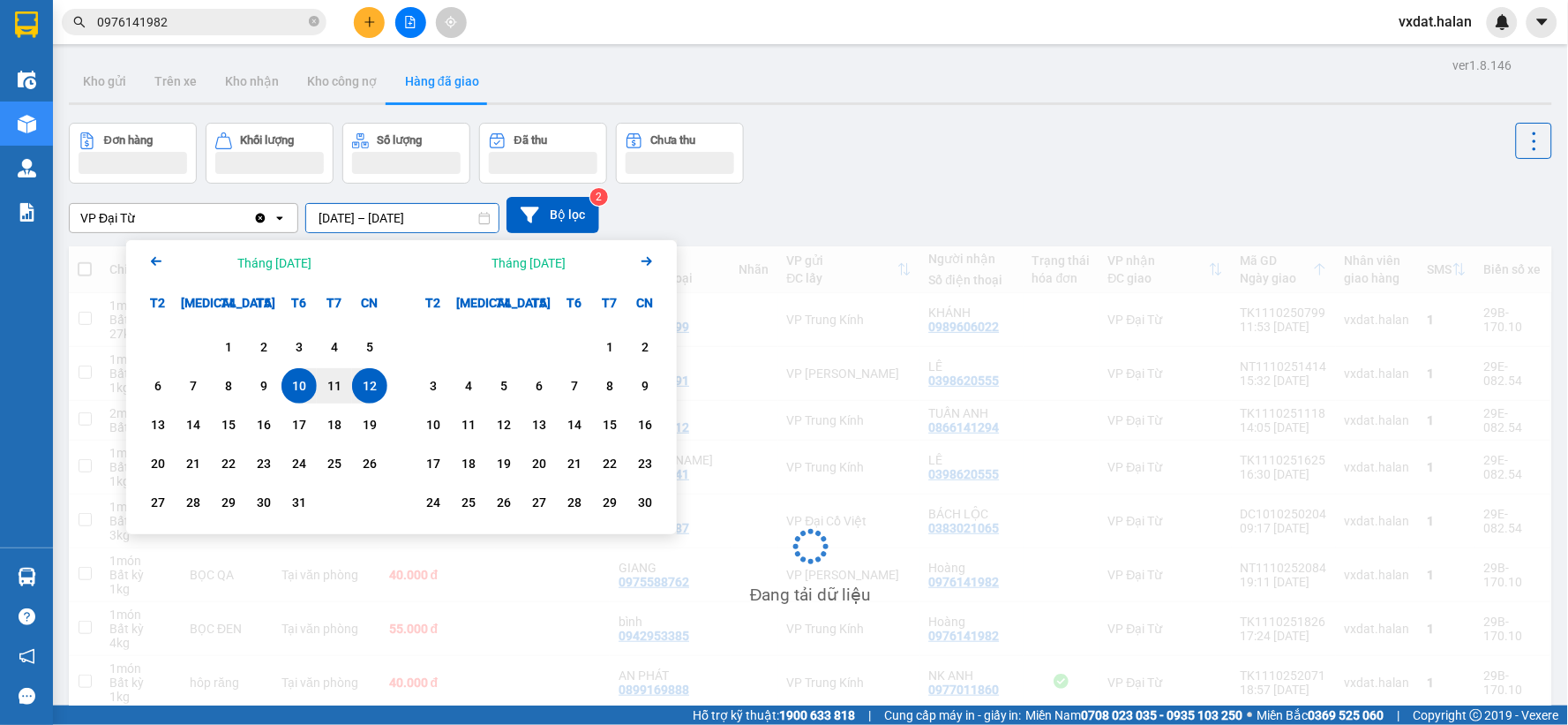
click at [371, 389] on div "12" at bounding box center [369, 385] width 24 height 21
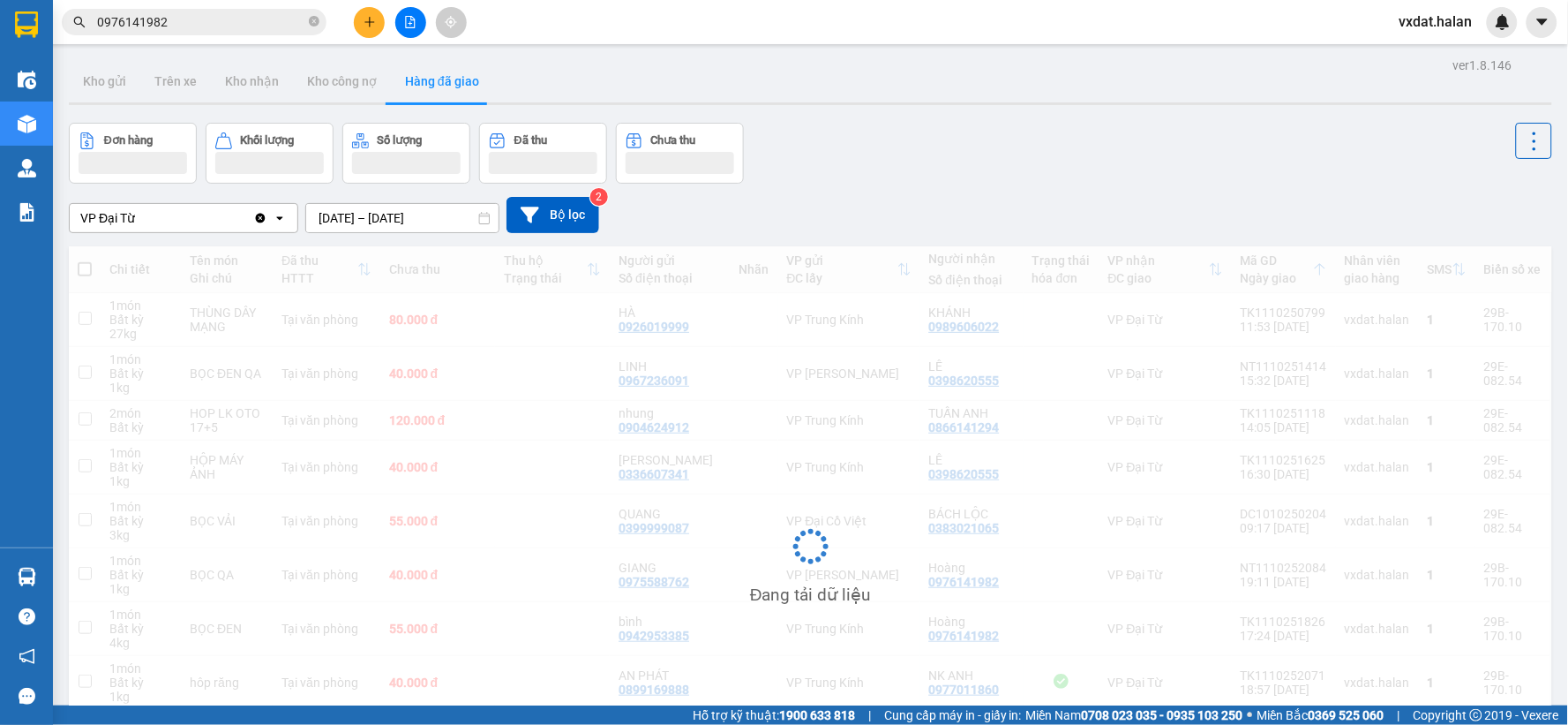
type input "[DATE] – [DATE]"
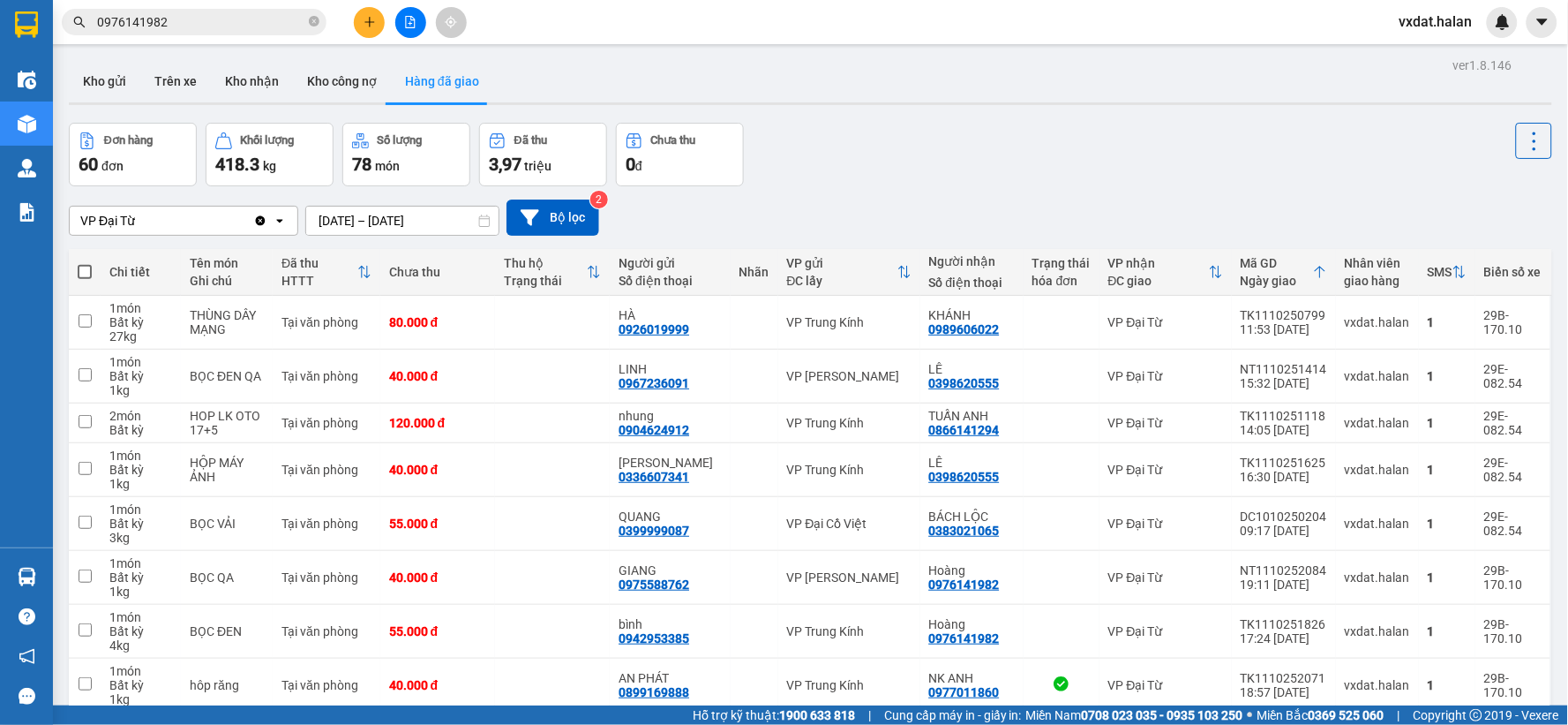
click at [878, 196] on div "VP Đại Từ Clear value open [DATE] – [DATE] Press the down arrow key to interact…" at bounding box center [810, 217] width 1483 height 62
